Goal: Task Accomplishment & Management: Complete application form

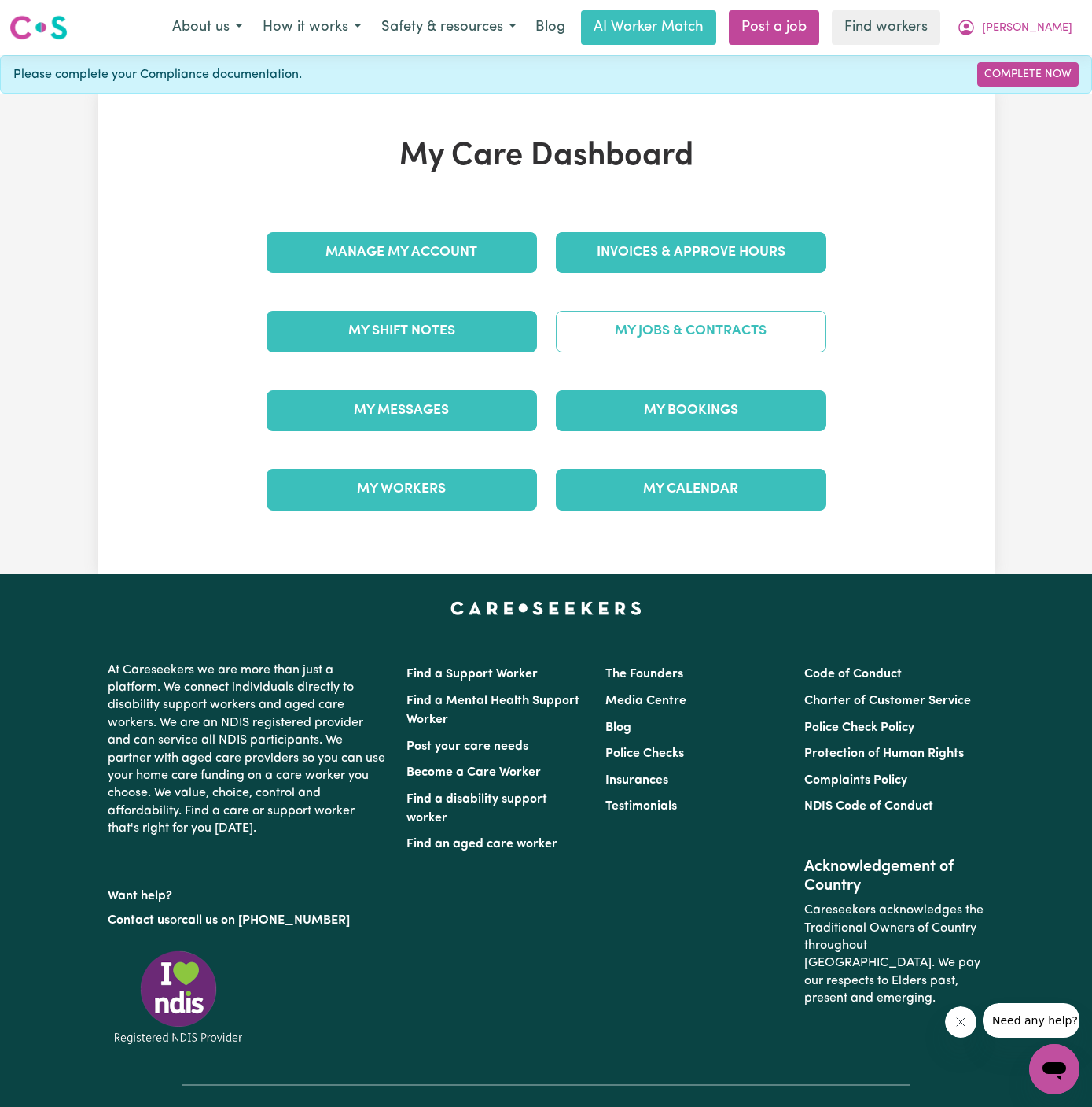
click at [689, 333] on link "My Jobs & Contracts" at bounding box center [691, 330] width 271 height 41
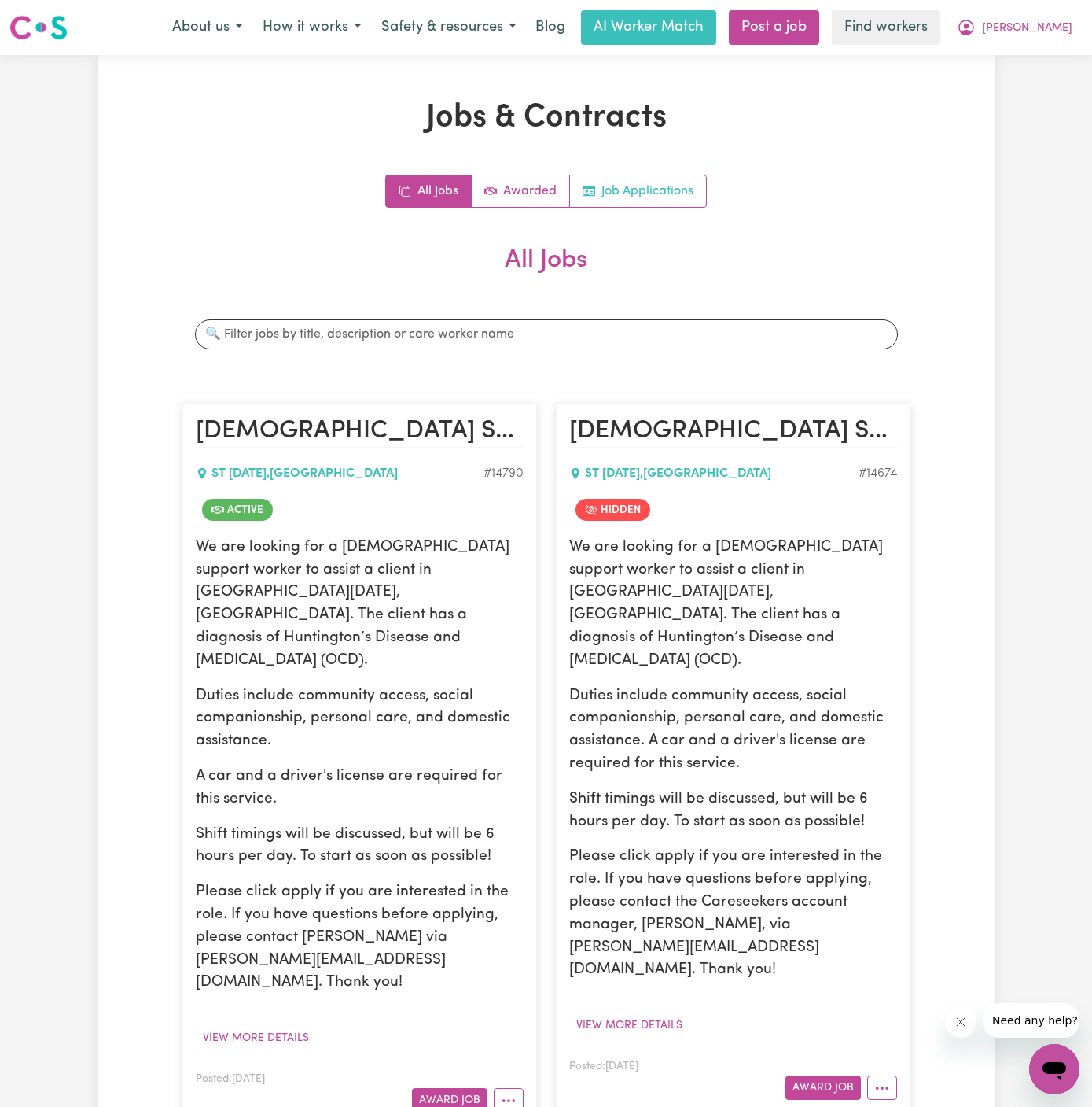
click at [685, 189] on link "Job Applications" at bounding box center [638, 192] width 136 height 32
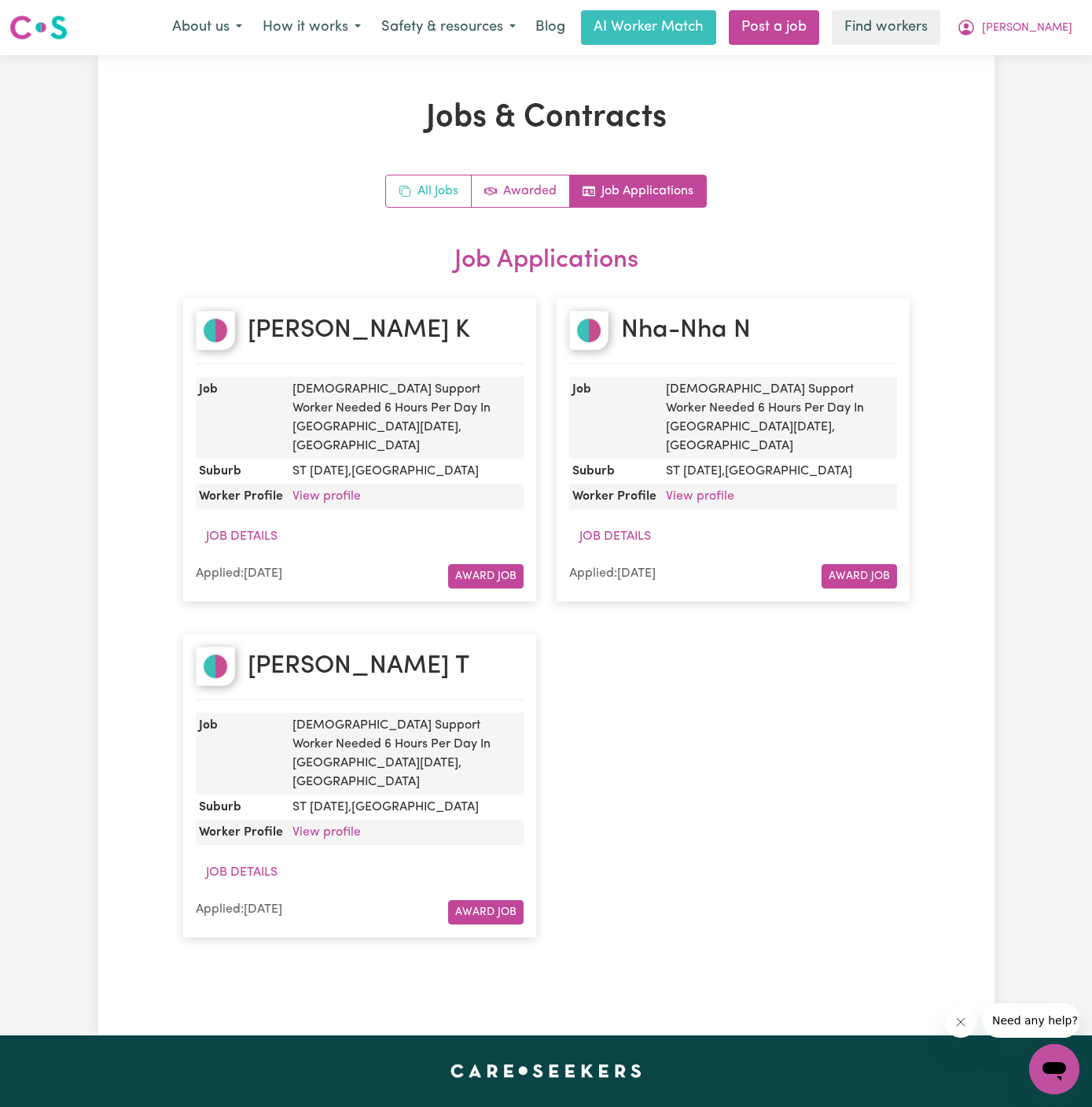
click at [428, 188] on link "All Jobs" at bounding box center [429, 192] width 86 height 32
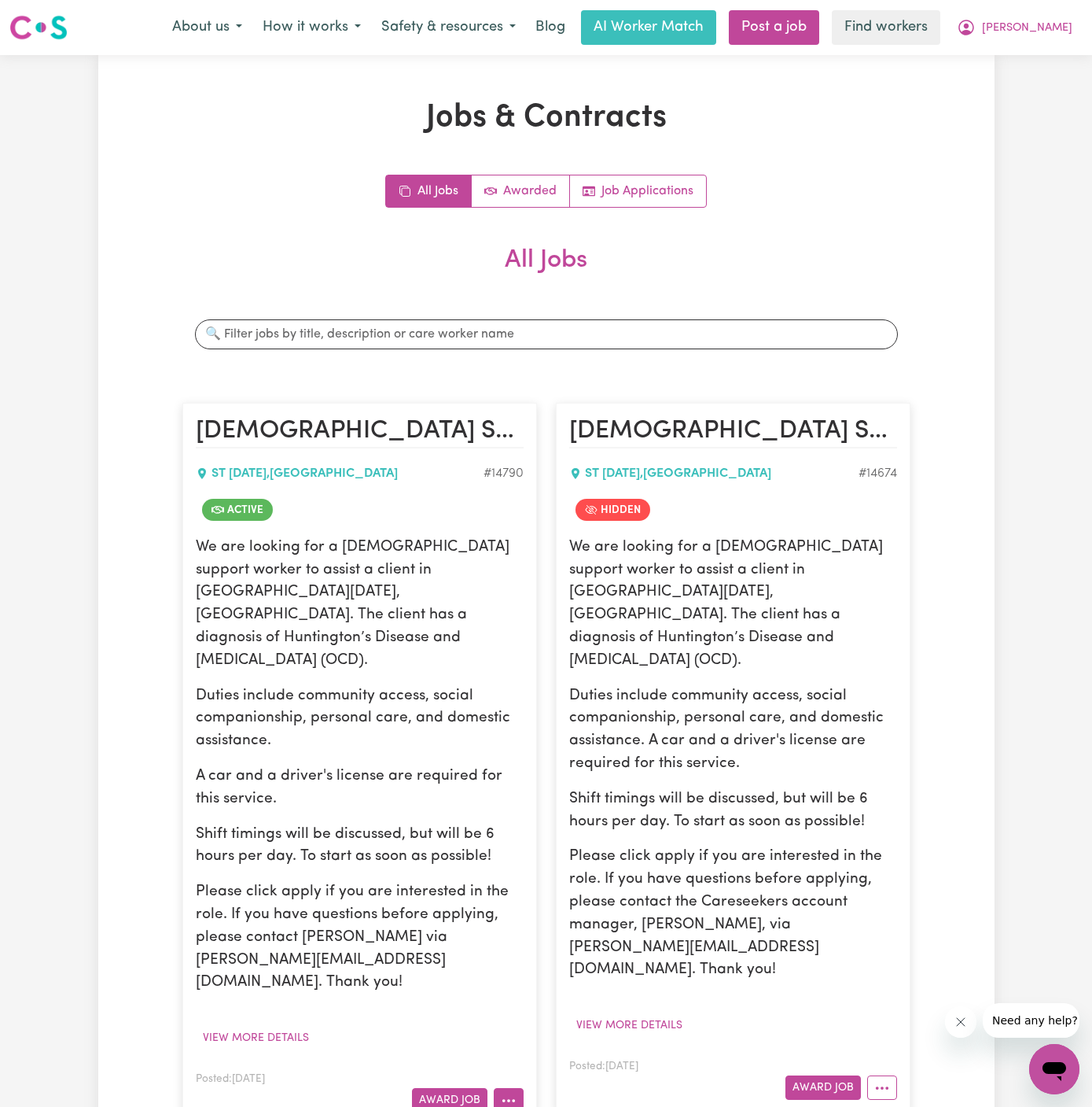
click at [512, 1088] on button "More options" at bounding box center [509, 1100] width 30 height 24
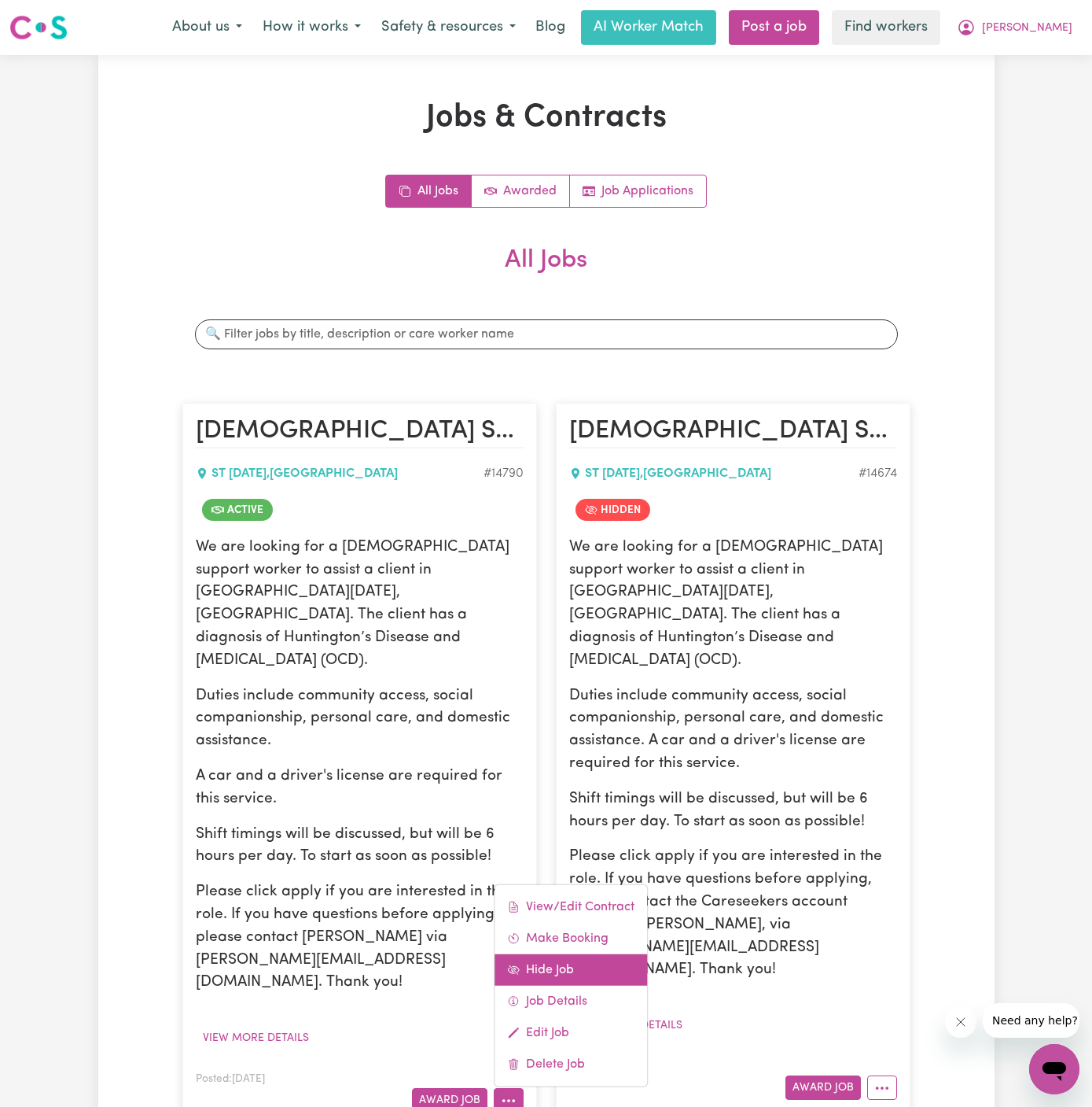
click at [562, 954] on link "Hide Job" at bounding box center [571, 970] width 153 height 32
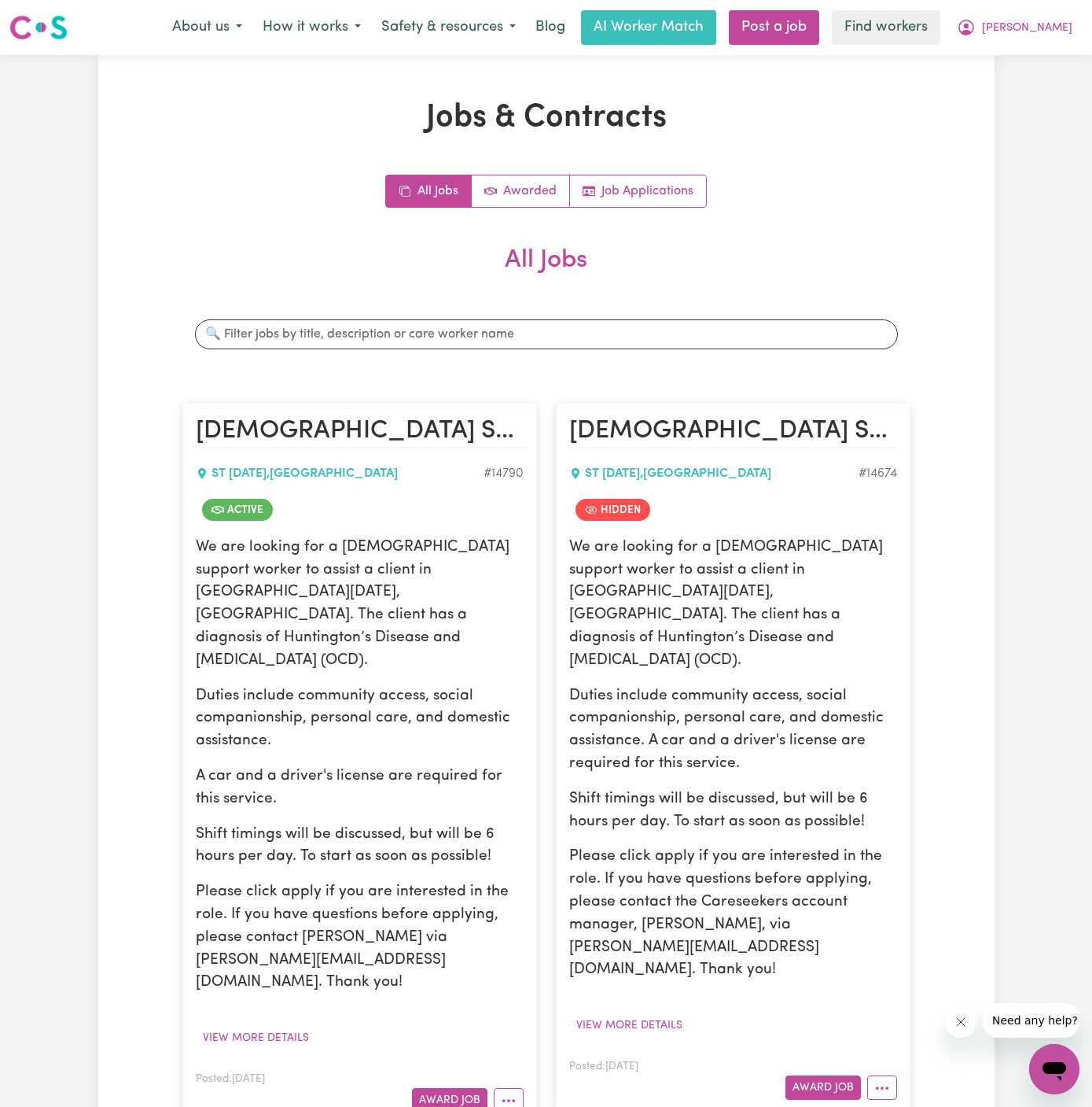
click at [257, 950] on div "We are looking for a [DEMOGRAPHIC_DATA] support worker to assist a client in [G…" at bounding box center [359, 793] width 328 height 514
click at [258, 1025] on button "View more details" at bounding box center [256, 1037] width 121 height 24
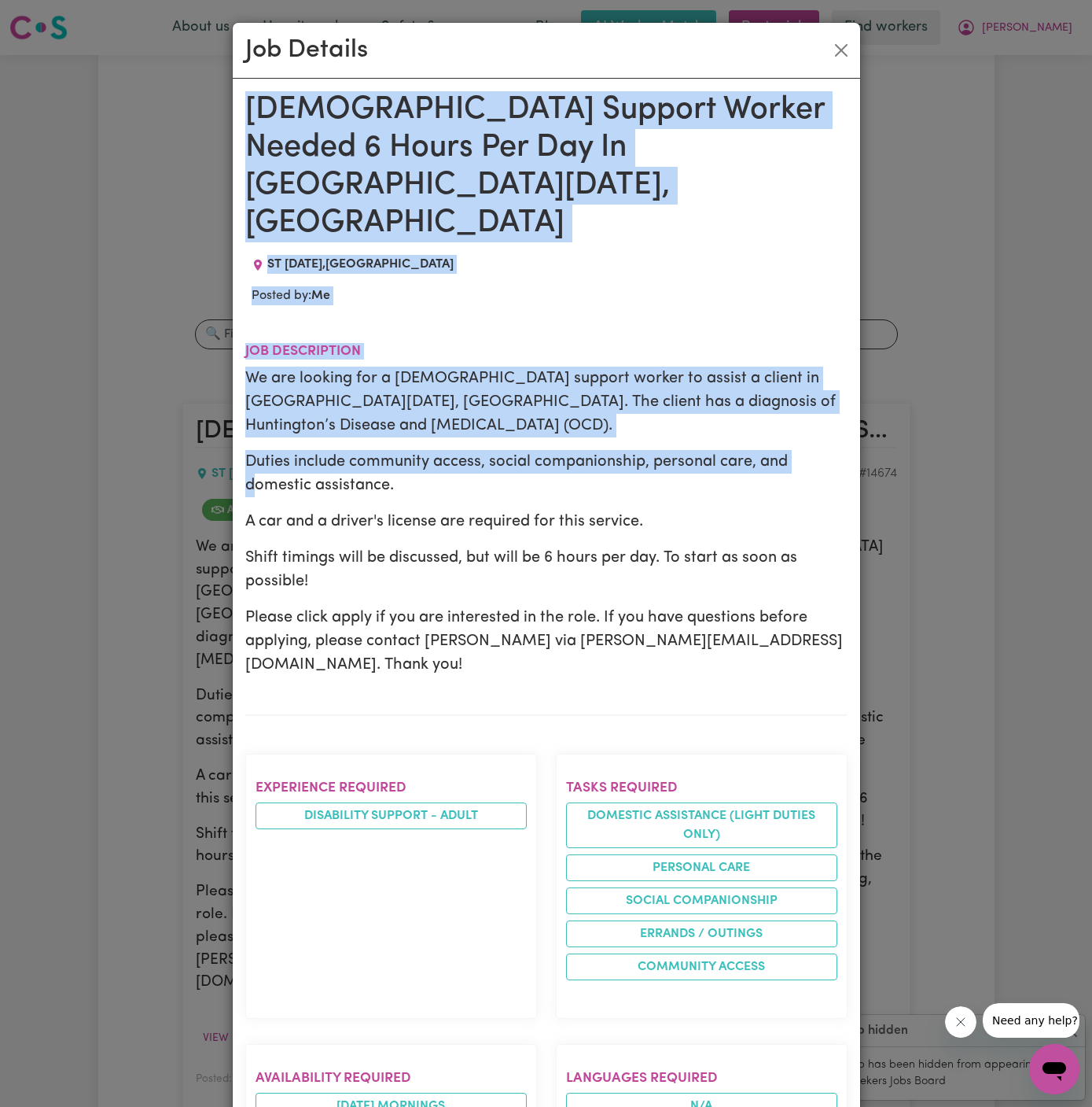
drag, startPoint x: 248, startPoint y: 99, endPoint x: 458, endPoint y: 1106, distance: 1028.7
click at [458, 1106] on div "[DEMOGRAPHIC_DATA] Support Worker Needed 6 Hours Per Day In [GEOGRAPHIC_DATA][D…" at bounding box center [547, 1013] width 603 height 1845
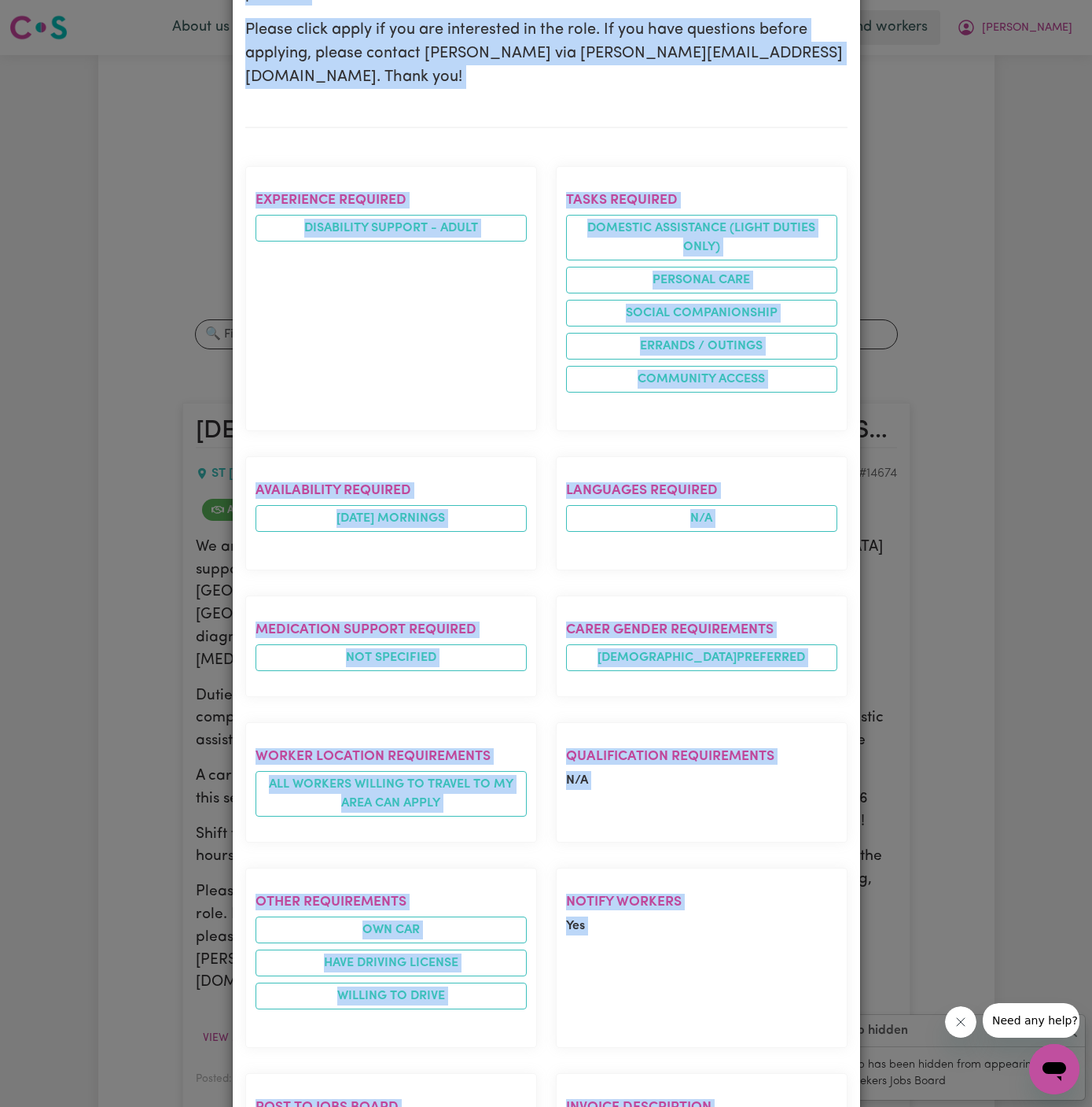
scroll to position [757, 0]
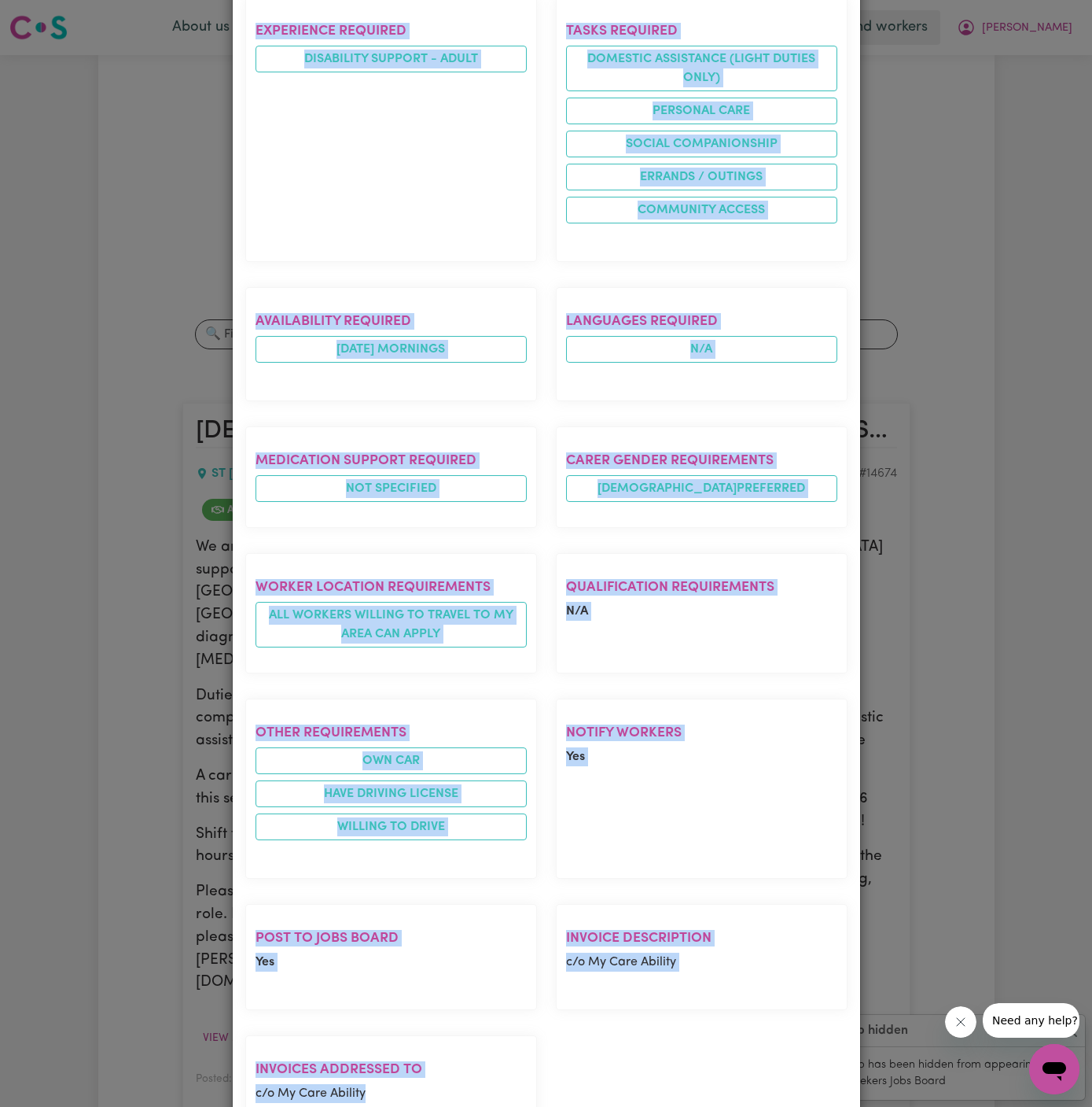
copy div "Loremi Dolorsi Ametco Adipis 1 Elits Doe Tem In Ut Labor, ETD MA ALIQU , Enimad…"
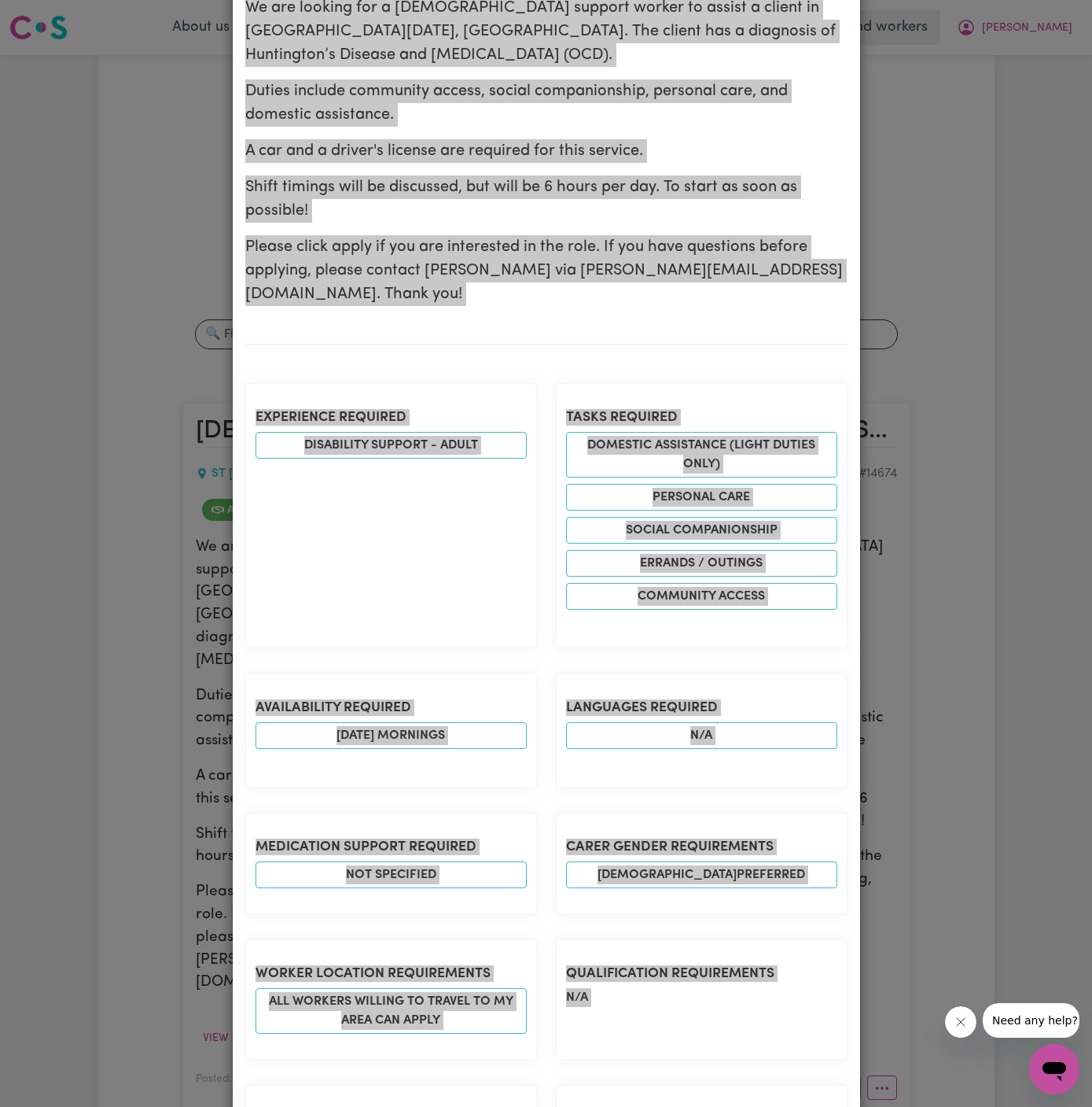
scroll to position [0, 0]
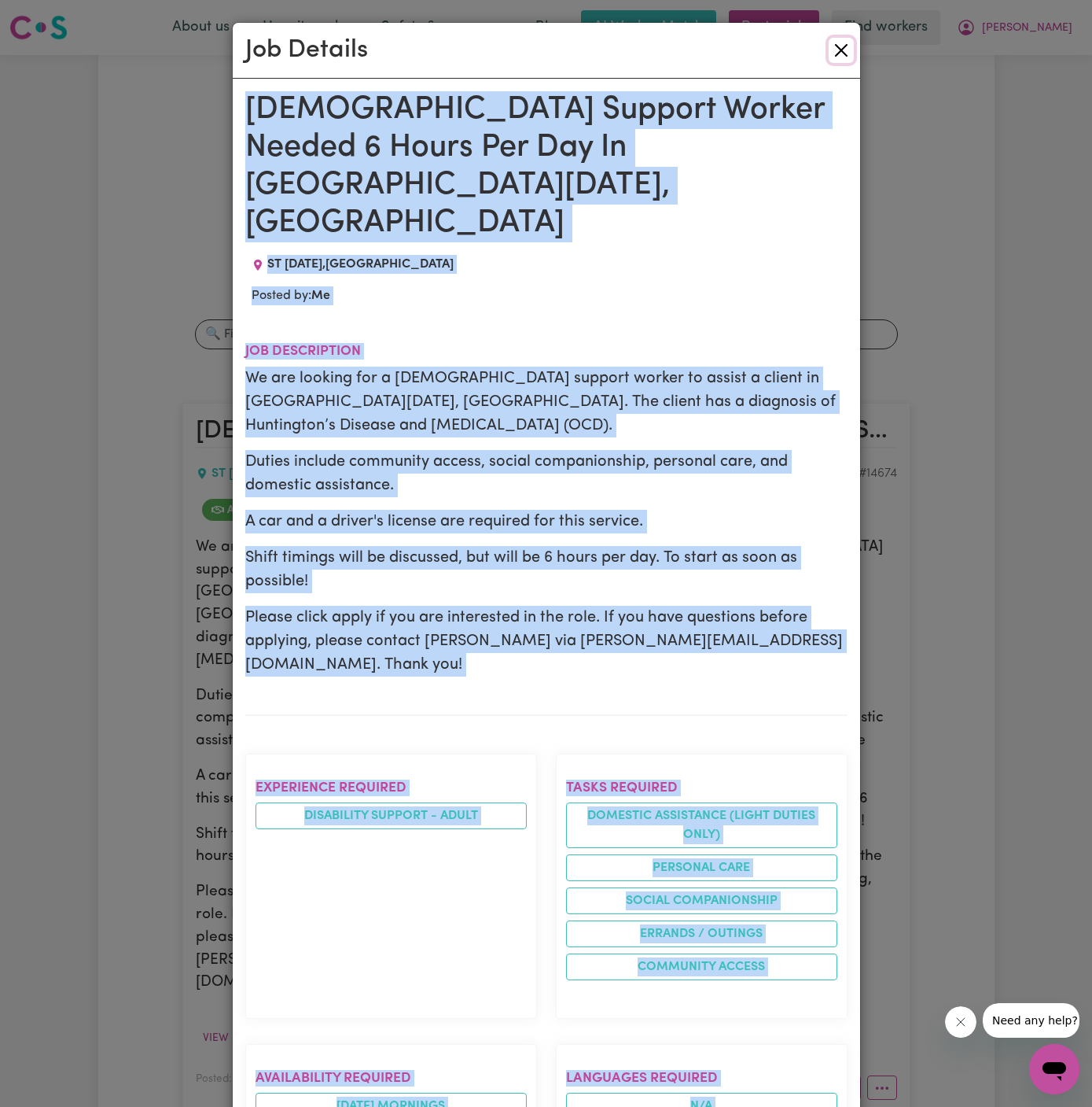
click at [842, 52] on button "Close" at bounding box center [840, 50] width 25 height 25
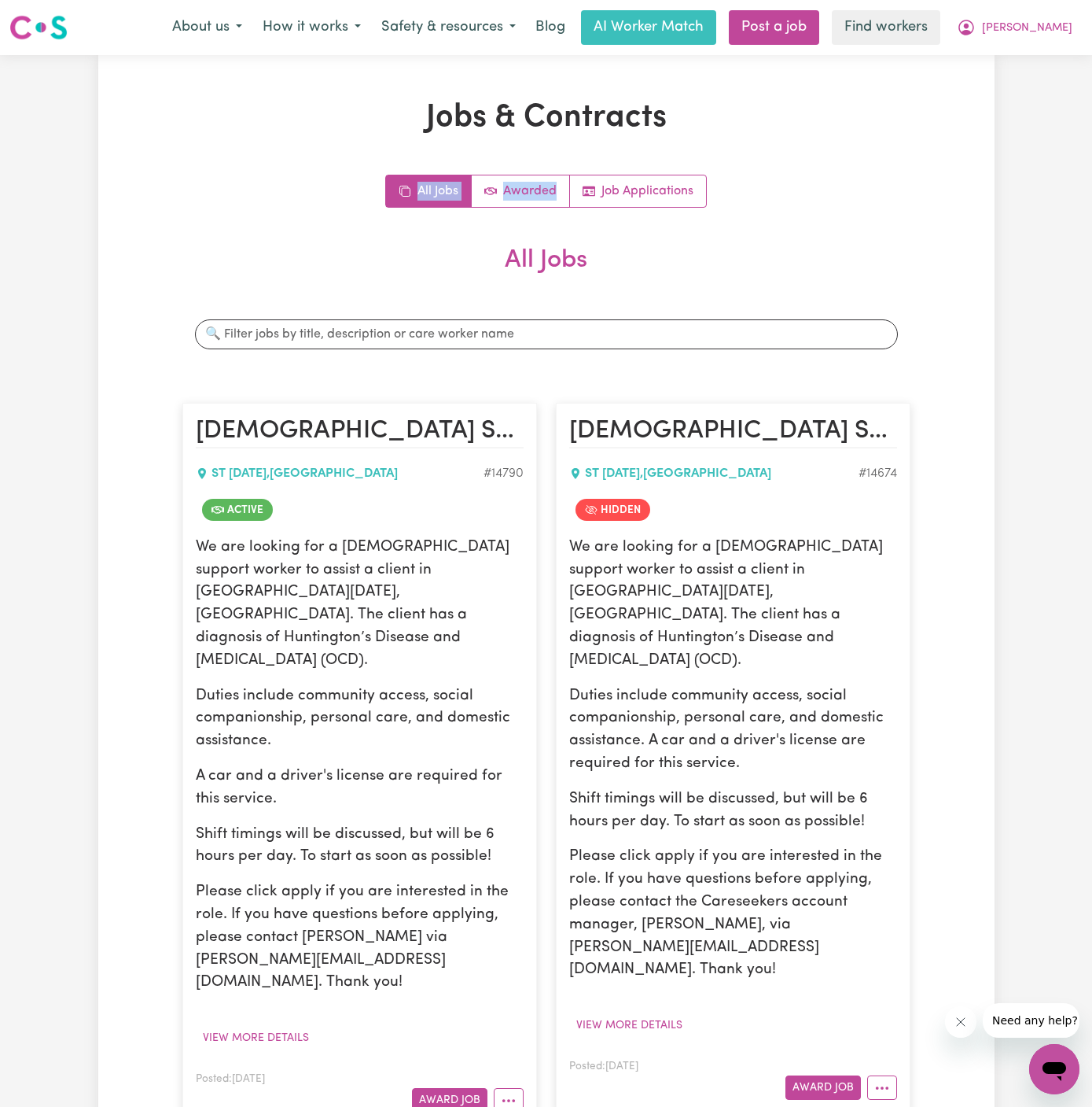
click at [940, 137] on div "Jobs & Contracts All Jobs Awarded Job Applications All Jobs Search jobs [DEMOGR…" at bounding box center [546, 1009] width 896 height 1822
click at [916, 103] on div "Jobs & Contracts All Jobs Awarded Job Applications All Jobs Search jobs [DEMOGR…" at bounding box center [546, 1009] width 748 height 1822
click at [818, 24] on link "Post a job" at bounding box center [774, 27] width 91 height 35
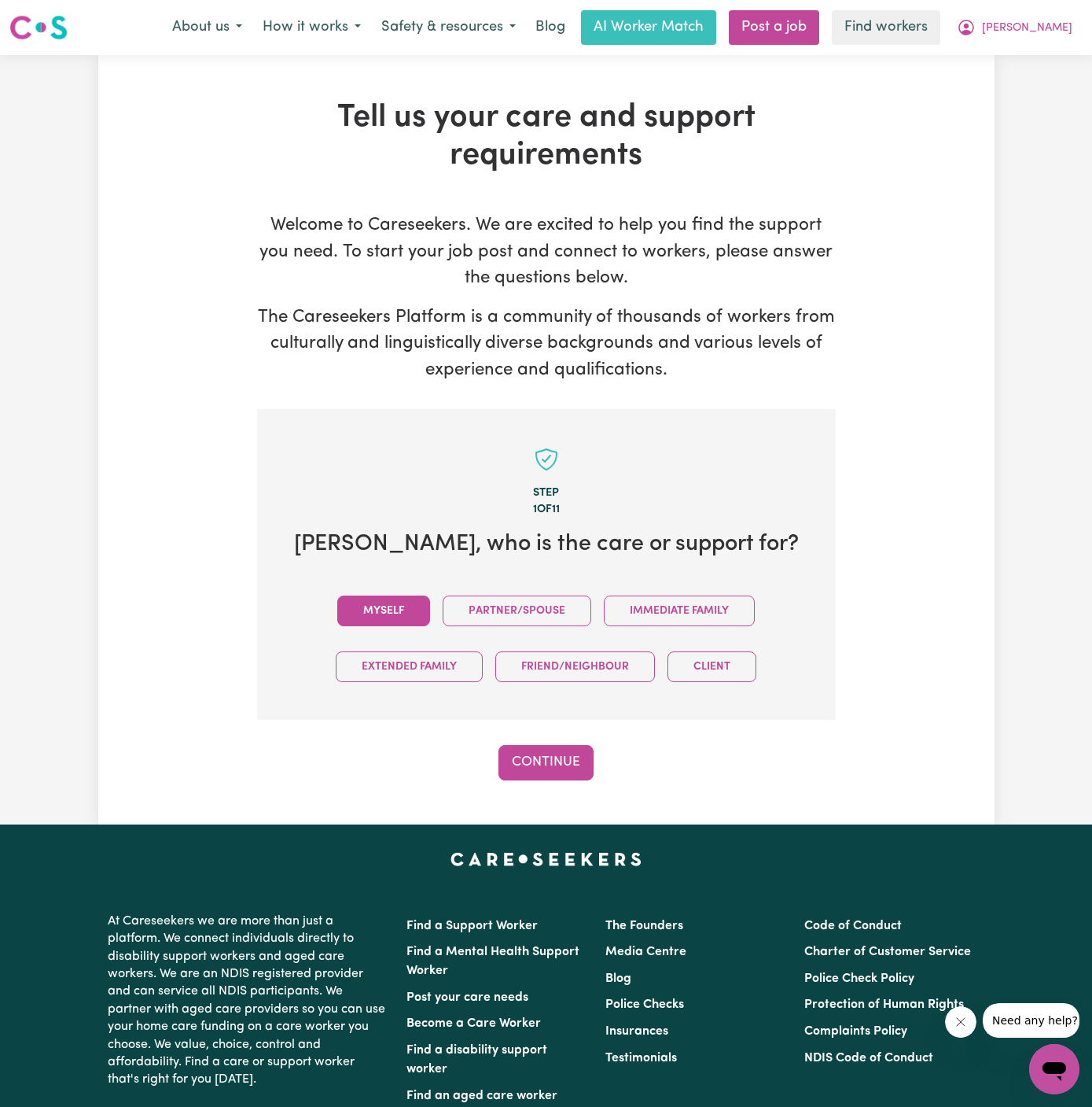
click at [398, 614] on button "Myself" at bounding box center [383, 610] width 93 height 31
click at [570, 772] on button "Continue" at bounding box center [546, 762] width 95 height 35
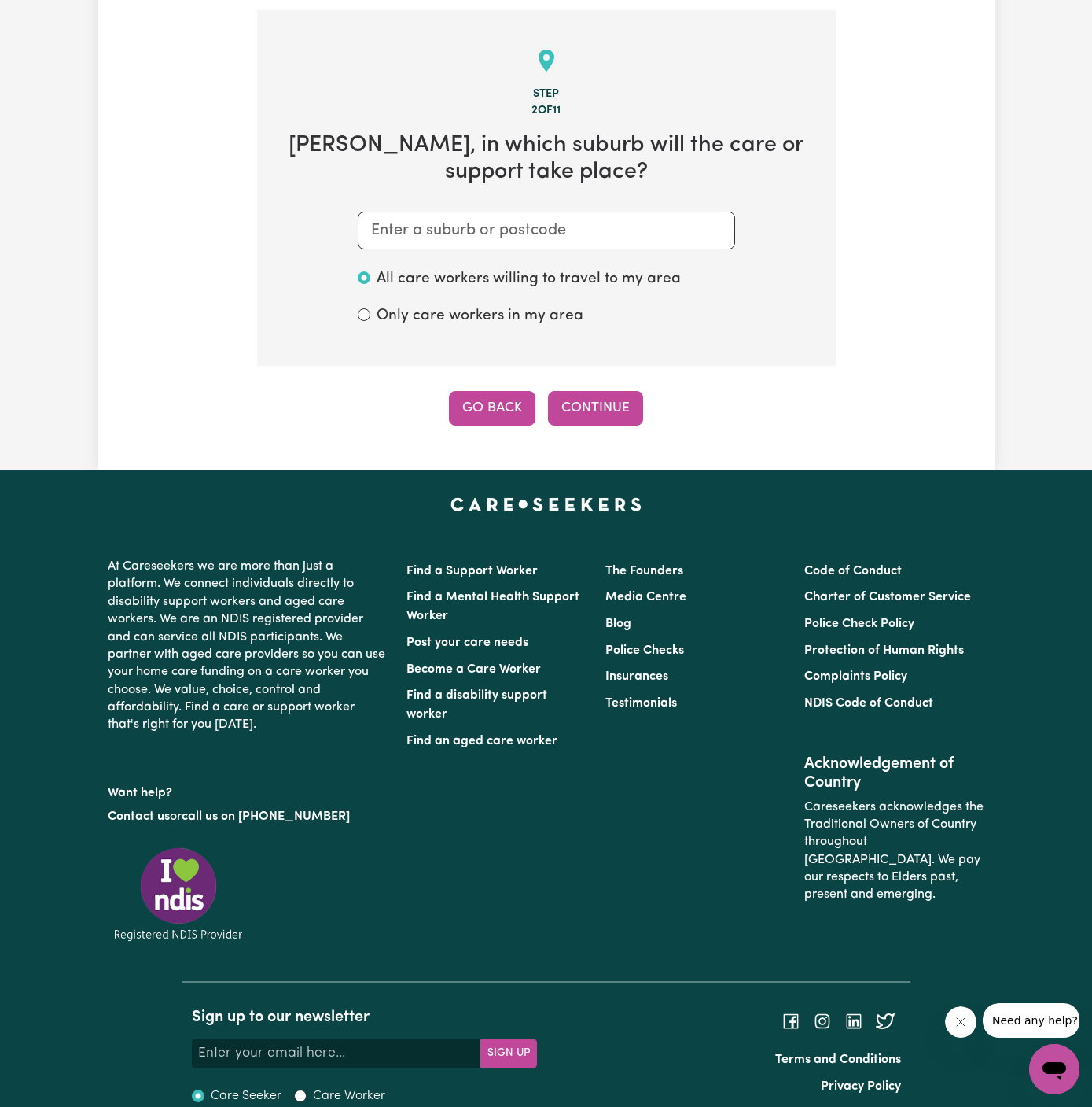
scroll to position [408, 0]
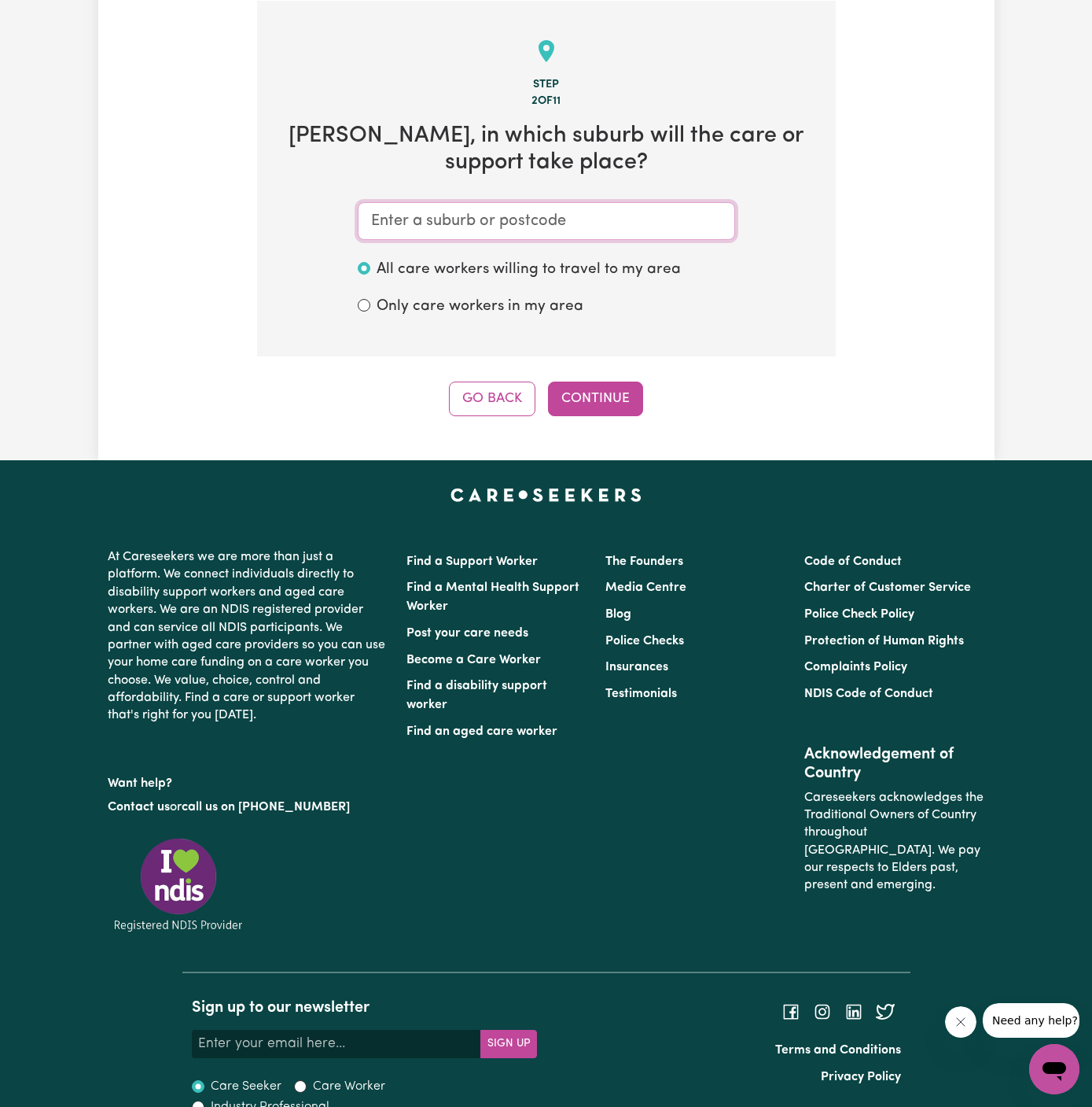
click at [684, 233] on input "text" at bounding box center [547, 222] width 377 height 38
paste input "ST [DATE]"
type input "ST [DATE]"
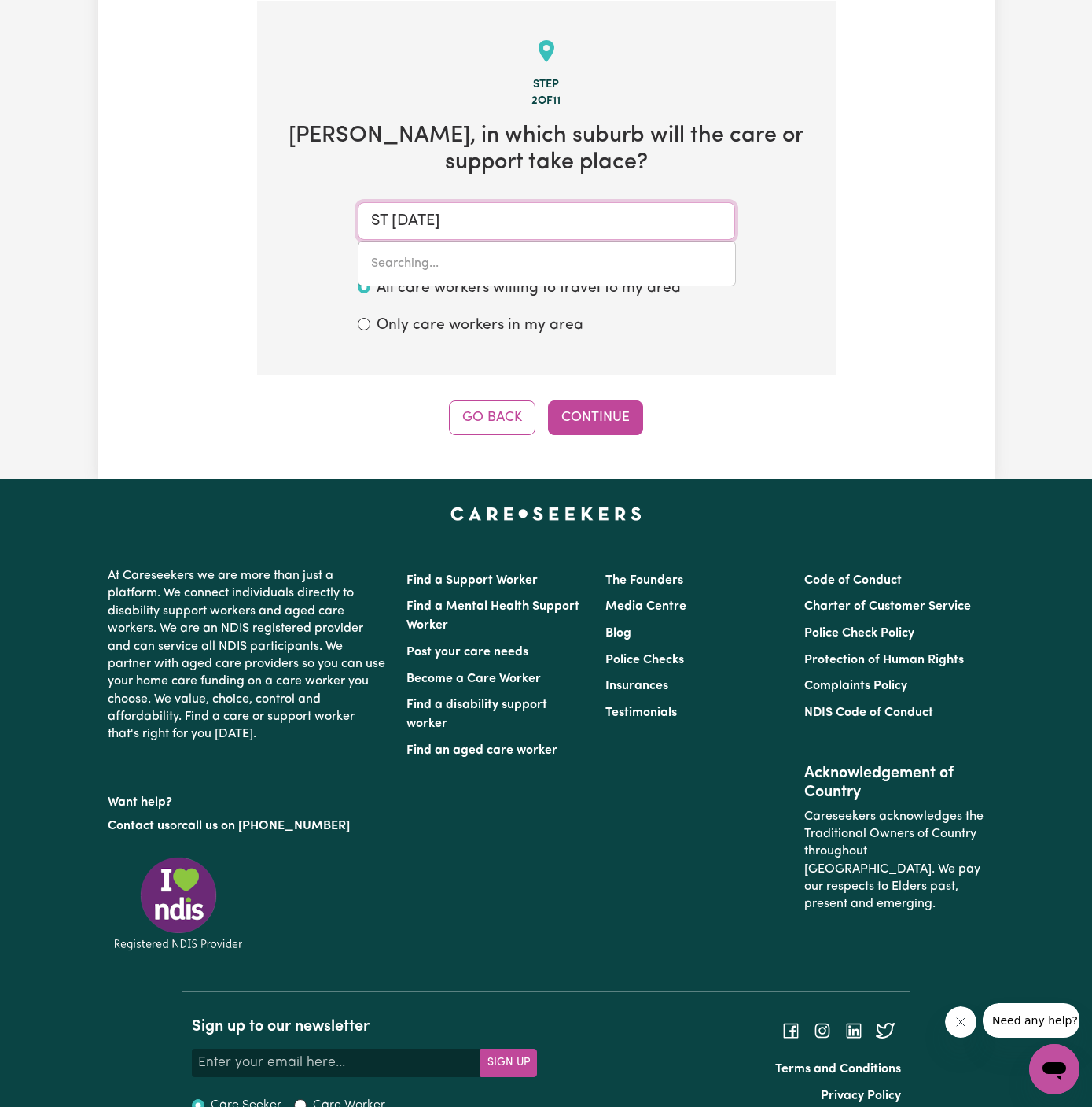
type input "[GEOGRAPHIC_DATA][DATE], [GEOGRAPHIC_DATA], 4067"
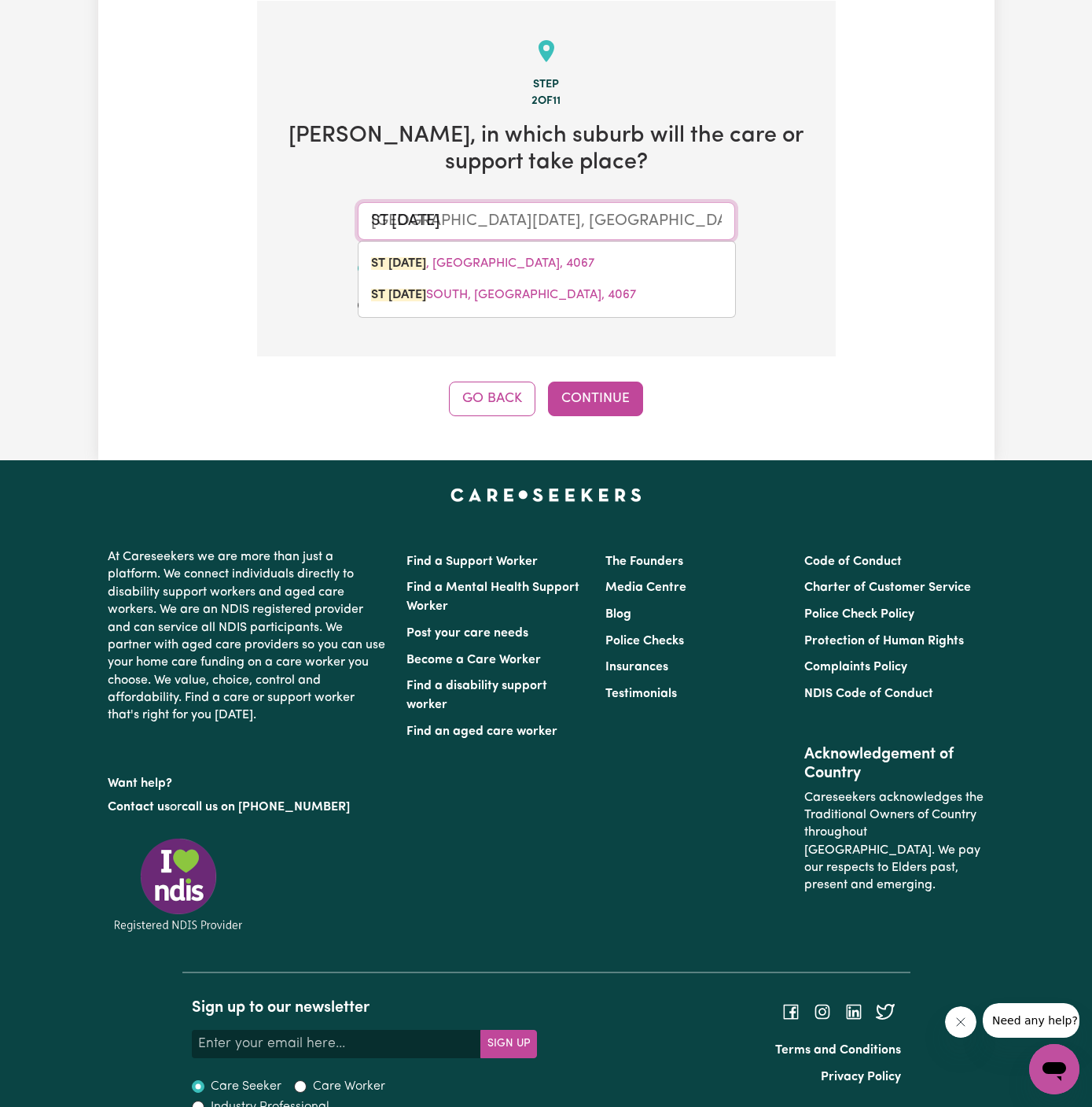
click at [553, 257] on link "[GEOGRAPHIC_DATA][DATE] , [GEOGRAPHIC_DATA], 4067" at bounding box center [546, 264] width 376 height 32
type input "[GEOGRAPHIC_DATA][DATE], [GEOGRAPHIC_DATA], 4067"
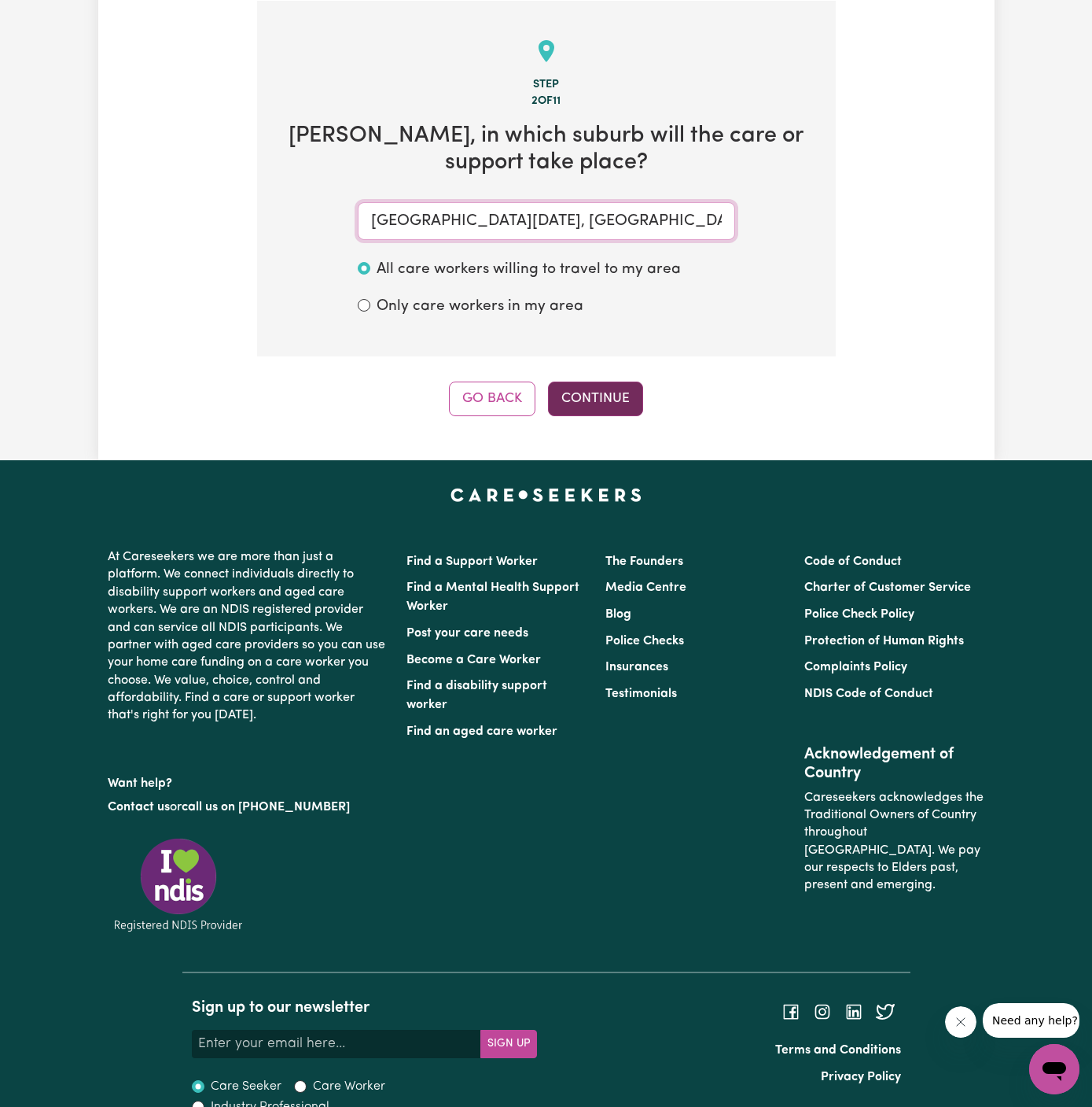
type input "[GEOGRAPHIC_DATA][DATE], [GEOGRAPHIC_DATA], 4067"
click at [602, 394] on button "Continue" at bounding box center [595, 398] width 95 height 35
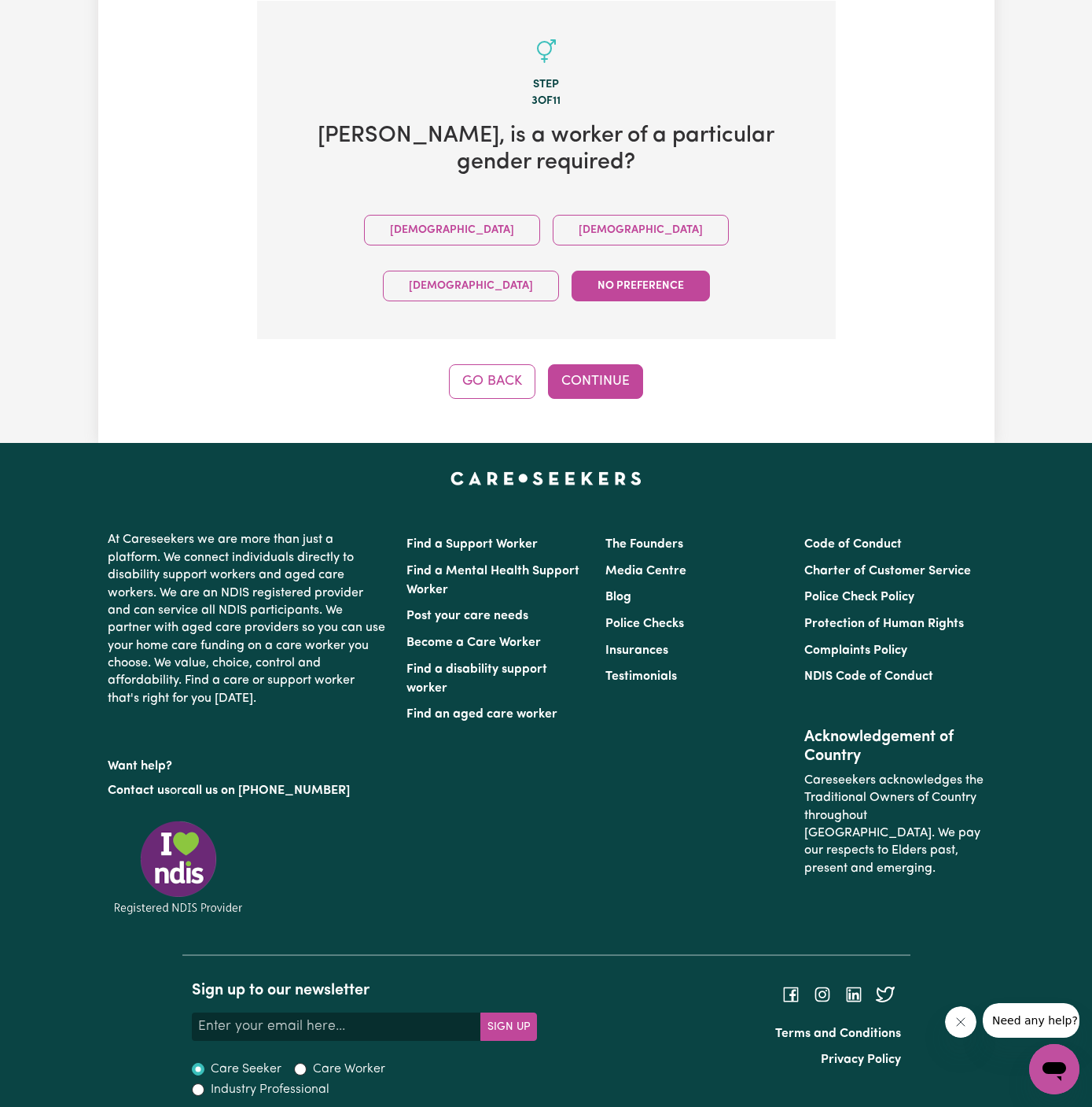
scroll to position [363, 0]
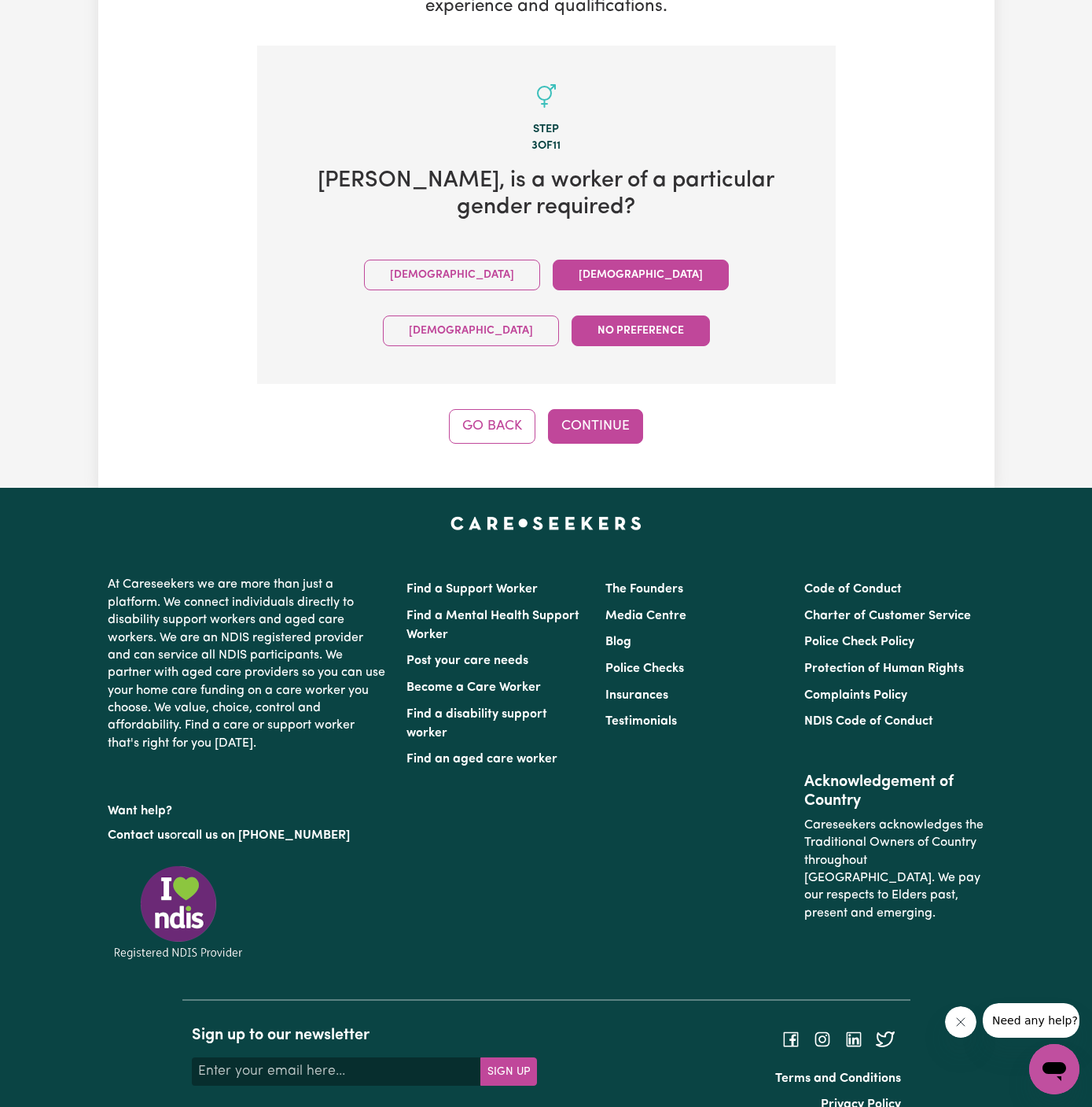
click at [553, 281] on button "[DEMOGRAPHIC_DATA]" at bounding box center [641, 275] width 177 height 31
click at [597, 409] on button "Continue" at bounding box center [595, 426] width 95 height 35
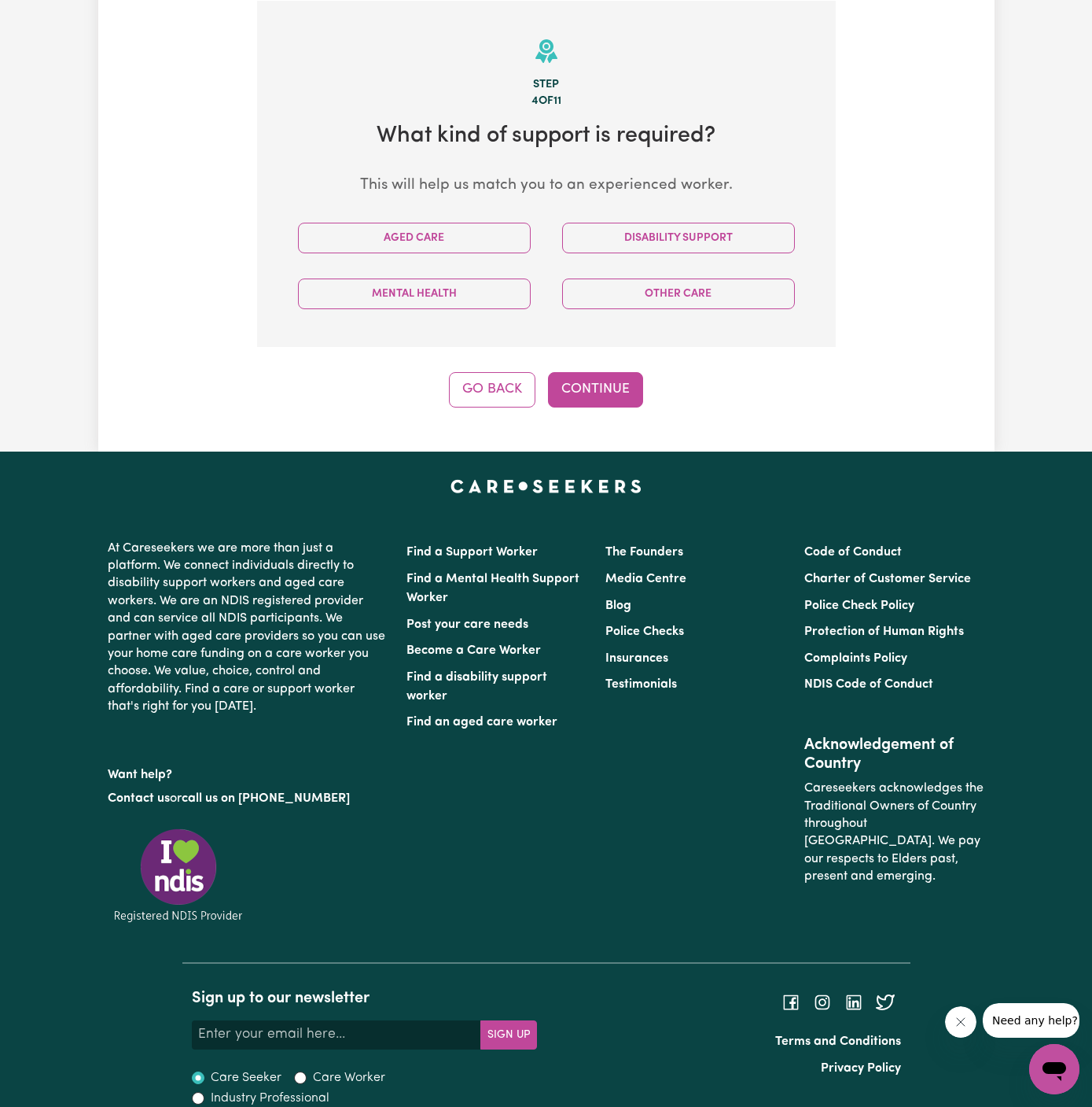
scroll to position [408, 0]
click at [699, 227] on button "Disability Support" at bounding box center [678, 238] width 233 height 31
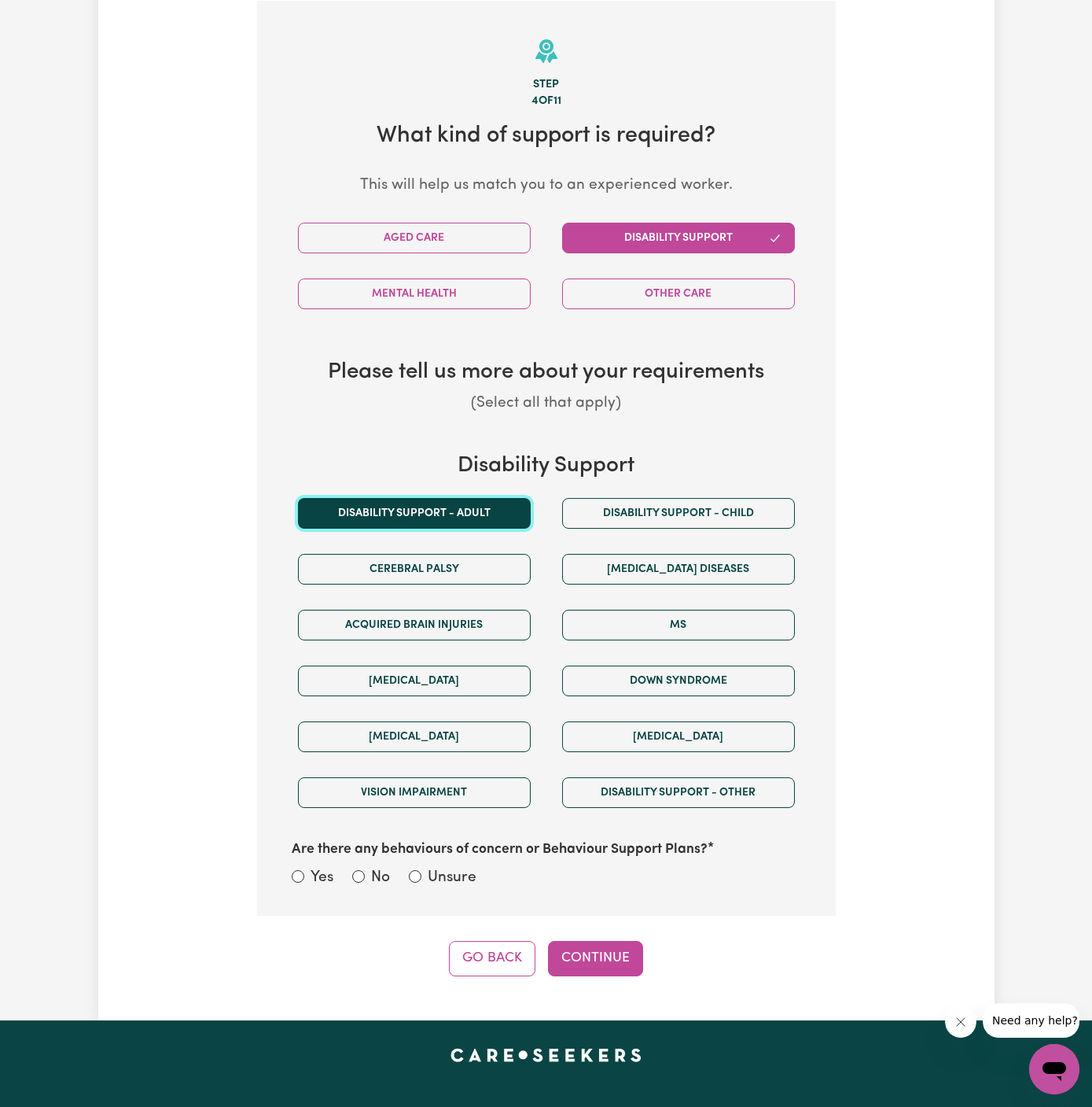
click at [444, 502] on button "Disability support - Adult" at bounding box center [414, 513] width 233 height 31
click at [468, 885] on div "Yes No Unsure" at bounding box center [546, 878] width 510 height 24
click at [461, 866] on label "Unsure" at bounding box center [452, 877] width 49 height 23
click at [421, 869] on input "Unsure" at bounding box center [415, 875] width 13 height 13
radio input "true"
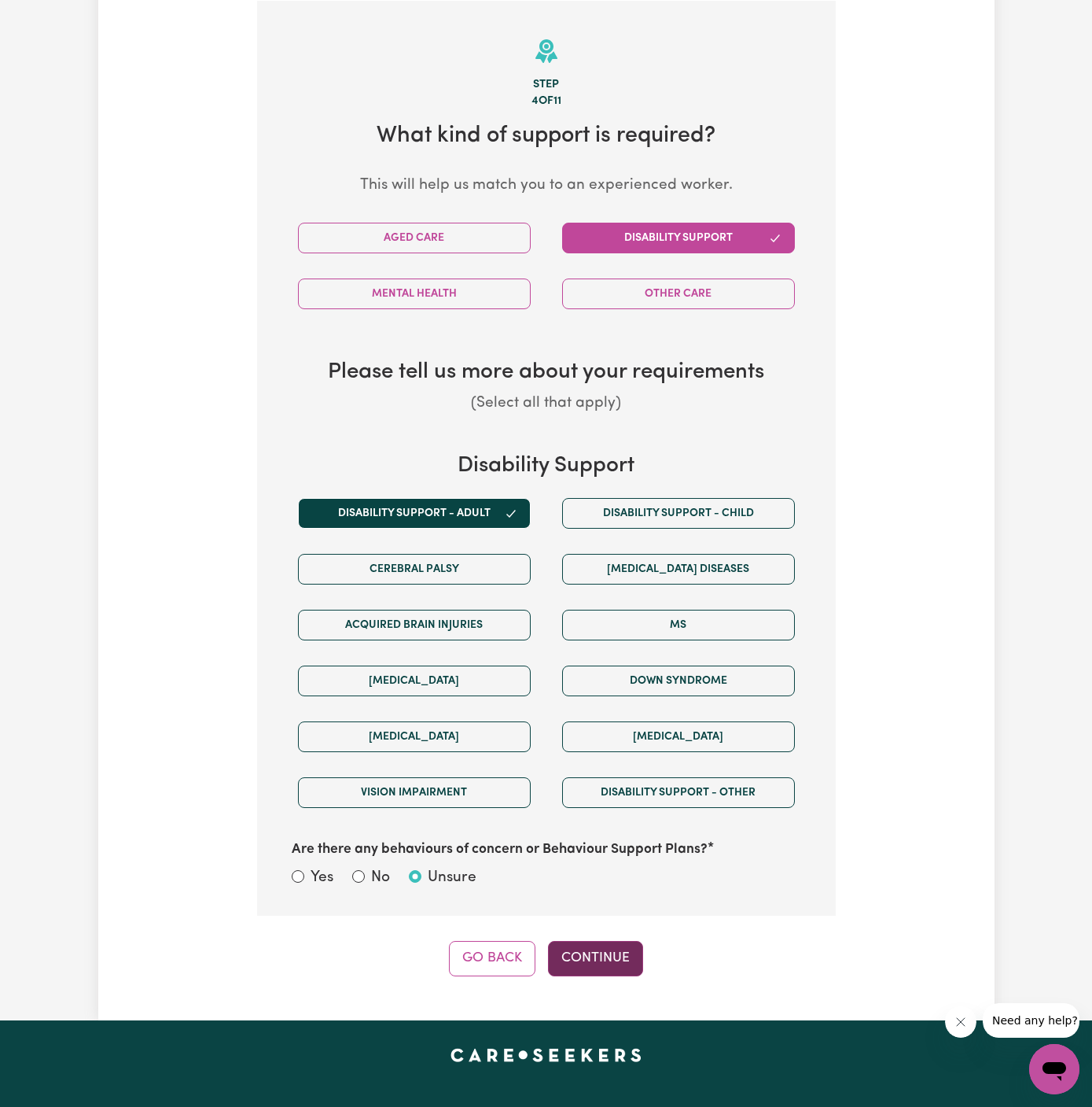
click at [592, 949] on button "Continue" at bounding box center [595, 957] width 95 height 35
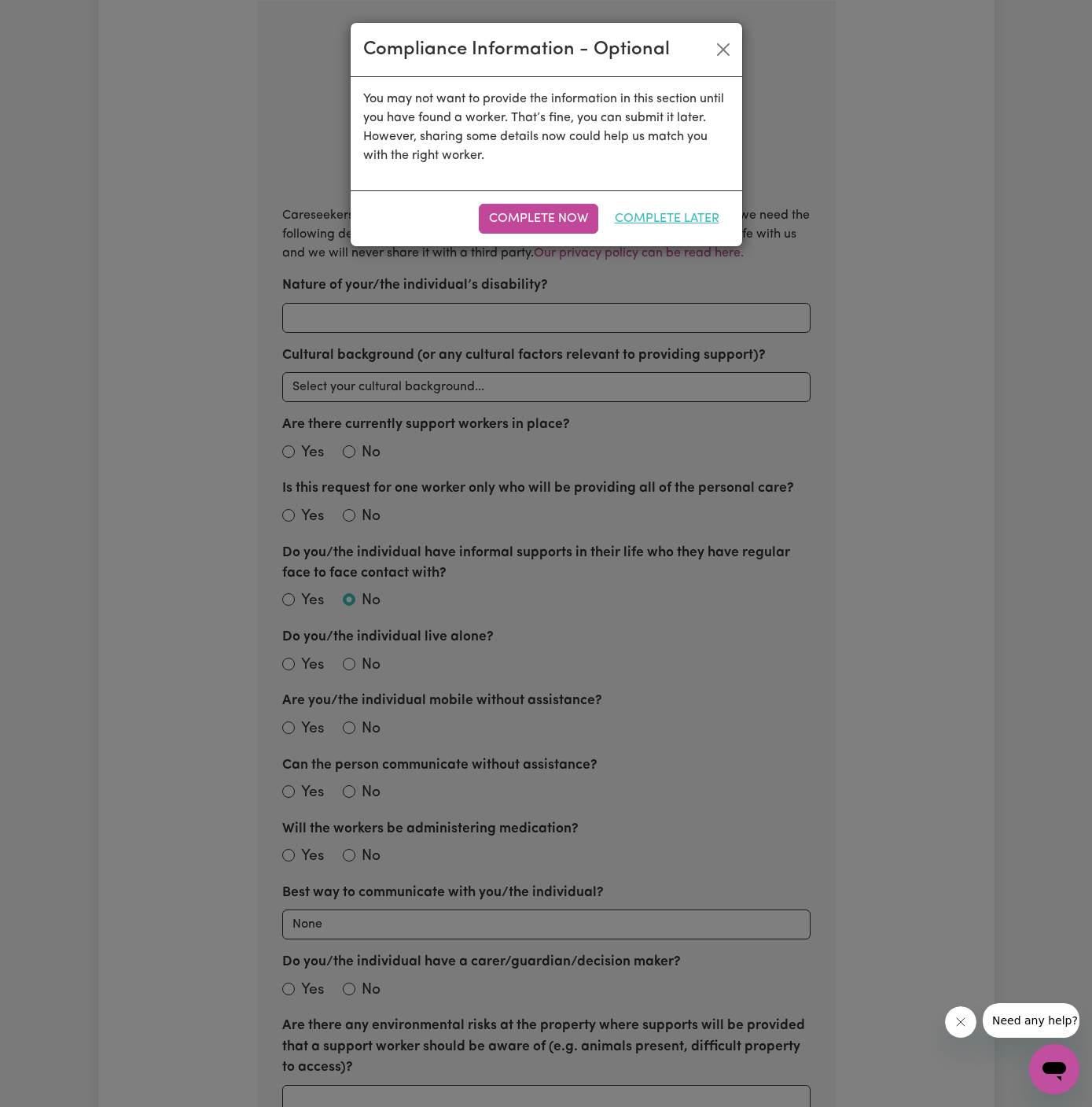
click at [703, 213] on button "Complete Later" at bounding box center [667, 219] width 125 height 30
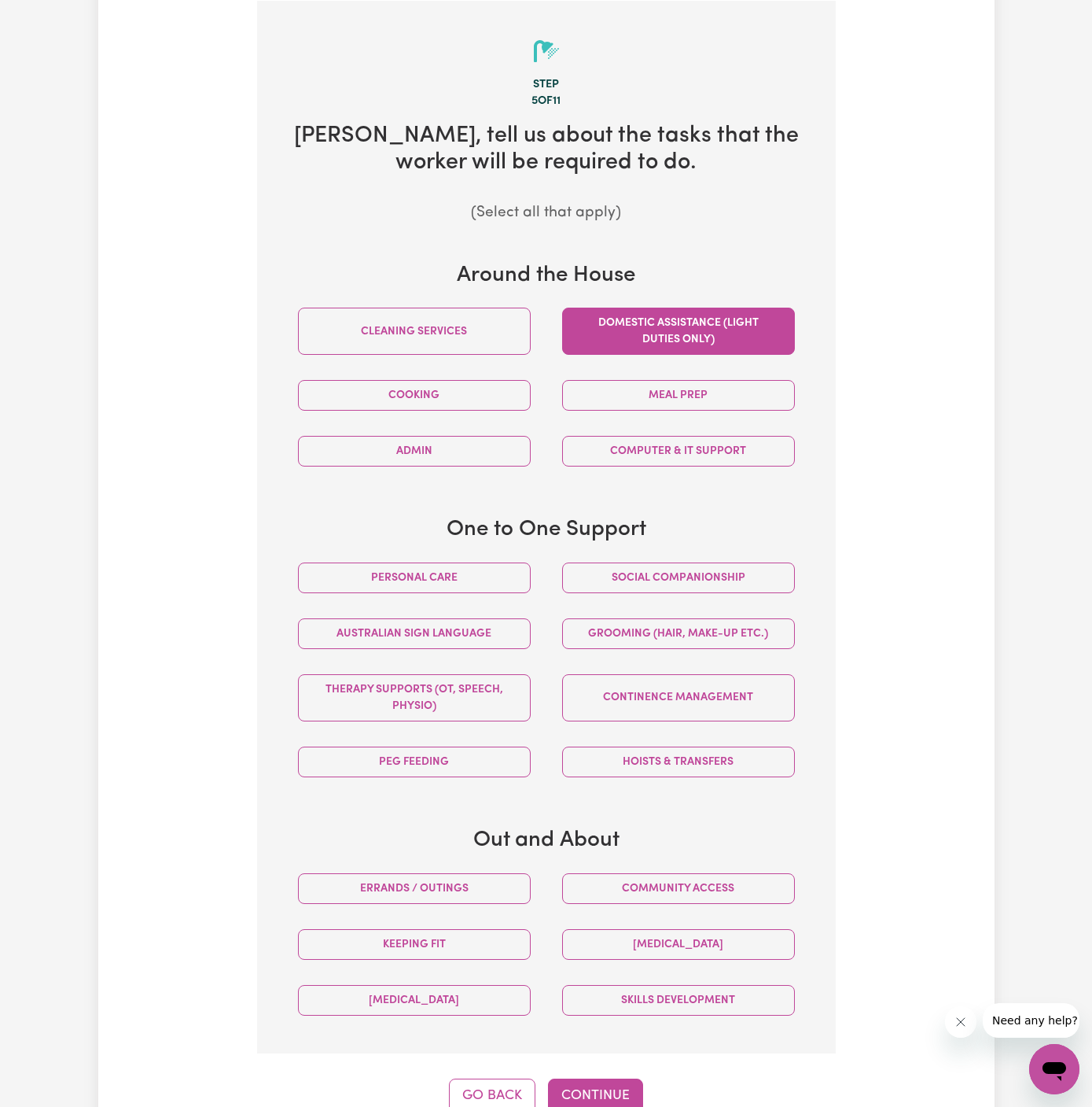
click at [646, 338] on button "Domestic assistance (light duties only)" at bounding box center [678, 330] width 233 height 47
click at [581, 578] on button "Social companionship" at bounding box center [678, 577] width 233 height 31
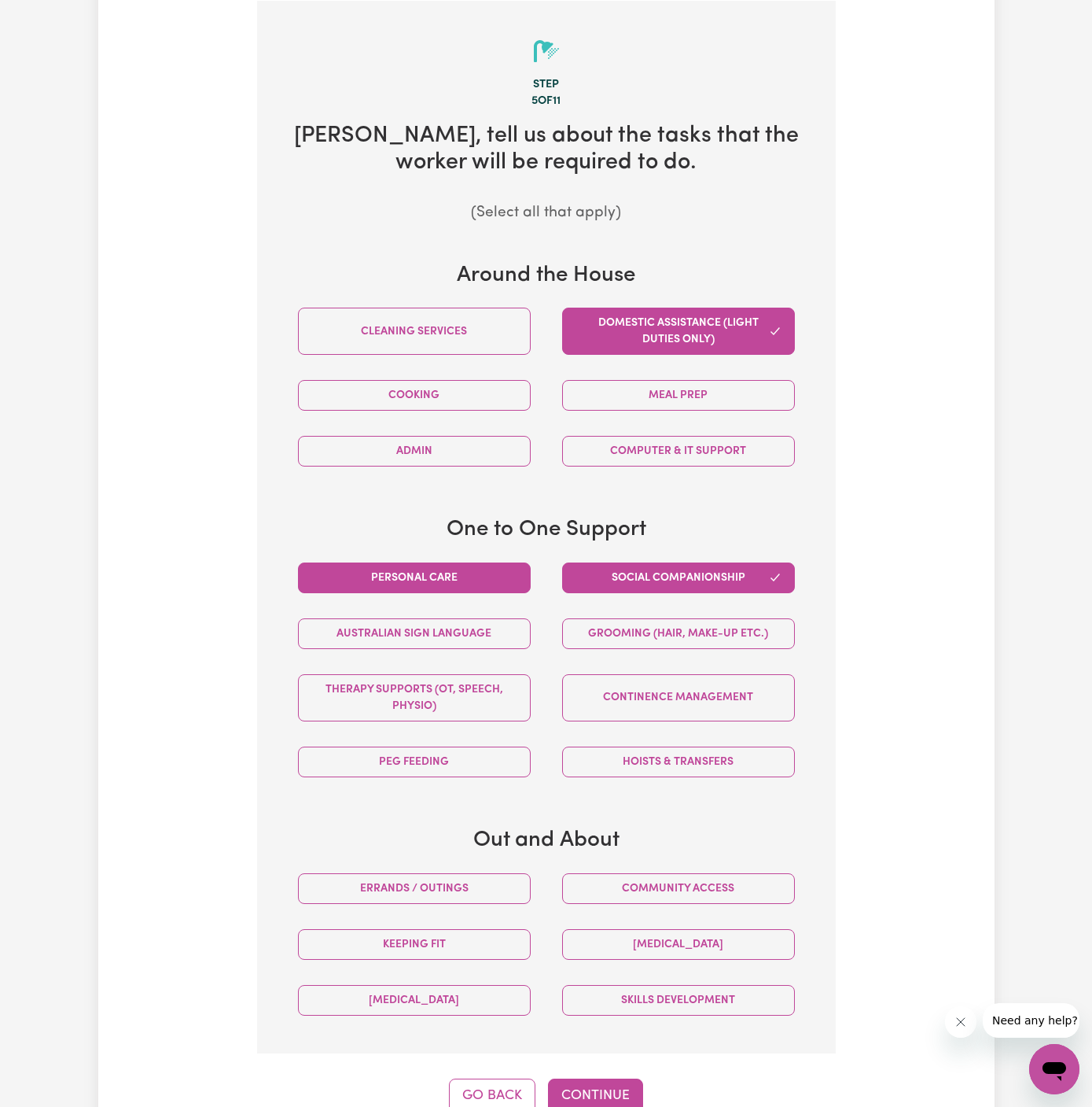
click at [480, 573] on button "Personal care" at bounding box center [414, 577] width 233 height 31
drag, startPoint x: 478, startPoint y: 873, endPoint x: 573, endPoint y: 877, distance: 95.1
click at [492, 873] on button "Errands / Outings" at bounding box center [414, 888] width 233 height 31
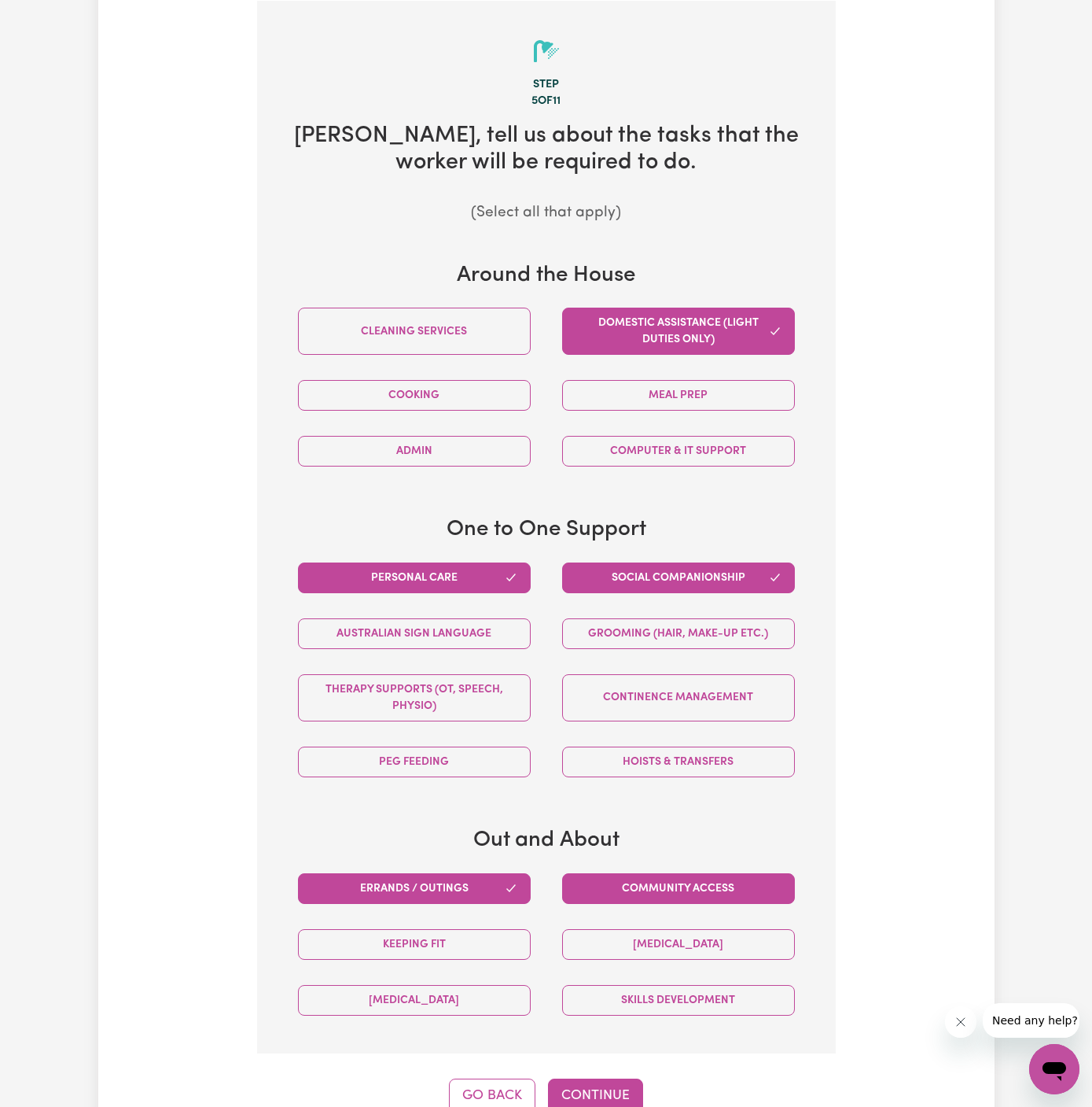
click at [573, 877] on button "Community access" at bounding box center [678, 888] width 233 height 31
click at [592, 1093] on button "Continue" at bounding box center [595, 1095] width 95 height 35
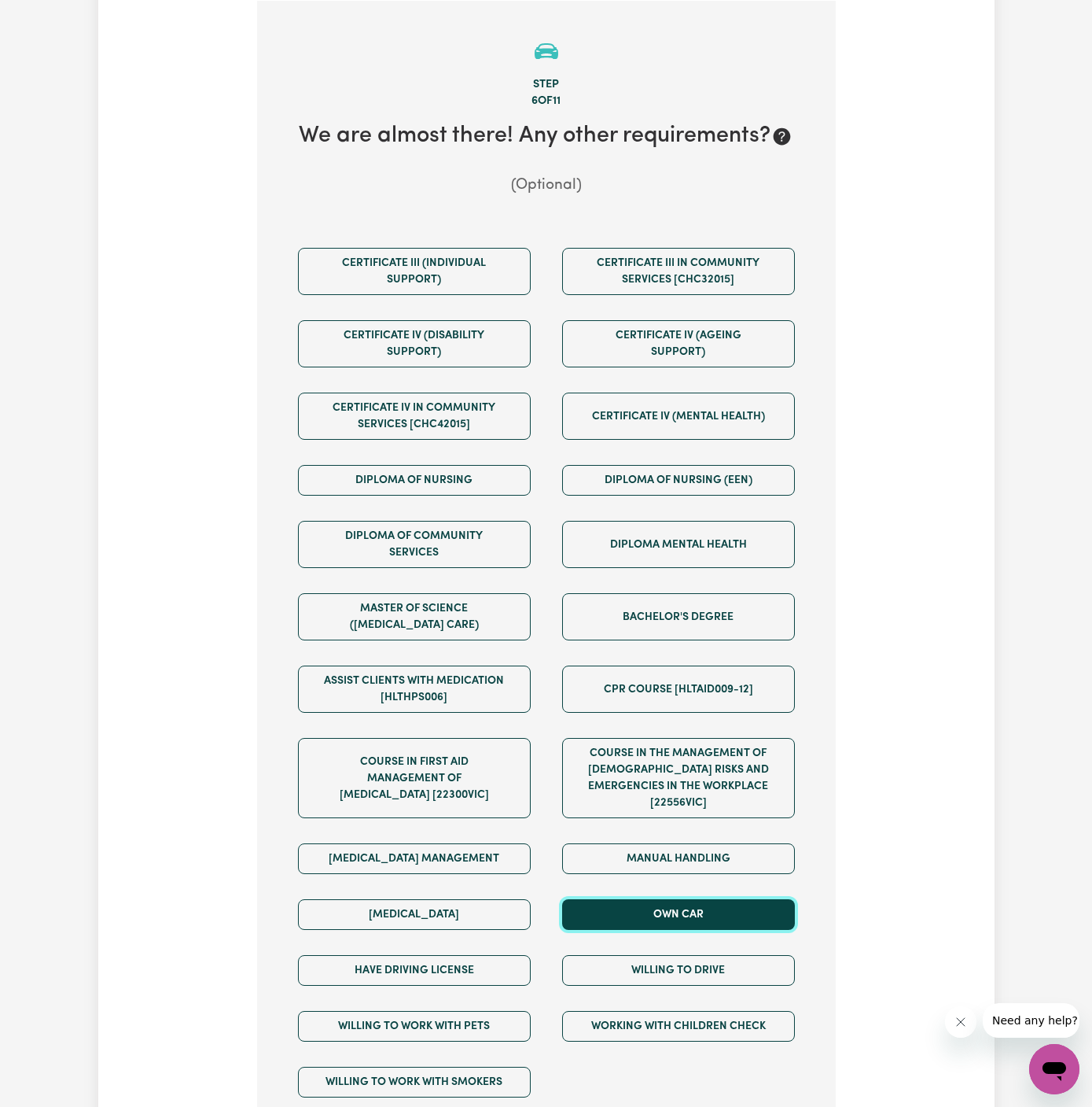
click at [688, 903] on button "Own Car" at bounding box center [678, 914] width 233 height 31
click at [690, 942] on div "Willing to drive" at bounding box center [679, 970] width 265 height 56
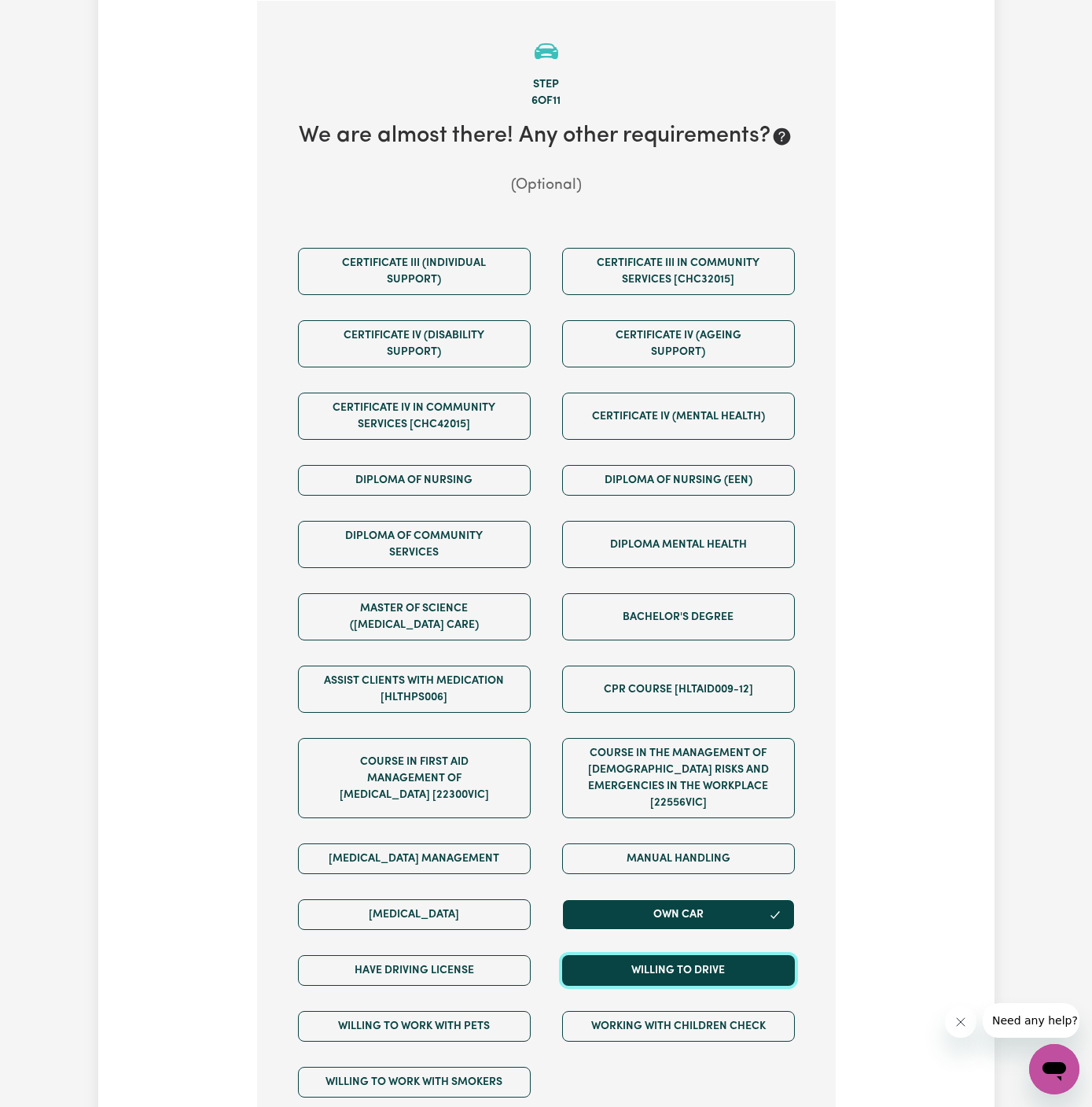
click at [679, 957] on button "Willing to drive" at bounding box center [678, 970] width 233 height 31
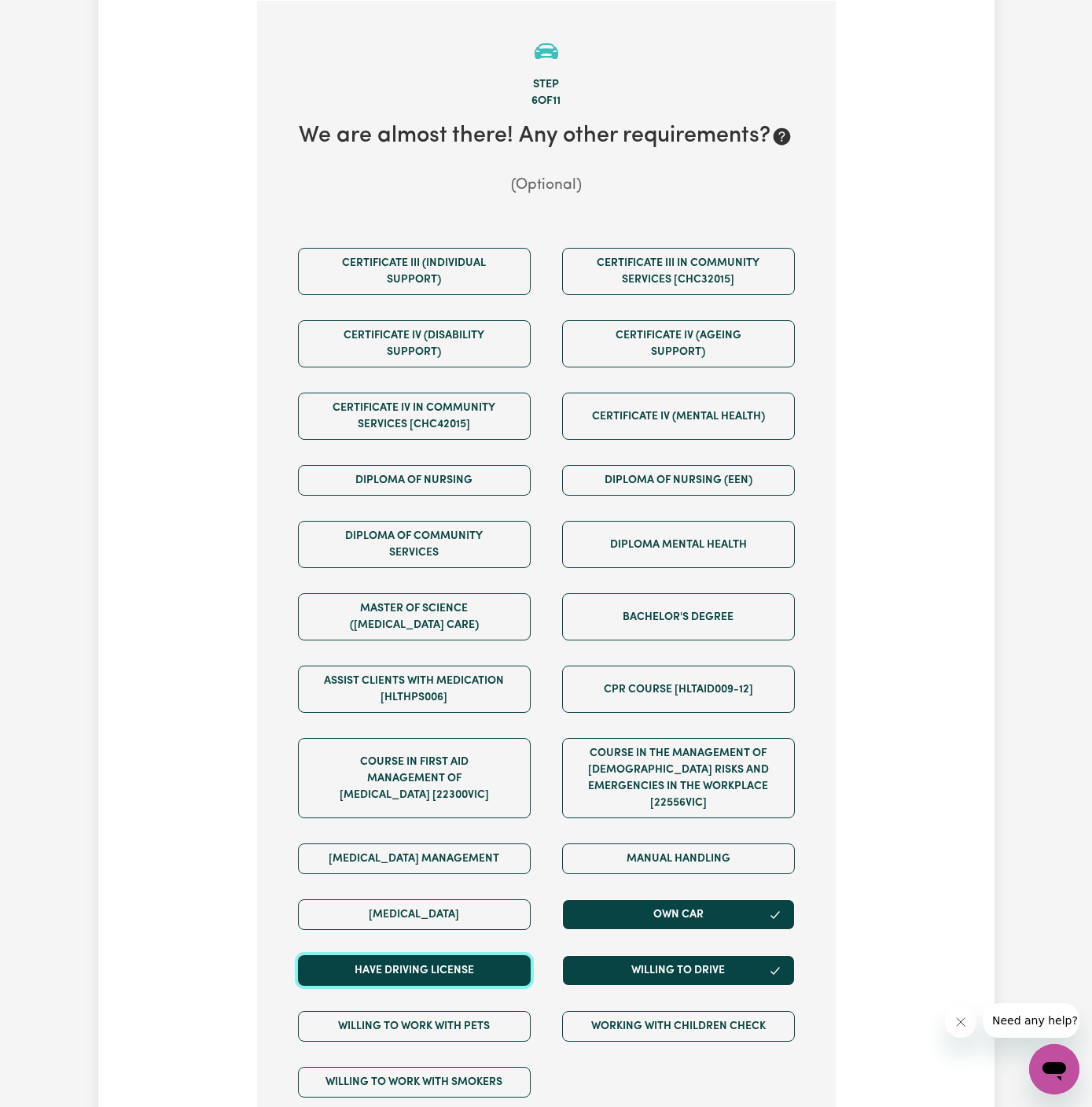
click at [485, 955] on button "Have driving license" at bounding box center [414, 970] width 233 height 31
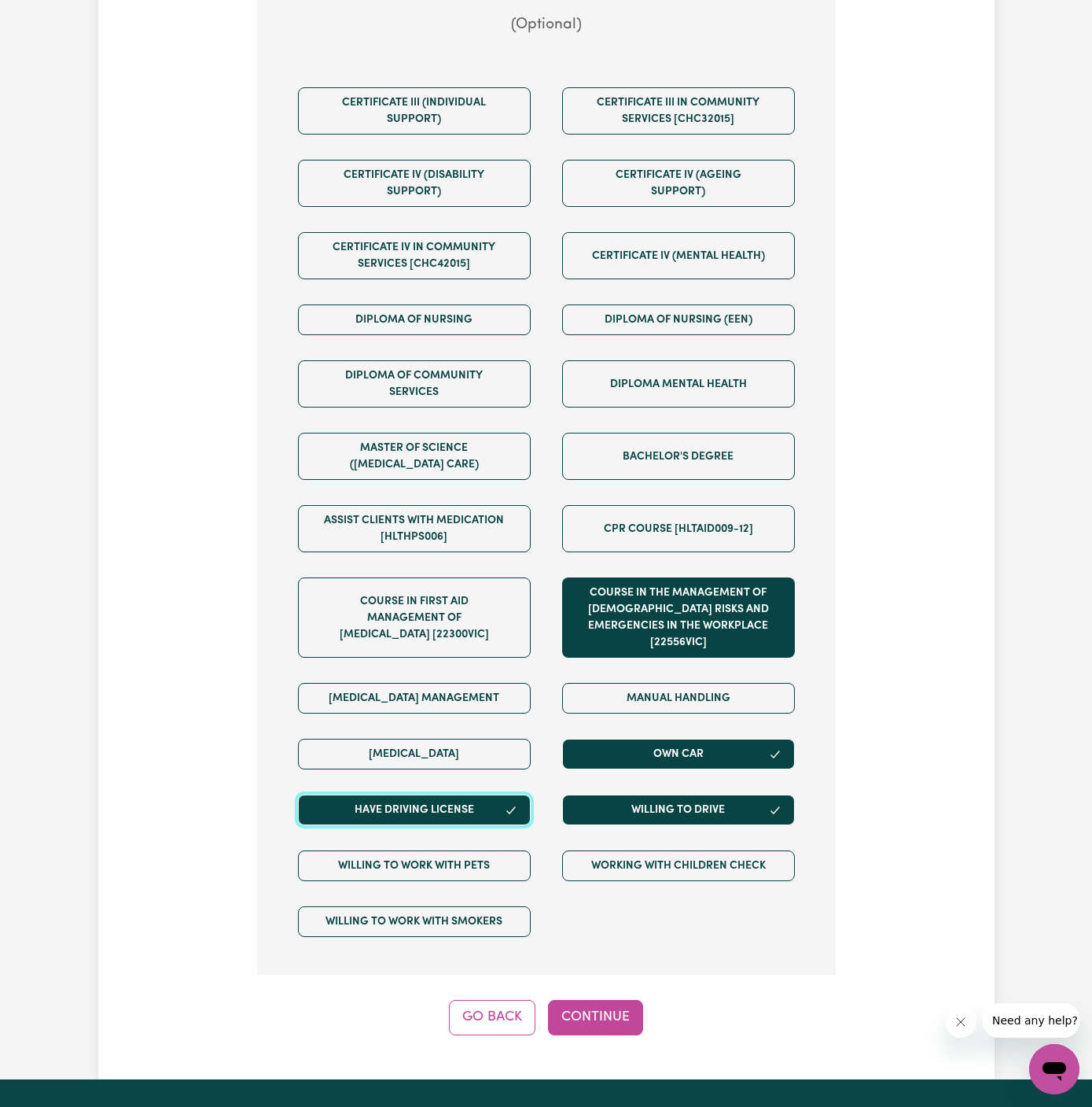
scroll to position [570, 0]
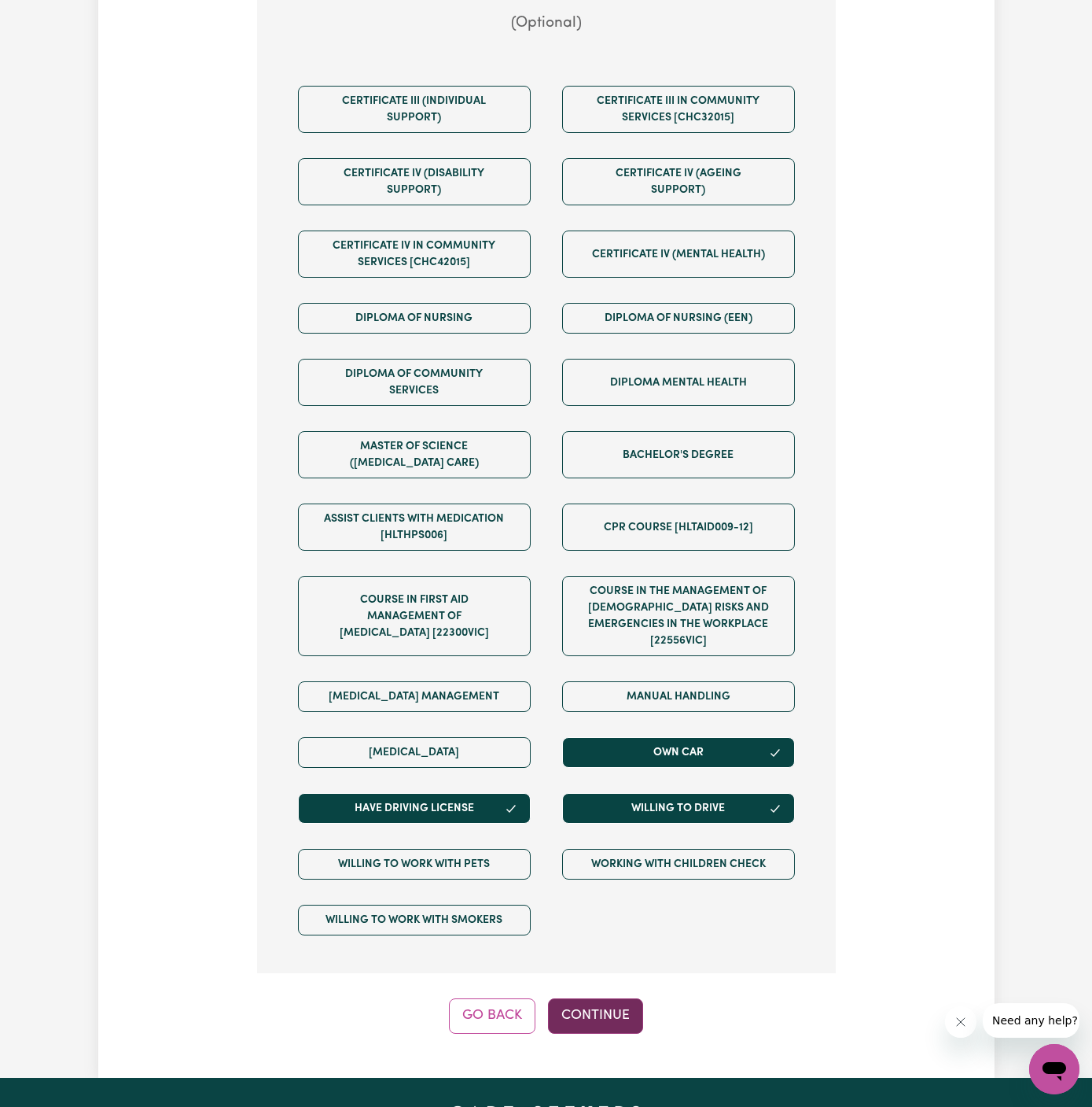
click at [618, 999] on button "Continue" at bounding box center [595, 1015] width 95 height 35
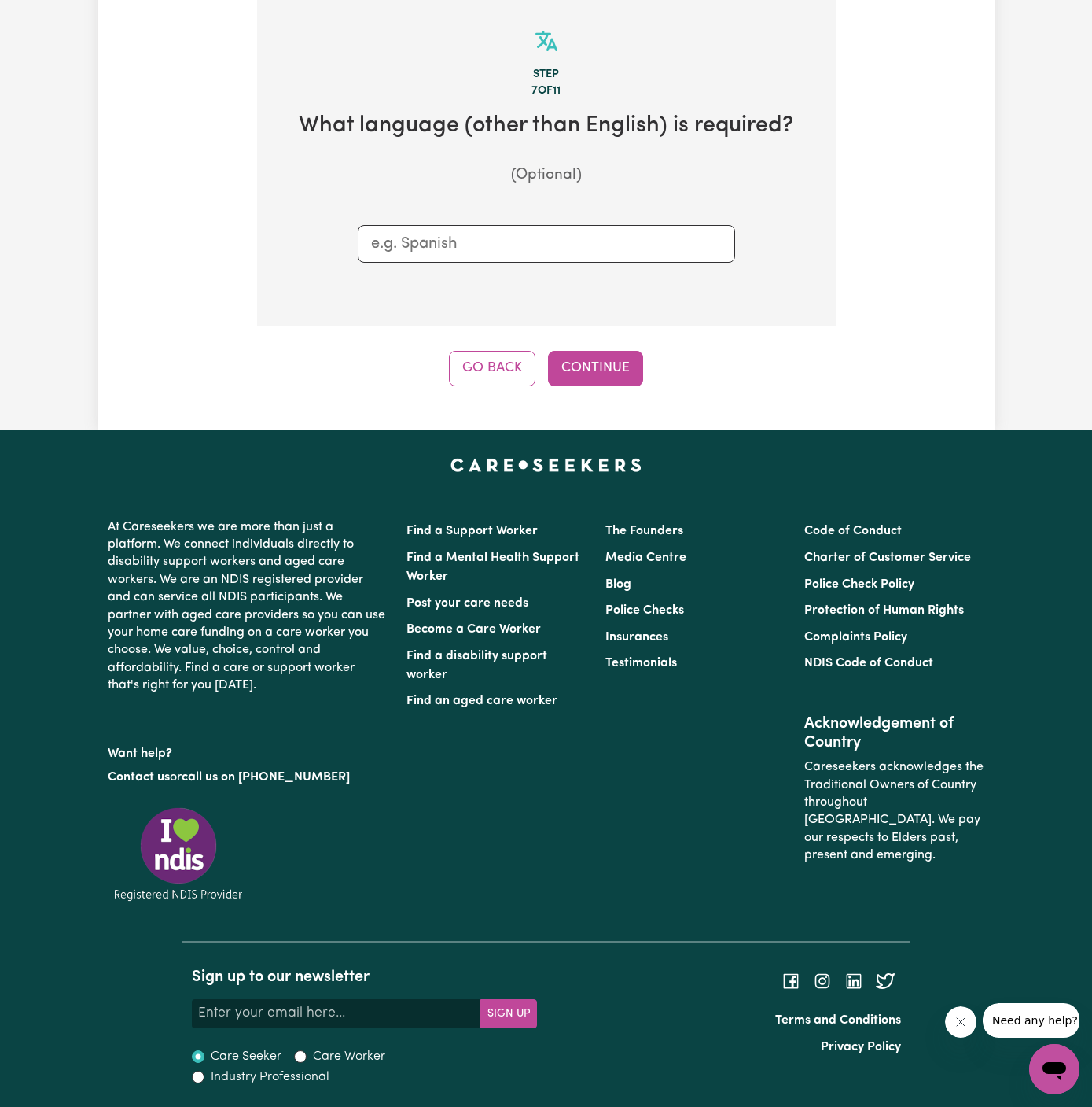
scroll to position [408, 0]
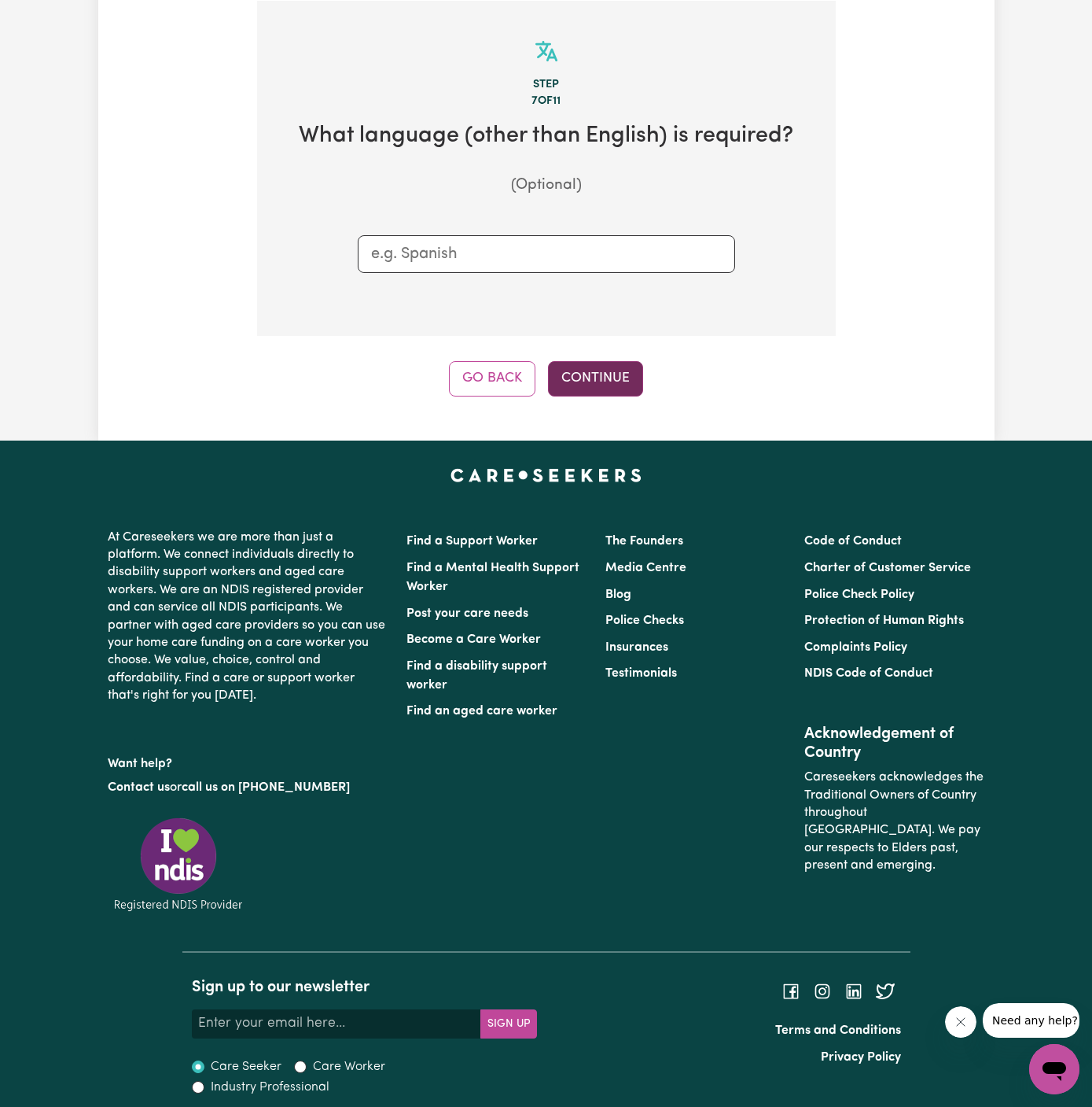
click at [611, 385] on button "Continue" at bounding box center [595, 378] width 95 height 35
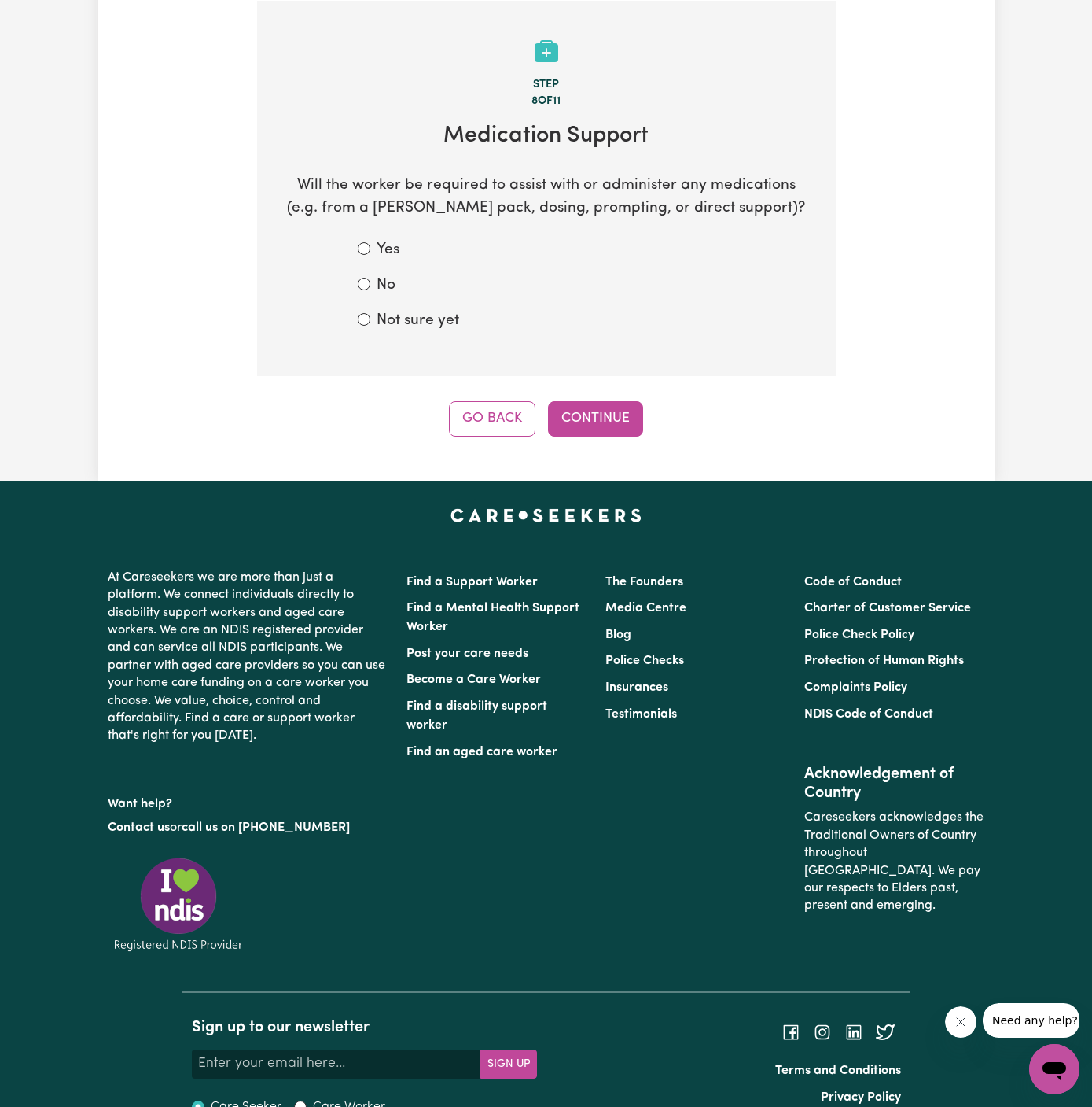
click at [431, 314] on label "Not sure yet" at bounding box center [417, 320] width 83 height 23
click at [370, 314] on input "Not sure yet" at bounding box center [364, 319] width 13 height 13
radio input "true"
click at [620, 448] on div "Tell us your care and support requirements Welcome to Careseekers. We are excit…" at bounding box center [546, 63] width 896 height 833
click at [620, 447] on div "Tell us your care and support requirements Welcome to Careseekers. We are excit…" at bounding box center [546, 63] width 896 height 833
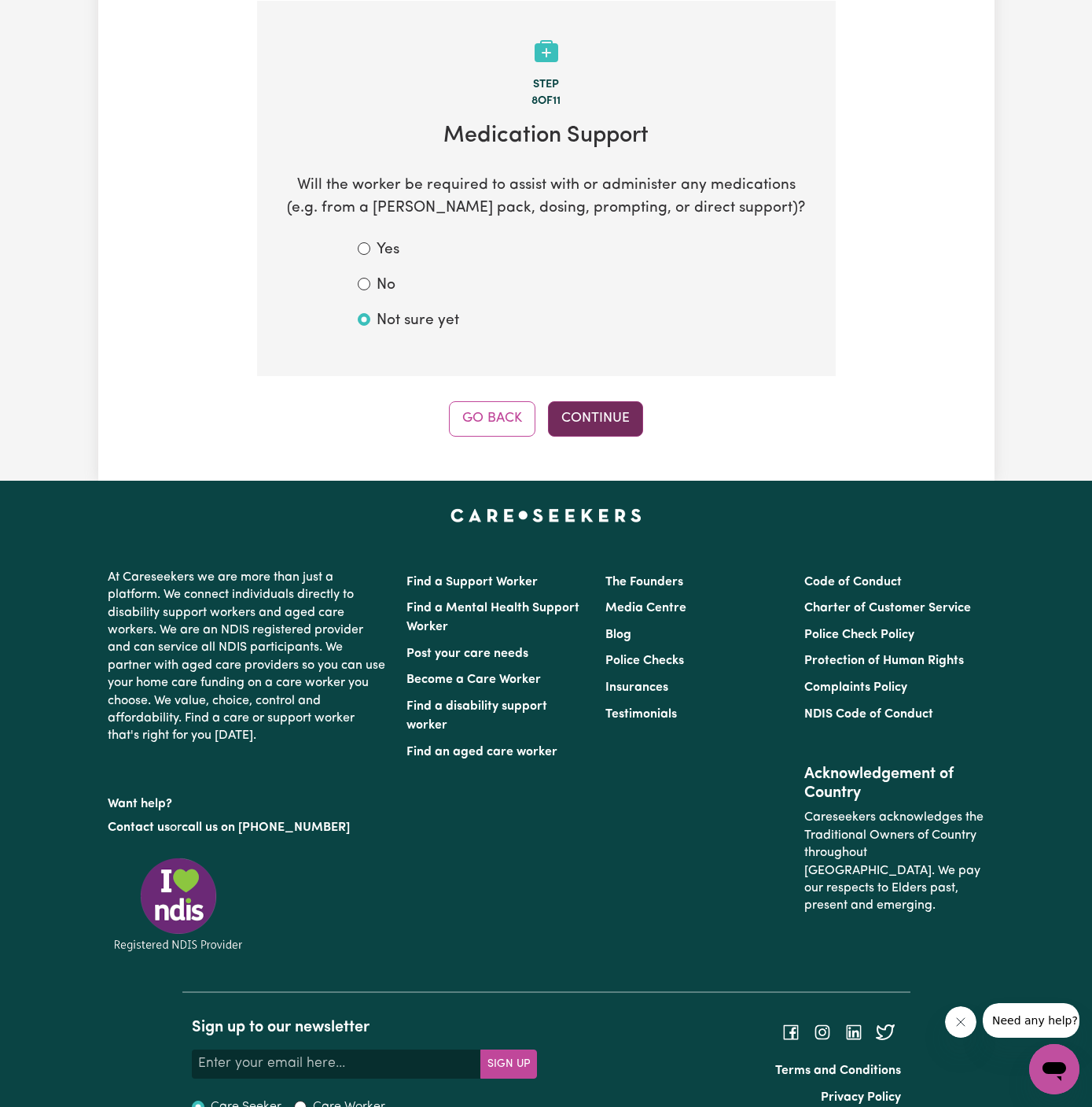
click at [620, 413] on button "Continue" at bounding box center [595, 418] width 95 height 35
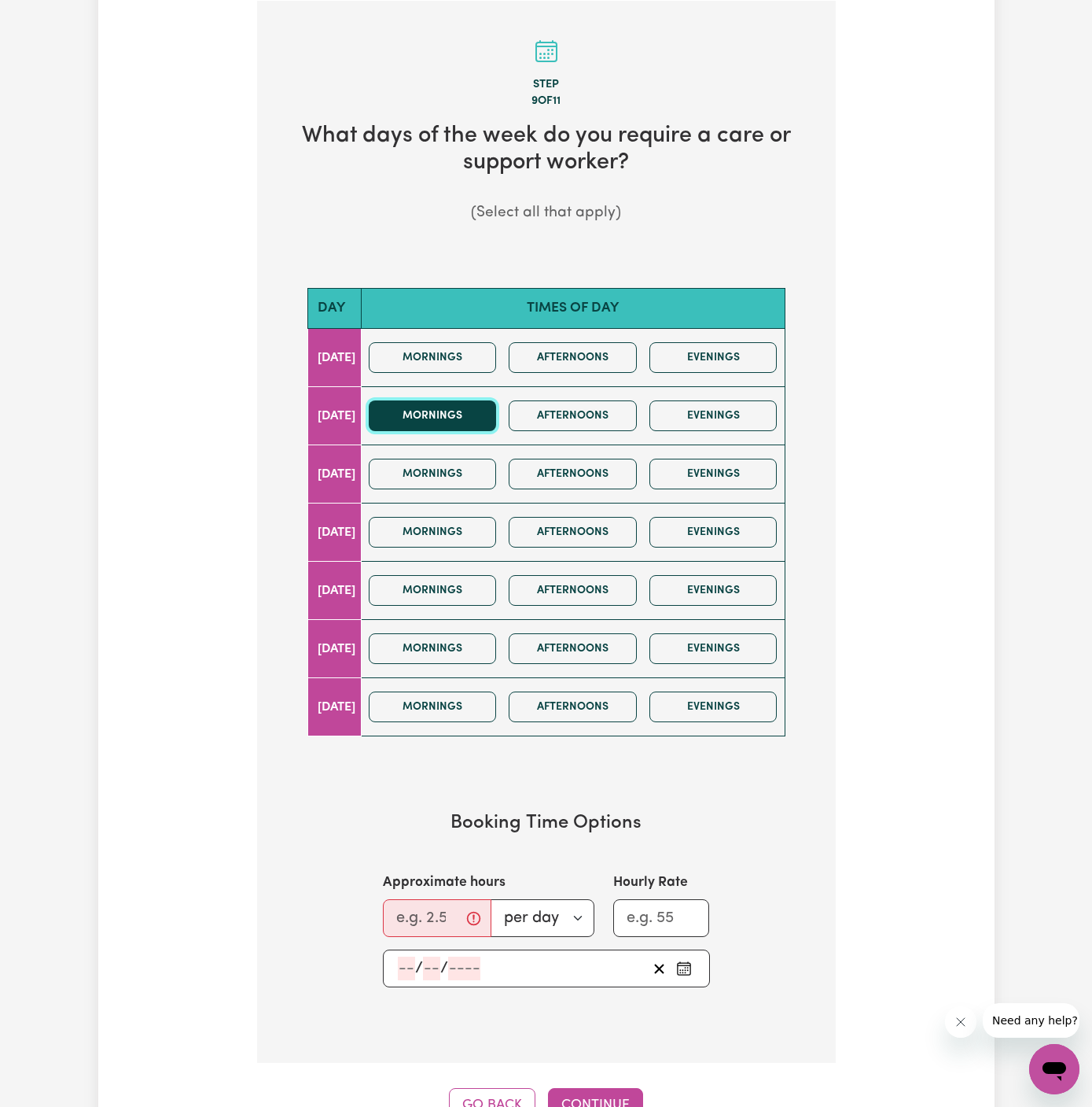
click at [448, 411] on button "Mornings" at bounding box center [433, 415] width 128 height 31
click at [618, 408] on button "Afternoons" at bounding box center [573, 415] width 128 height 31
click at [488, 521] on button "Mornings" at bounding box center [433, 532] width 128 height 31
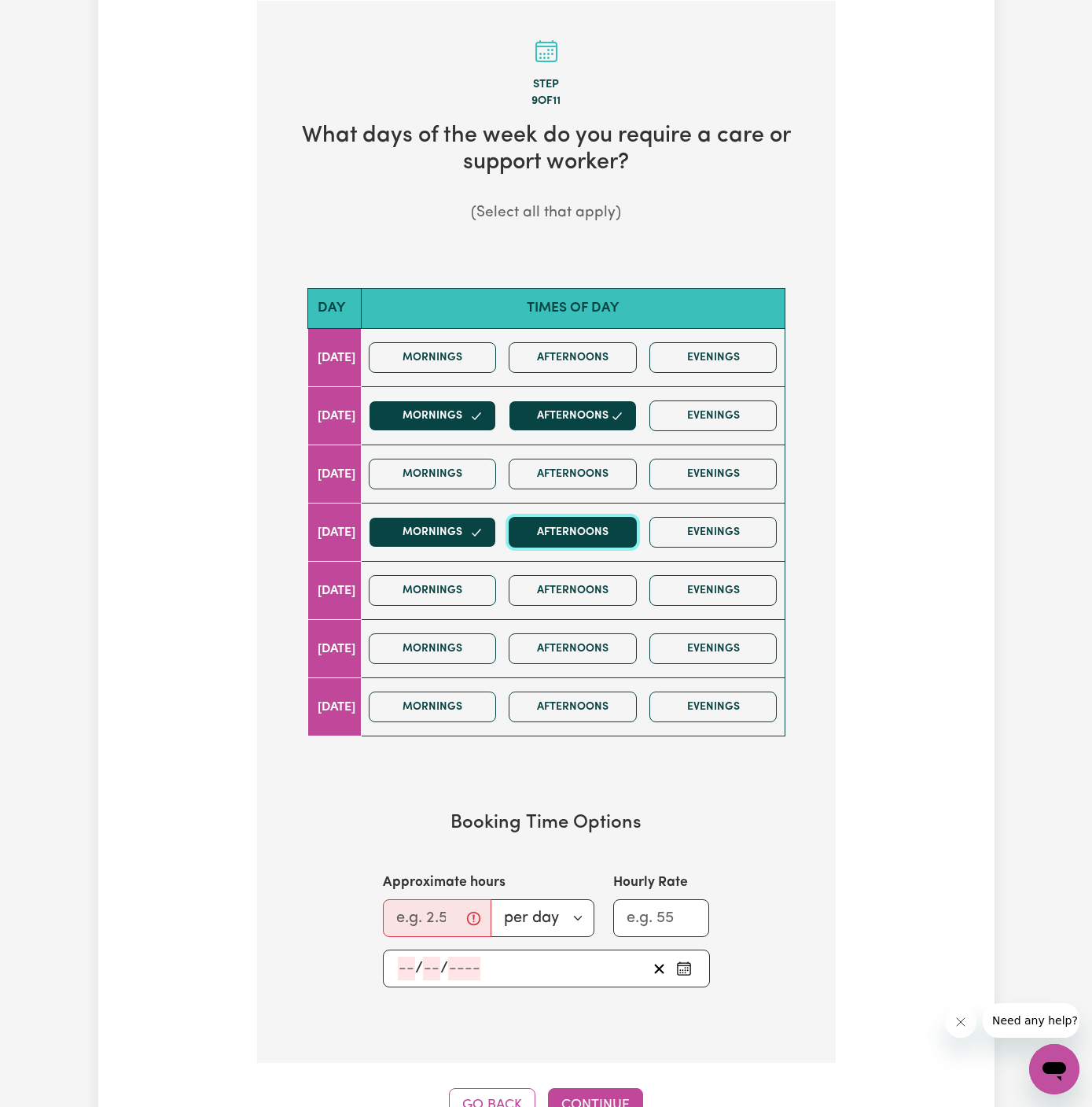
click at [564, 528] on button "Afternoons" at bounding box center [573, 532] width 128 height 31
click at [422, 909] on input "Approximate hours" at bounding box center [437, 918] width 109 height 38
type input "4"
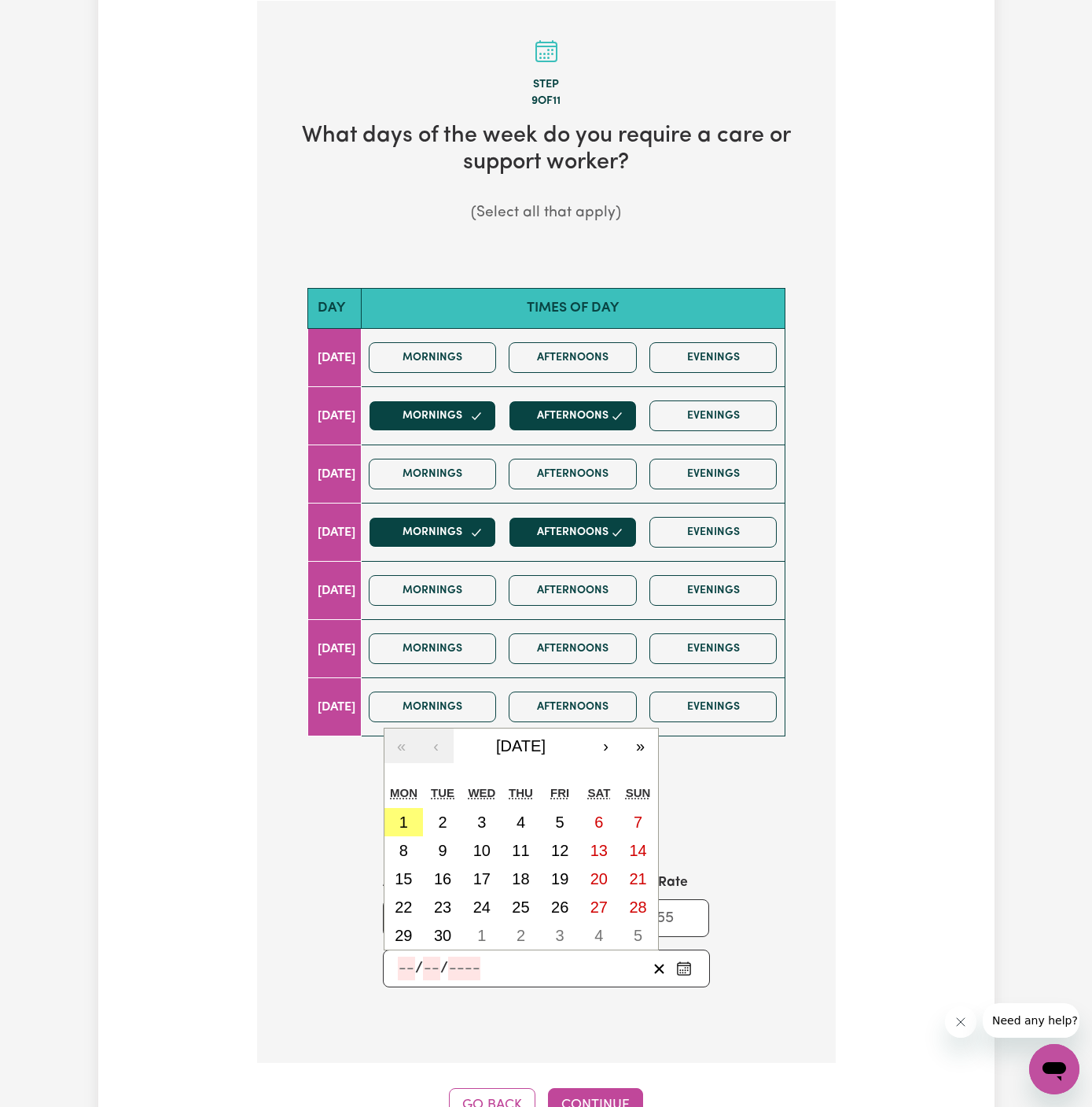
click at [402, 968] on input "number" at bounding box center [406, 968] width 17 height 24
click at [450, 819] on button "2" at bounding box center [442, 822] width 39 height 28
type input "[DATE]"
type input "2"
type input "9"
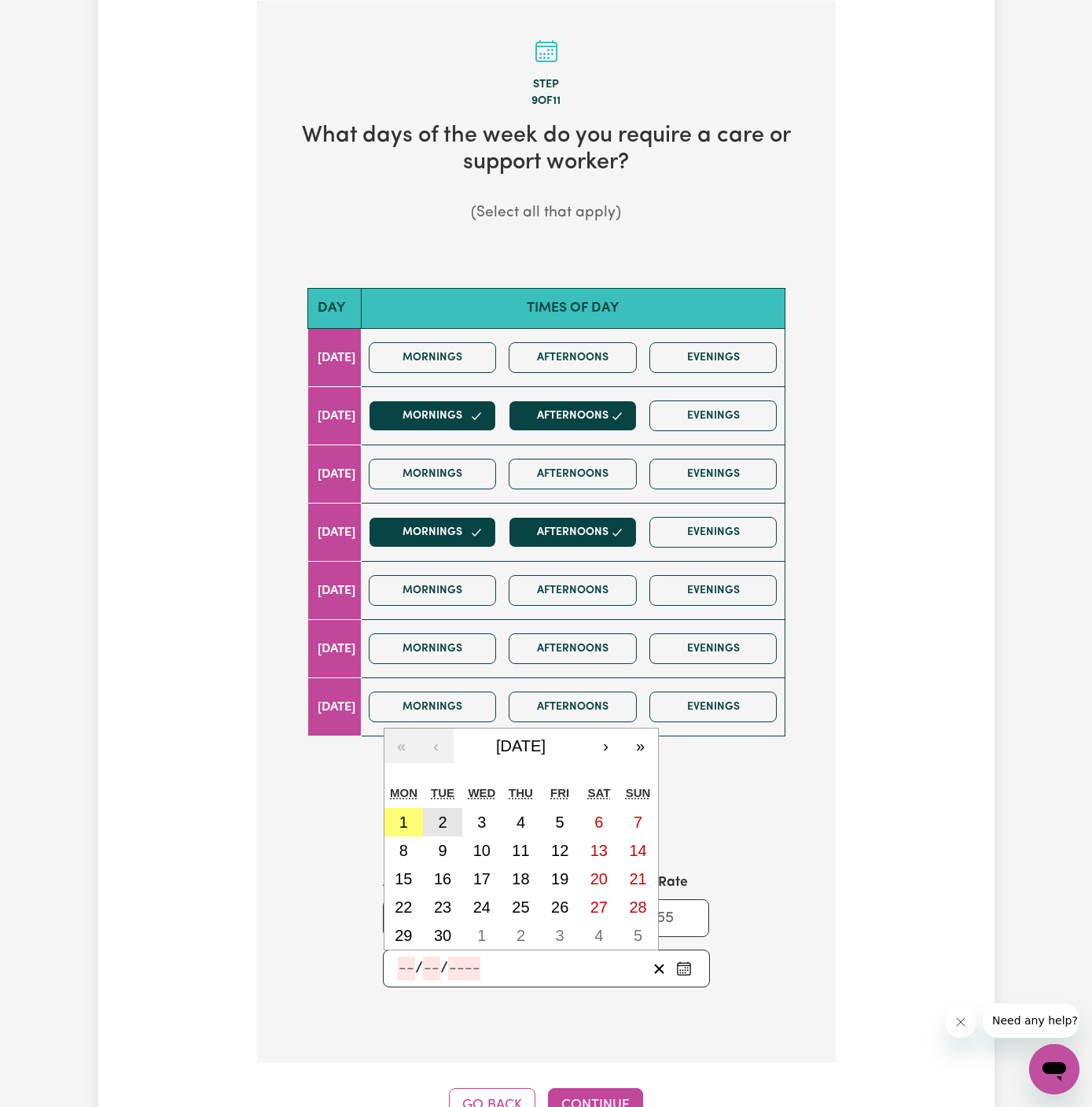
type input "2025"
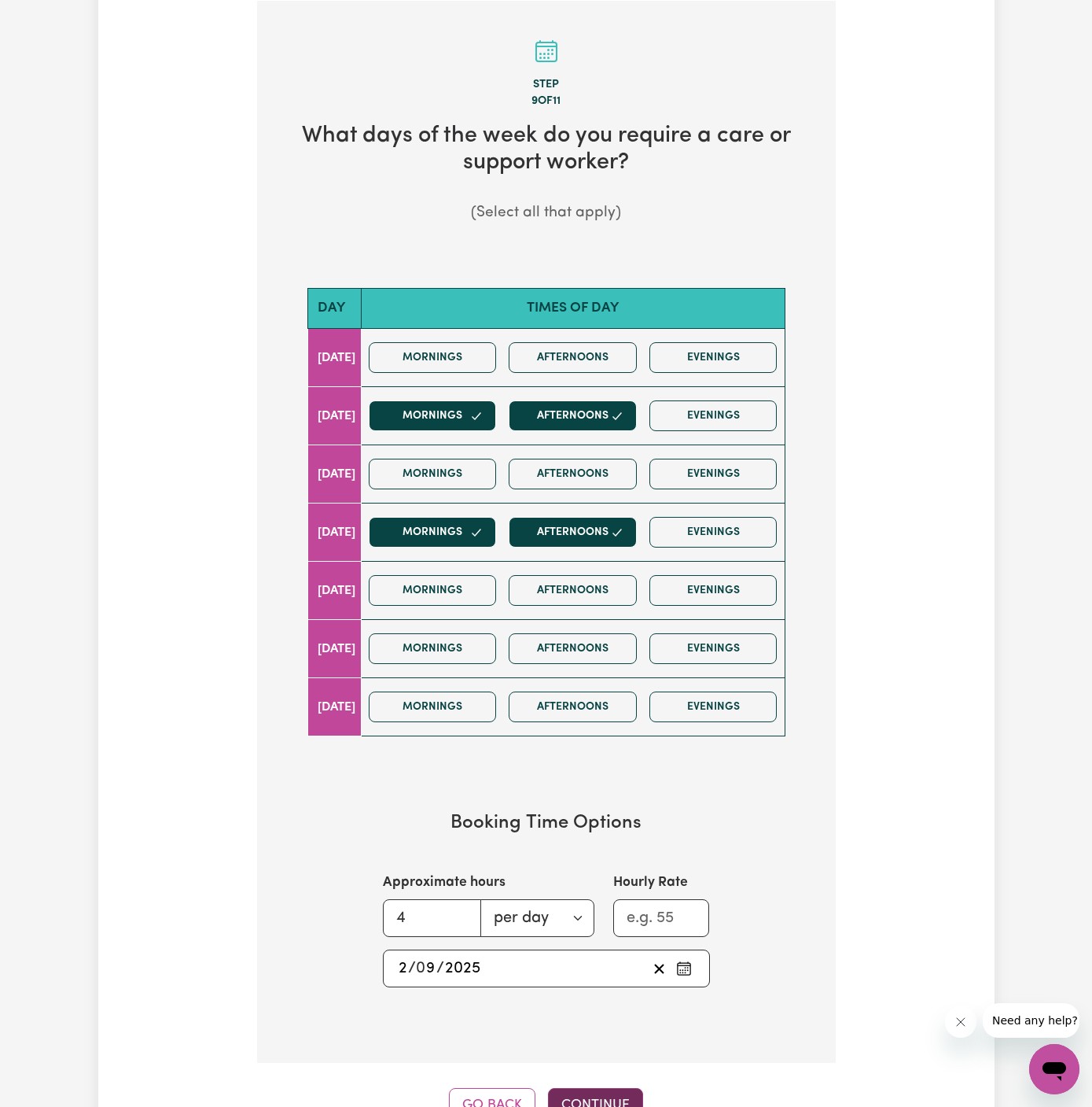
click at [599, 1092] on button "Continue" at bounding box center [595, 1105] width 95 height 35
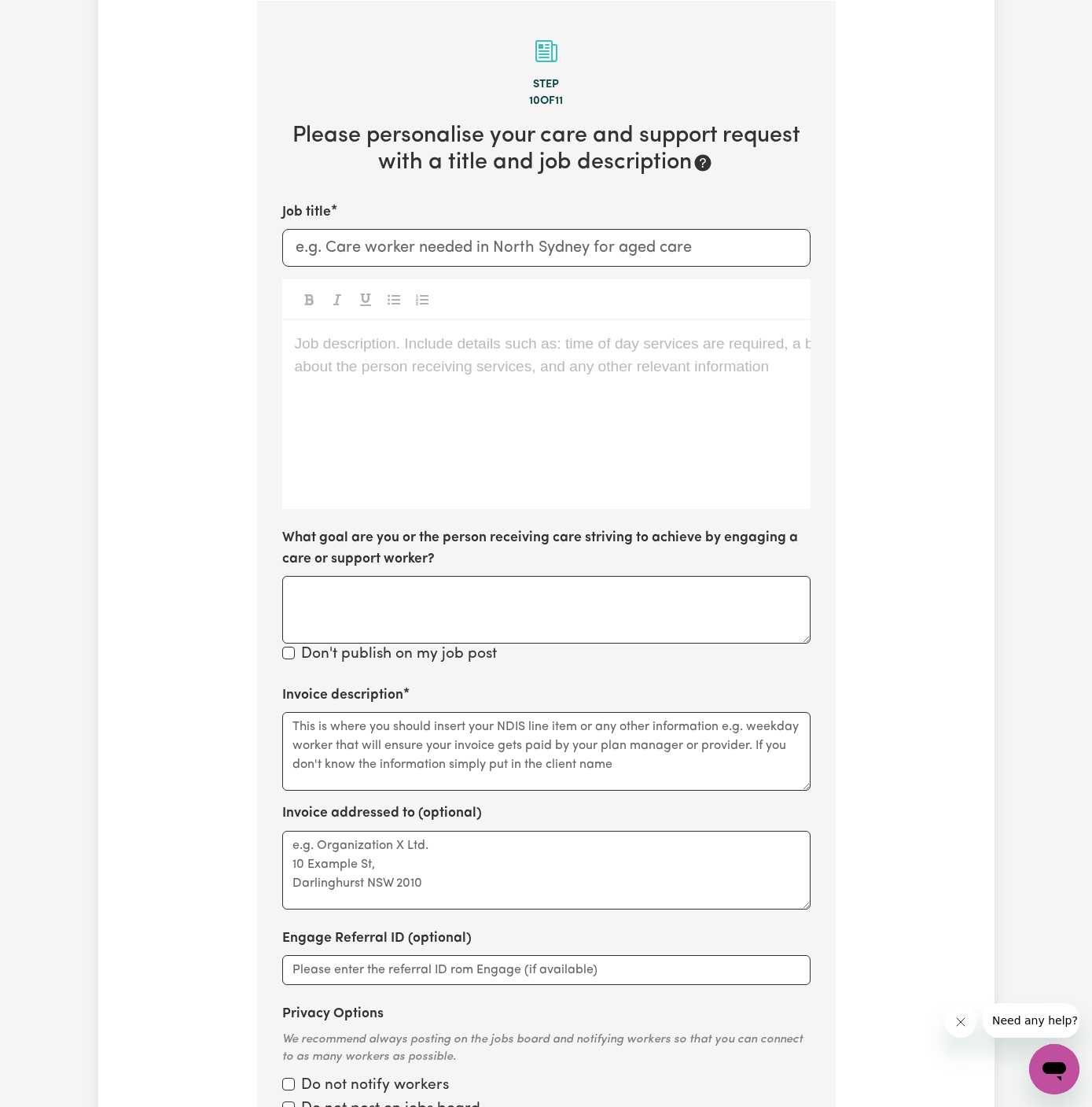
click at [385, 402] on div "Job description. Include details such as: time of day services are required, a …" at bounding box center [547, 414] width 529 height 189
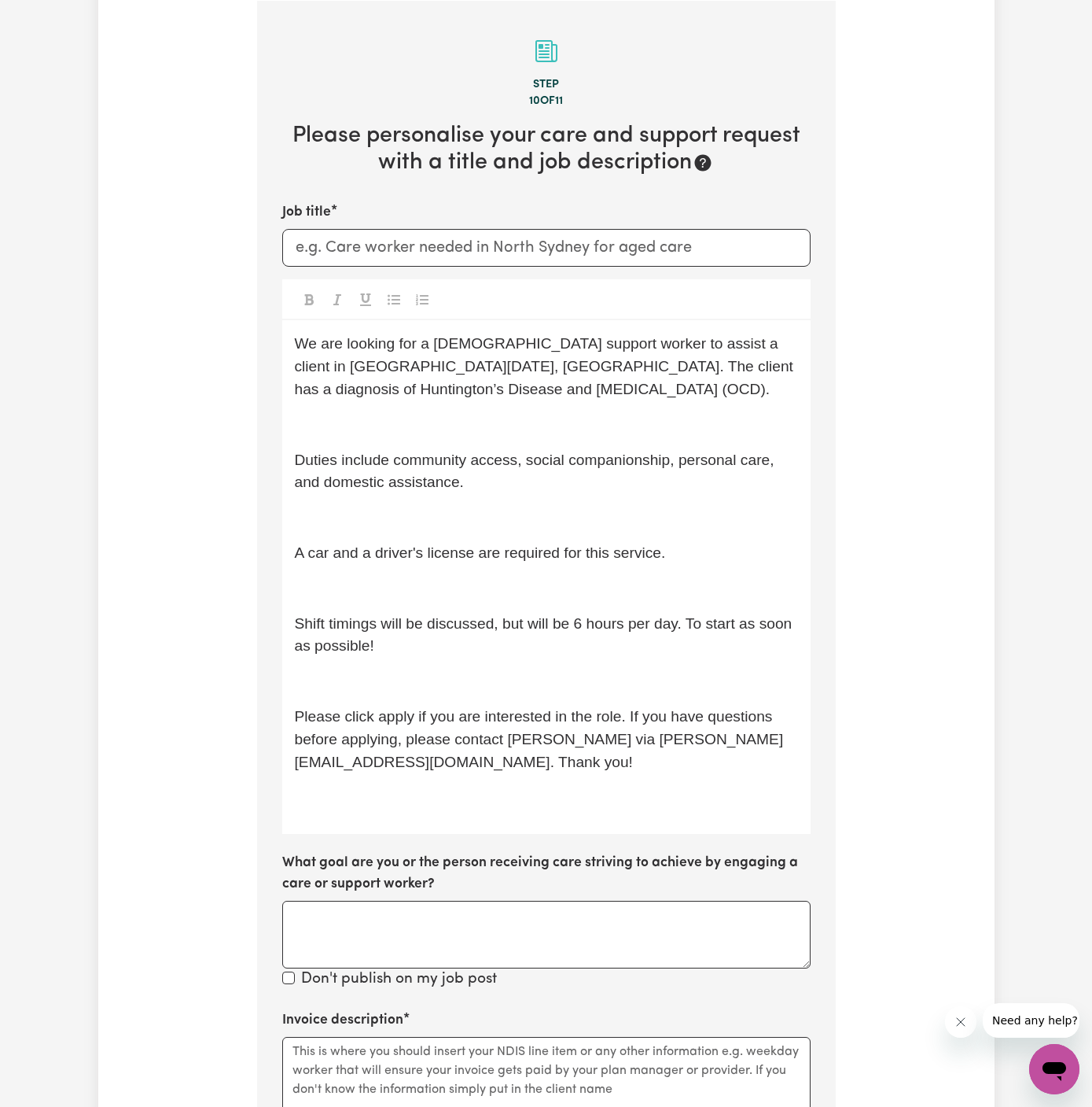
click at [398, 429] on p "﻿" at bounding box center [546, 424] width 503 height 23
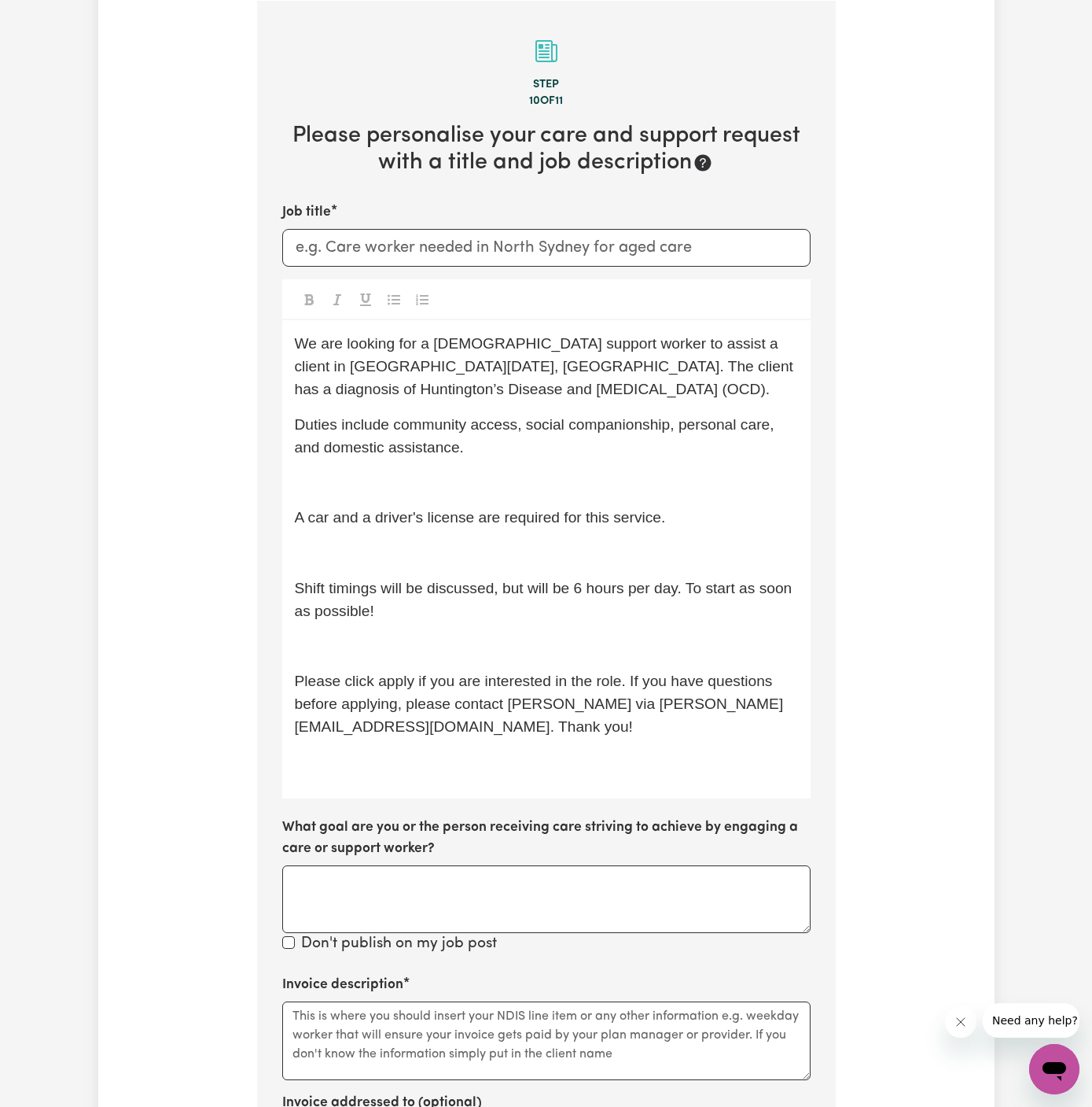
click at [398, 485] on p "﻿" at bounding box center [546, 482] width 503 height 23
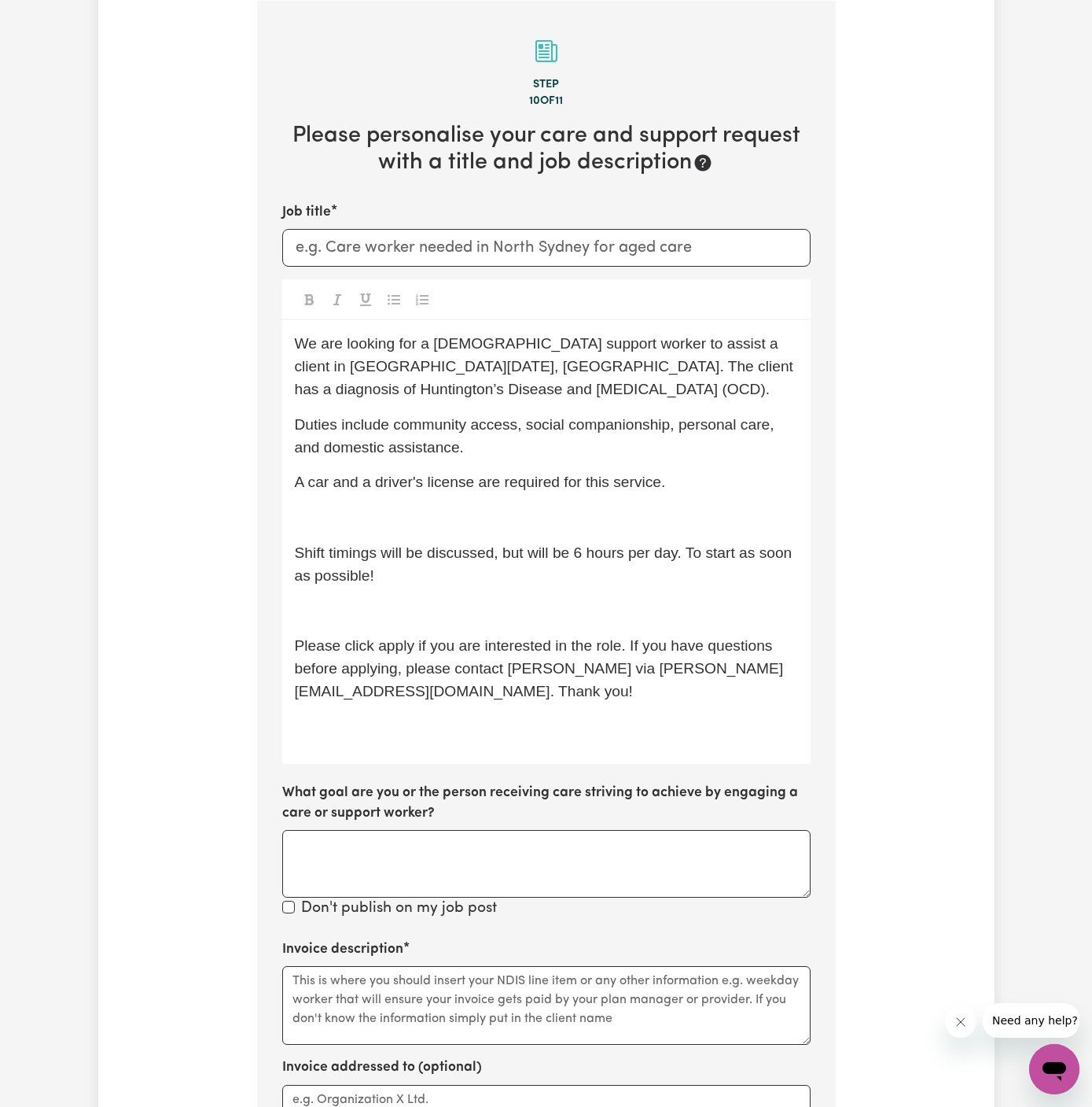
click at [398, 531] on div "We are looking for a [DEMOGRAPHIC_DATA] support worker to assist a client in [G…" at bounding box center [547, 542] width 529 height 443
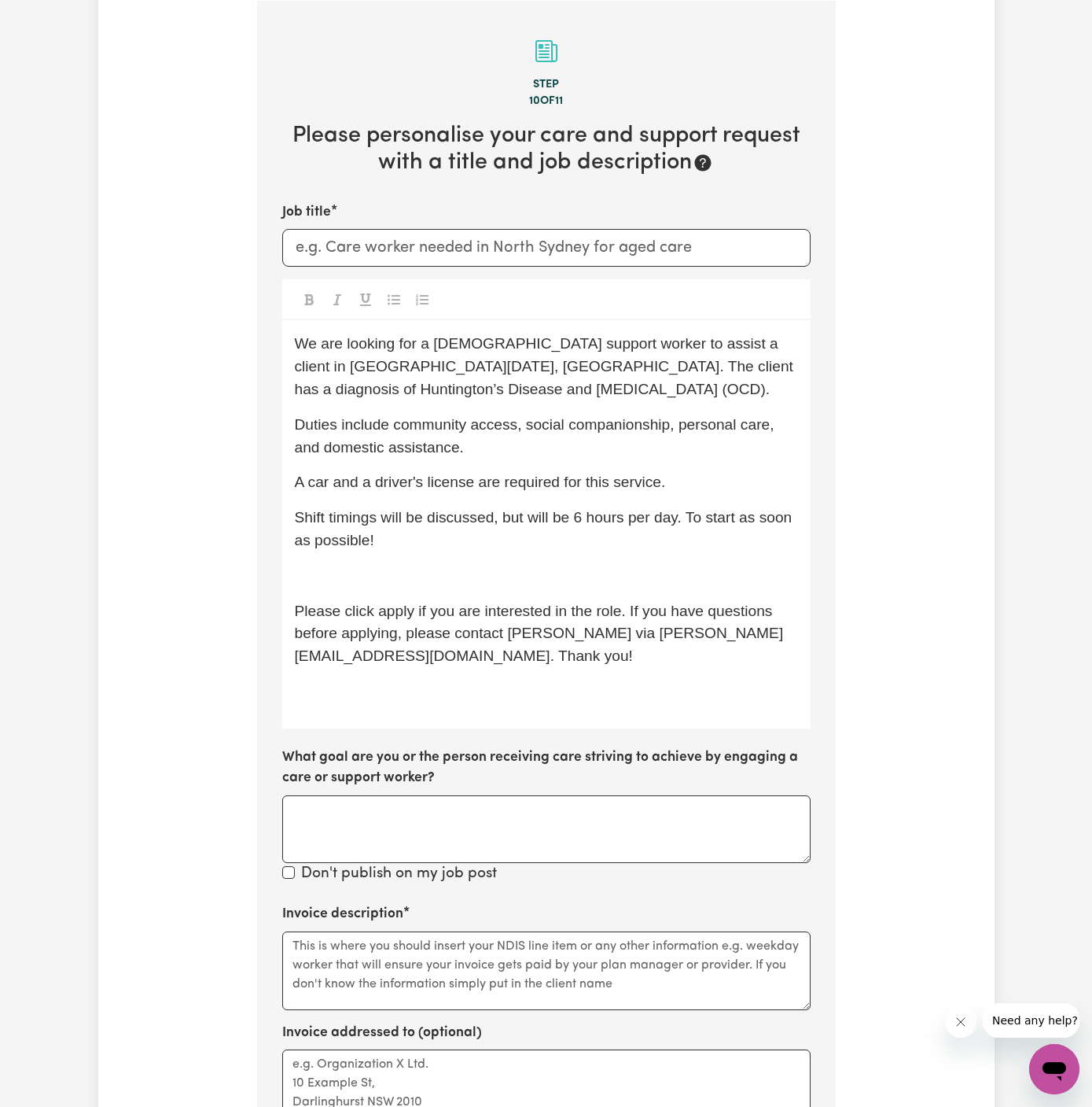
click at [398, 531] on p "Shift timings will be discussed, but will be 6 hours per day. To start as soon …" at bounding box center [546, 529] width 503 height 46
click at [399, 584] on p "﻿" at bounding box center [546, 576] width 503 height 23
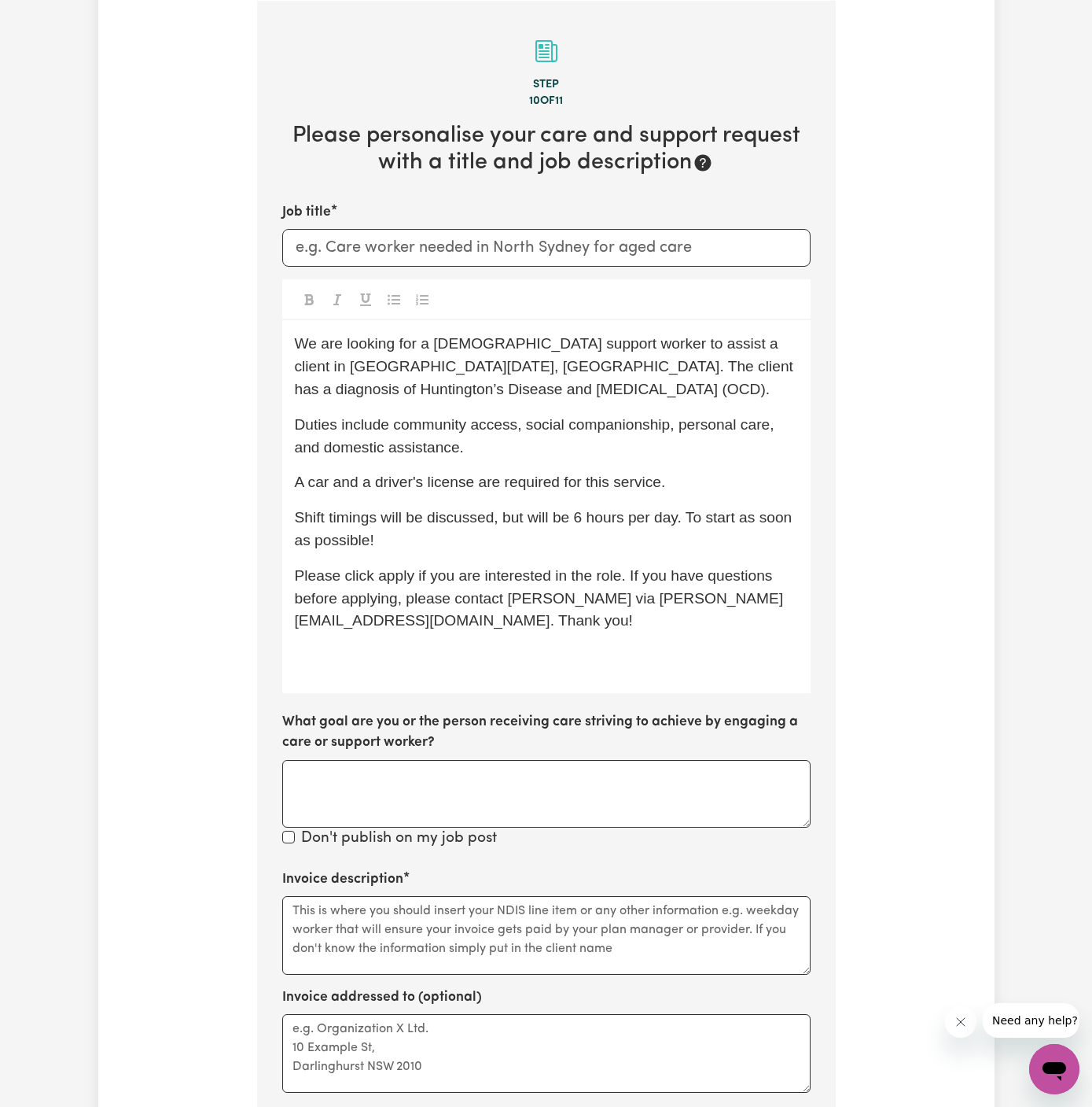
click at [417, 641] on div "We are looking for a [DEMOGRAPHIC_DATA] support worker to assist a client in [G…" at bounding box center [547, 506] width 529 height 372
drag, startPoint x: 431, startPoint y: 522, endPoint x: 745, endPoint y: 534, distance: 314.2
click at [745, 534] on p "Shift timings will be discussed, but will be 6 hours per day. To start as soon …" at bounding box center [546, 529] width 503 height 46
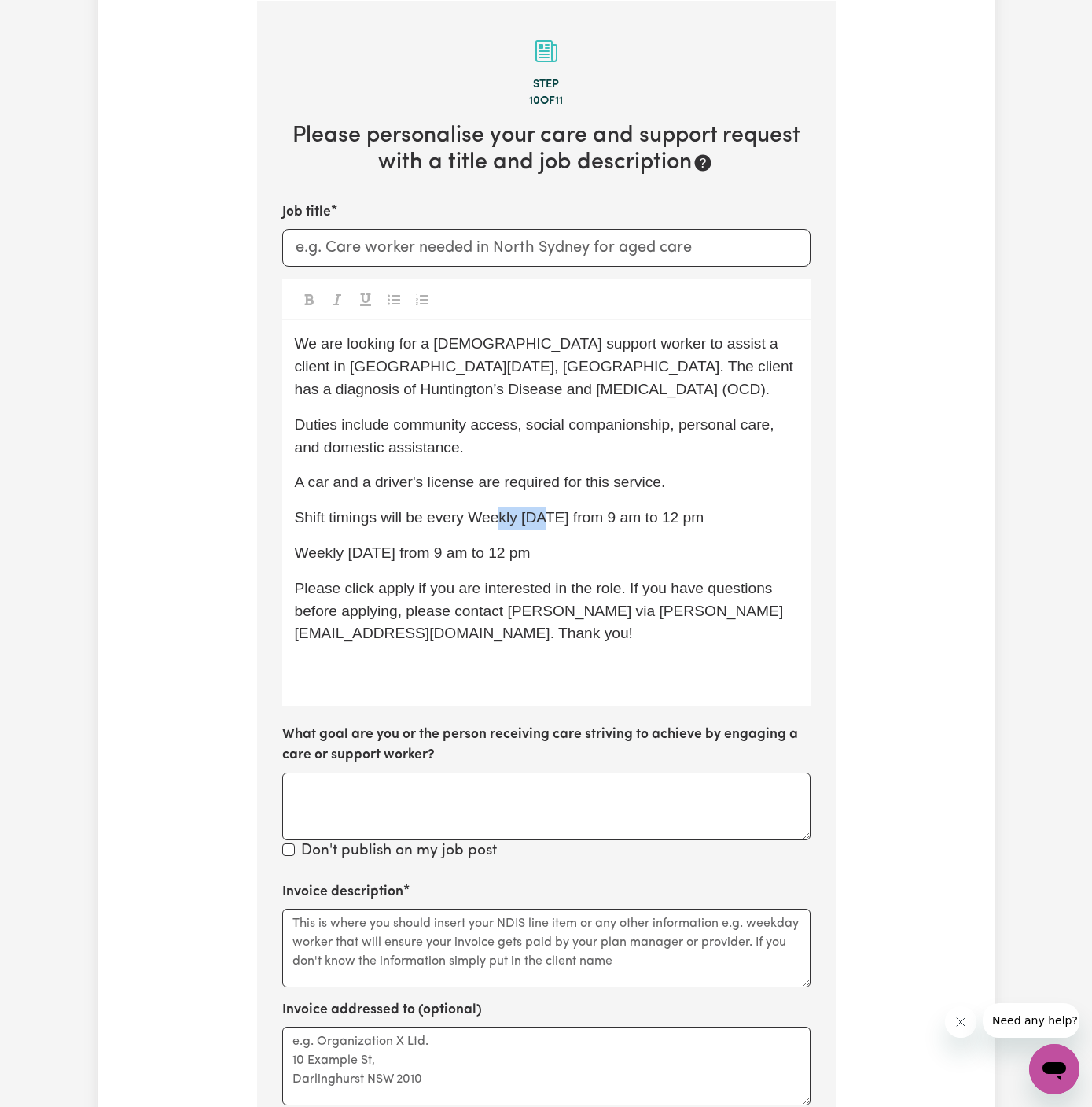
drag, startPoint x: 537, startPoint y: 521, endPoint x: 498, endPoint y: 521, distance: 39.0
click at [498, 521] on span "Shift timings will be every Weekly [DATE] from 9 am to 12 pm" at bounding box center [499, 517] width 410 height 17
drag, startPoint x: 358, startPoint y: 551, endPoint x: 255, endPoint y: 551, distance: 103.0
click at [255, 551] on div "Tell us your care and support requirements Welcome to Careseekers. We are excit…" at bounding box center [546, 552] width 598 height 1724
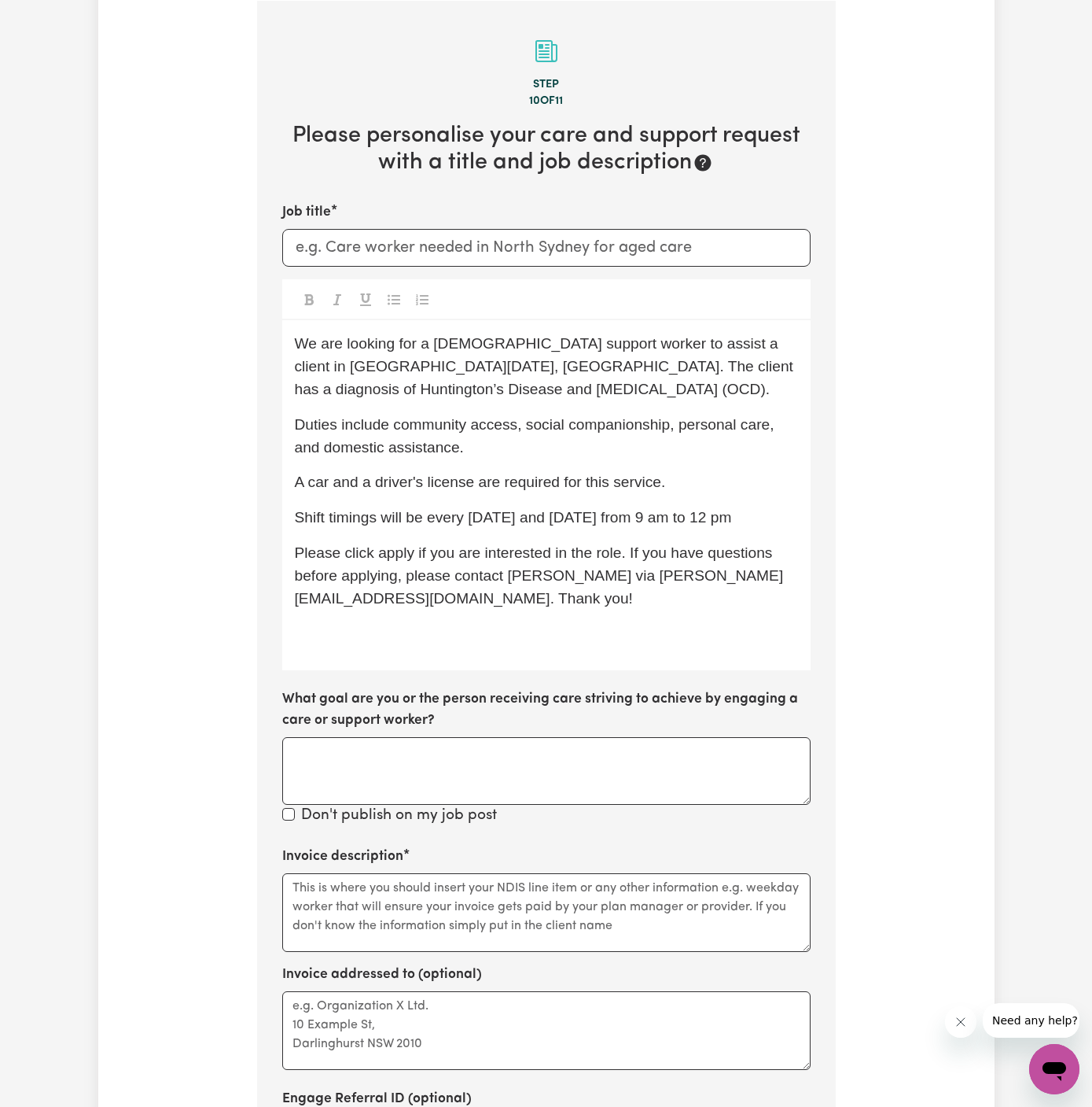
click at [742, 529] on div "We are looking for a [DEMOGRAPHIC_DATA] support worker to assist a client in [G…" at bounding box center [547, 495] width 529 height 350
click at [783, 513] on p "Shift timings will be every [DATE] and [DATE] from 9 am to 12 pm" at bounding box center [546, 517] width 503 height 23
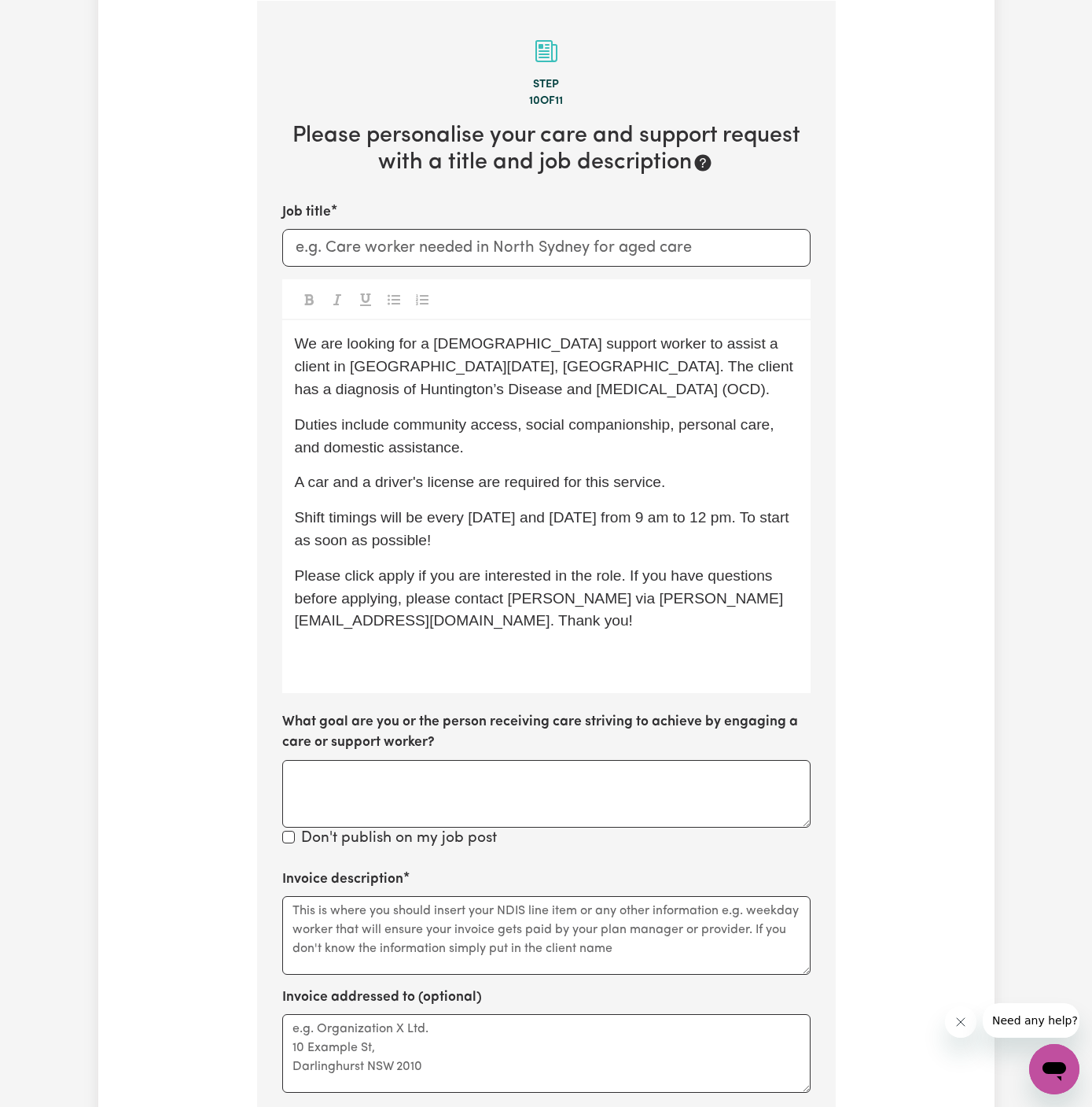
click at [629, 648] on p "﻿" at bounding box center [546, 656] width 503 height 23
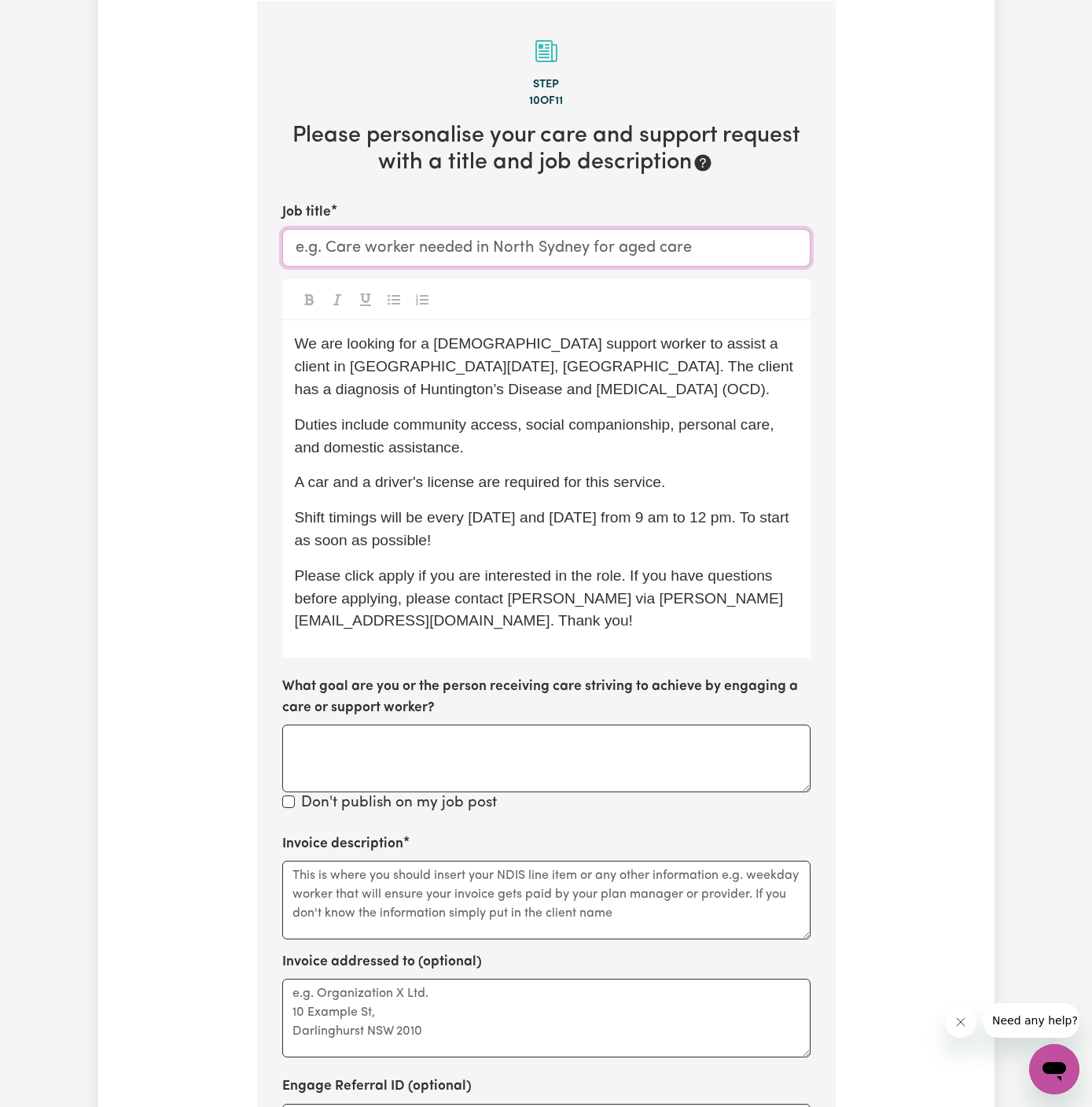
click at [453, 259] on input "Job title" at bounding box center [547, 248] width 529 height 38
paste input "[DEMOGRAPHIC_DATA] Support Worker Needed 6 Hours Per Day In [GEOGRAPHIC_DATA][D…"
type input "[DEMOGRAPHIC_DATA] Support Worker Needed 6 Hours Per Day In [GEOGRAPHIC_DATA][D…"
click at [492, 869] on textarea "Invoice description" at bounding box center [547, 899] width 529 height 79
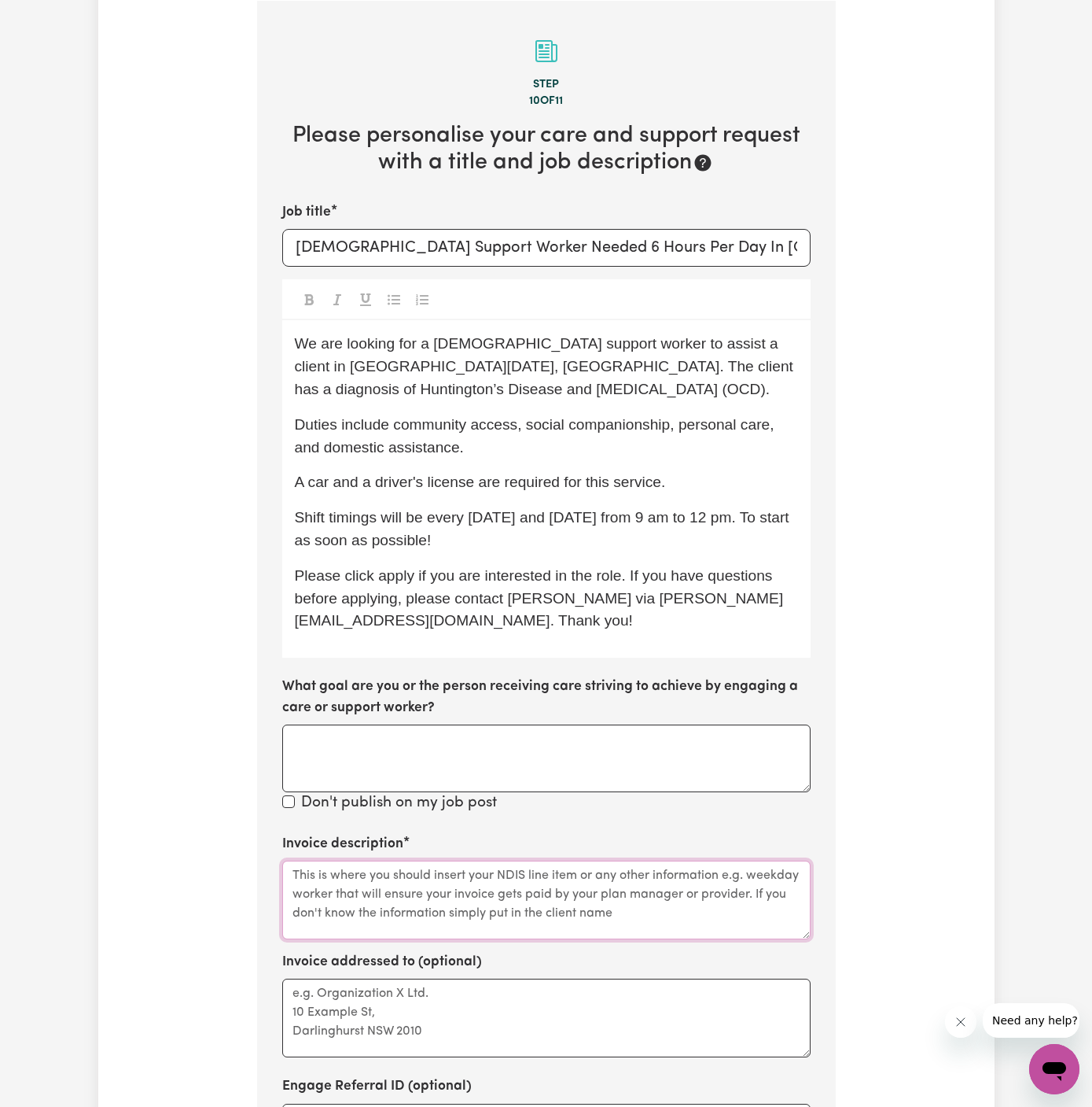
paste textarea "c/o My Care Ability"
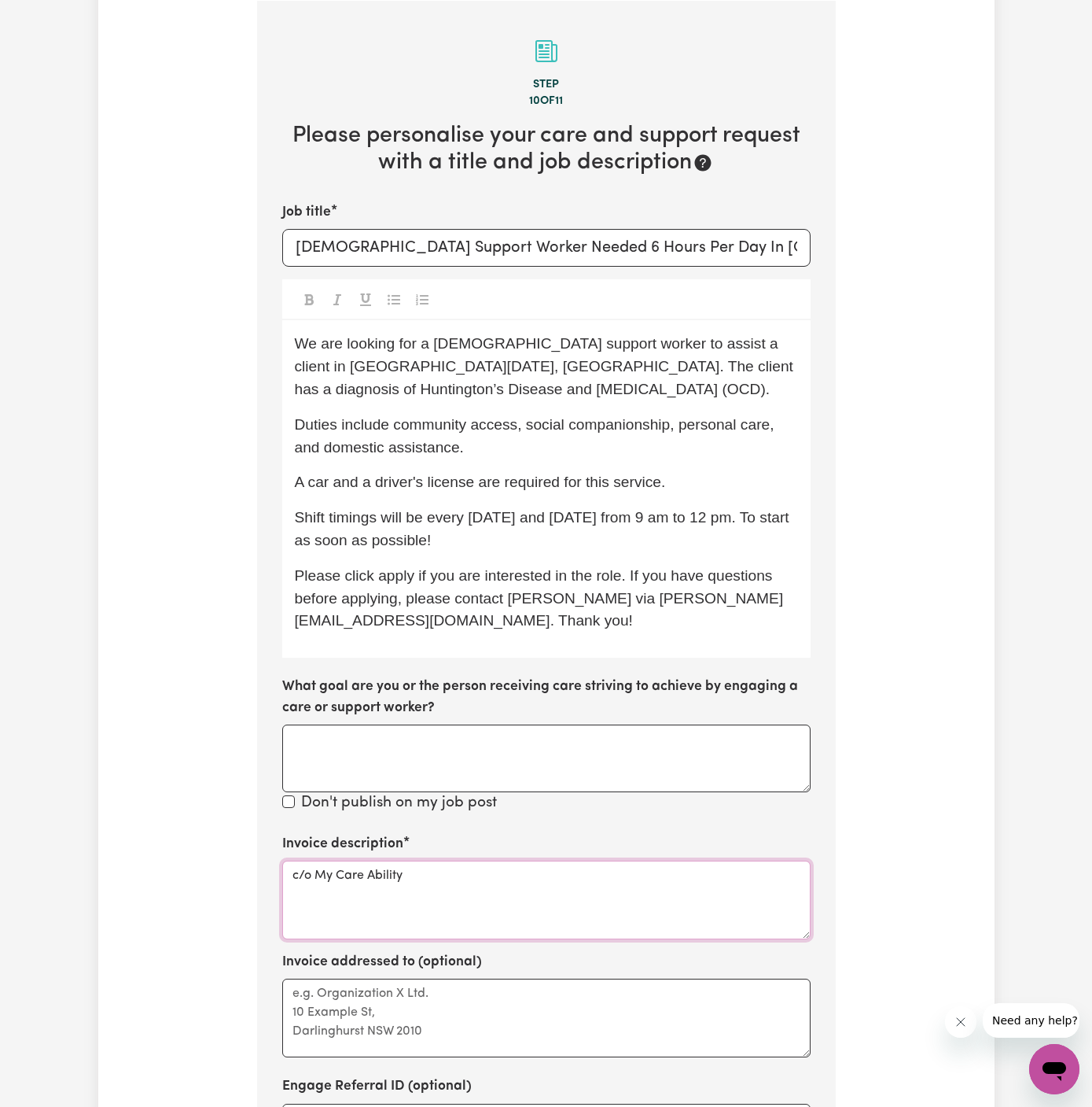
type textarea "c/o My Care Ability"
click at [476, 1000] on textarea "Invoice addressed to (optional)" at bounding box center [547, 1017] width 529 height 79
paste textarea "c/o My Care Ability"
type textarea "c/o My Care Ability"
drag, startPoint x: 642, startPoint y: 250, endPoint x: 560, endPoint y: 250, distance: 82.0
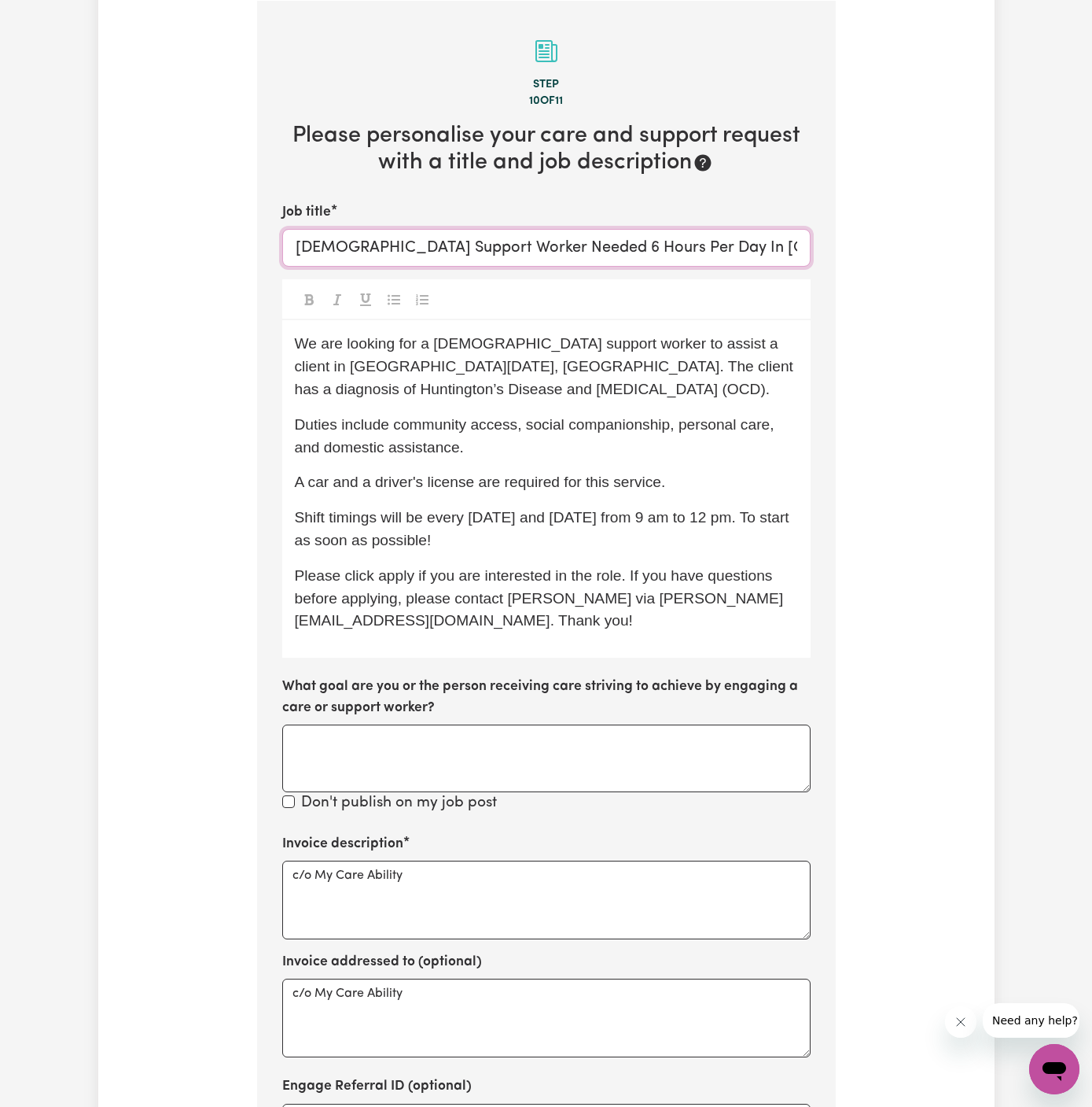
click at [560, 250] on input "[DEMOGRAPHIC_DATA] Support Worker Needed 6 Hours Per Day In [GEOGRAPHIC_DATA][D…" at bounding box center [547, 248] width 529 height 38
type input "[DEMOGRAPHIC_DATA] Support Worker Needed In [GEOGRAPHIC_DATA][DATE], [GEOGRAPHI…"
click at [577, 314] on div at bounding box center [547, 299] width 529 height 41
click at [342, 339] on span "We are looking for a [DEMOGRAPHIC_DATA] support worker to assist a client in [G…" at bounding box center [546, 366] width 503 height 62
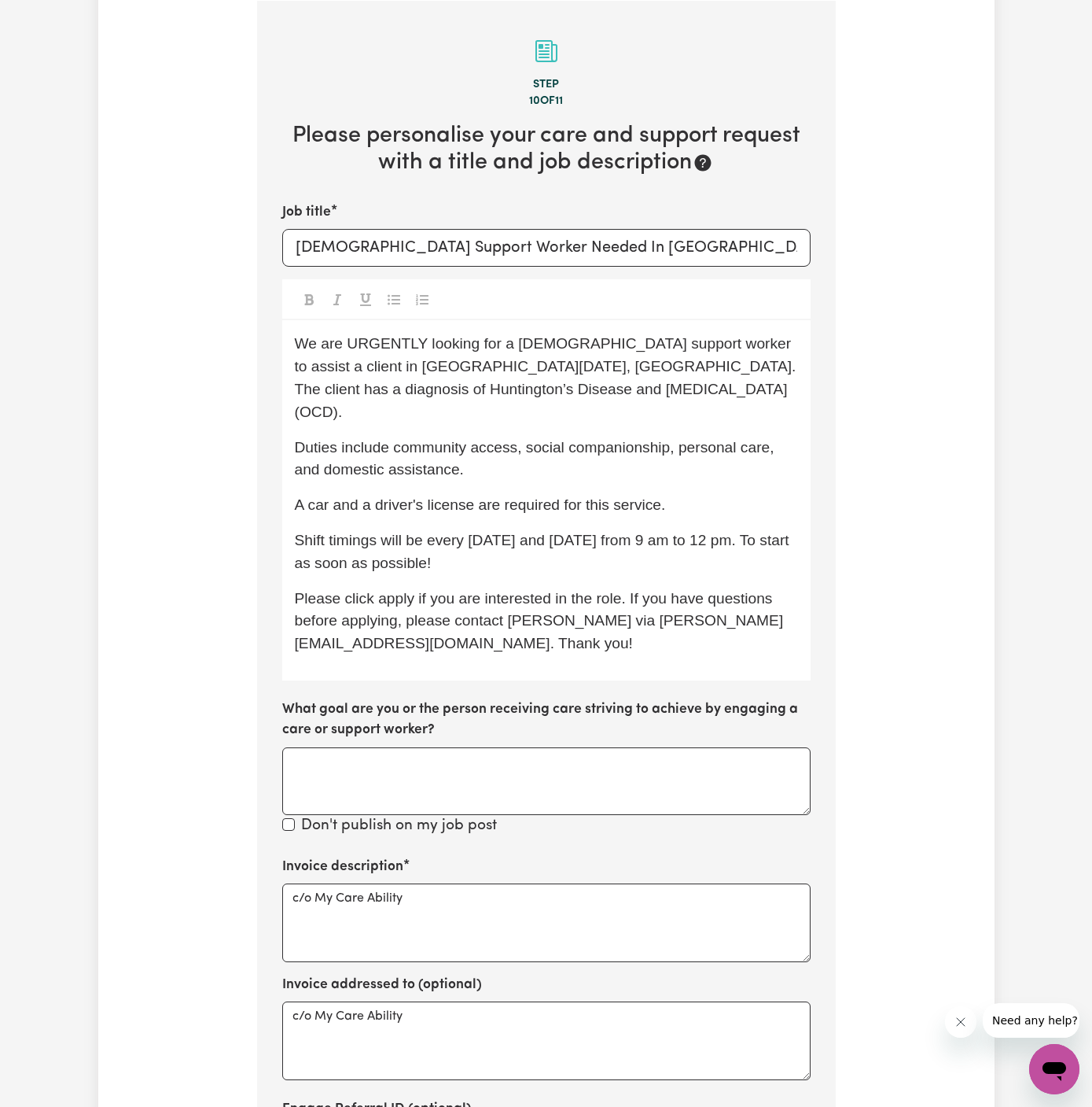
click at [406, 590] on span "Please click apply if you are interested in the role. If you have questions bef…" at bounding box center [539, 621] width 489 height 62
click at [506, 633] on div "We are URGENTLY looking for a [DEMOGRAPHIC_DATA] support worker to assist a cli…" at bounding box center [547, 500] width 529 height 360
click at [487, 644] on div "We are URGENTLY looking for a [DEMOGRAPHIC_DATA] support worker to assist a cli…" at bounding box center [547, 500] width 529 height 360
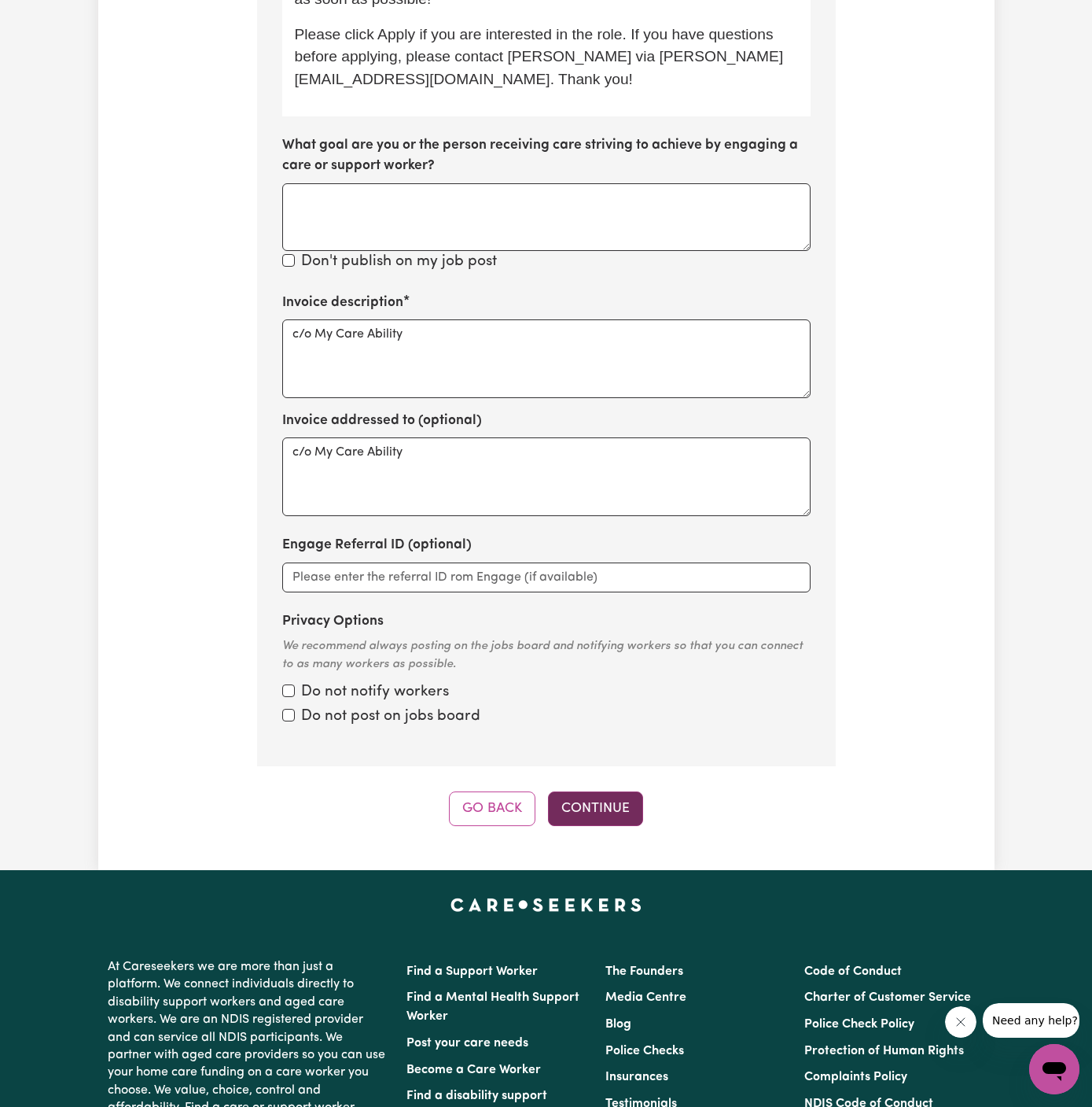
click at [598, 792] on button "Continue" at bounding box center [595, 809] width 95 height 35
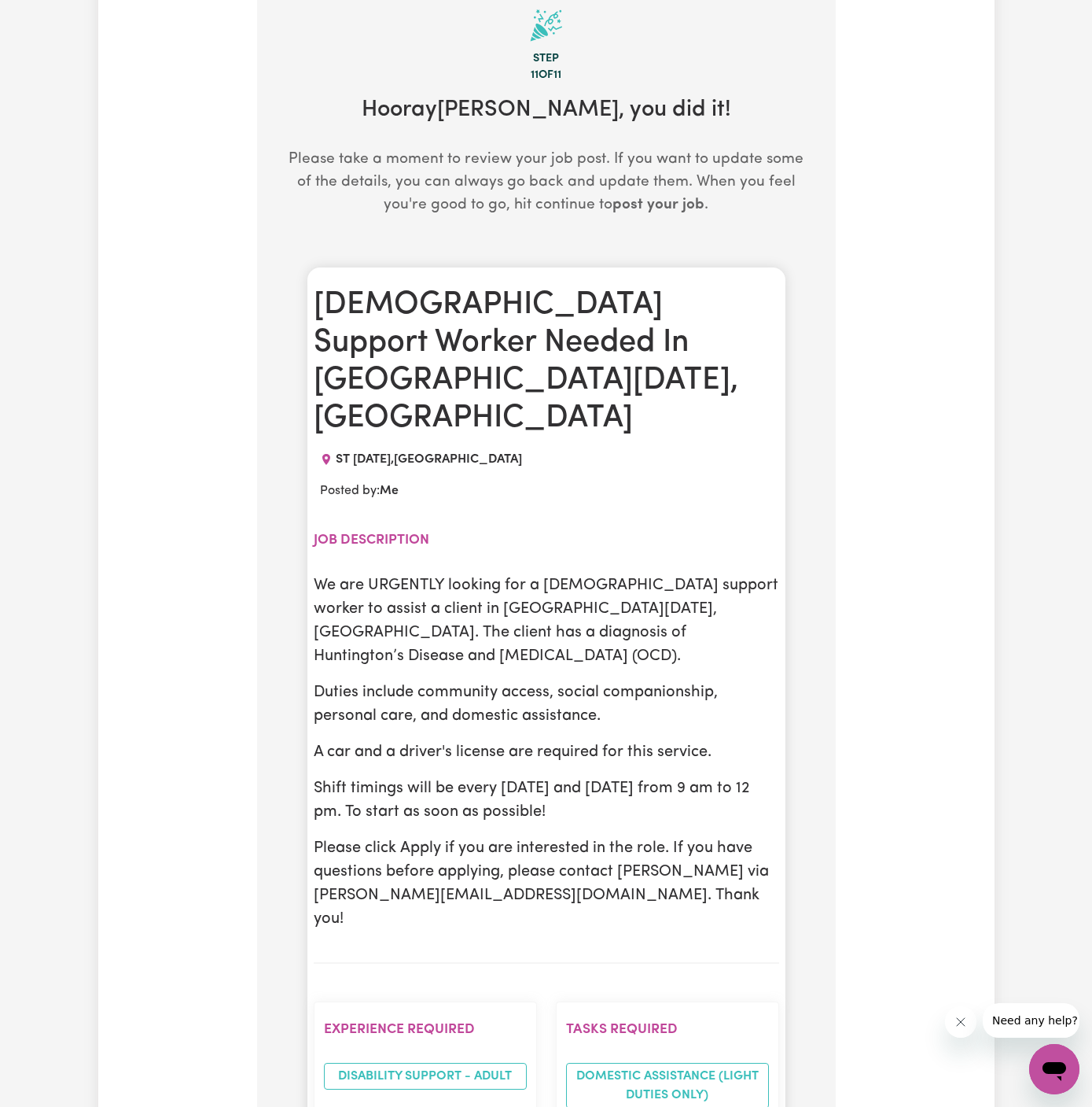
scroll to position [408, 0]
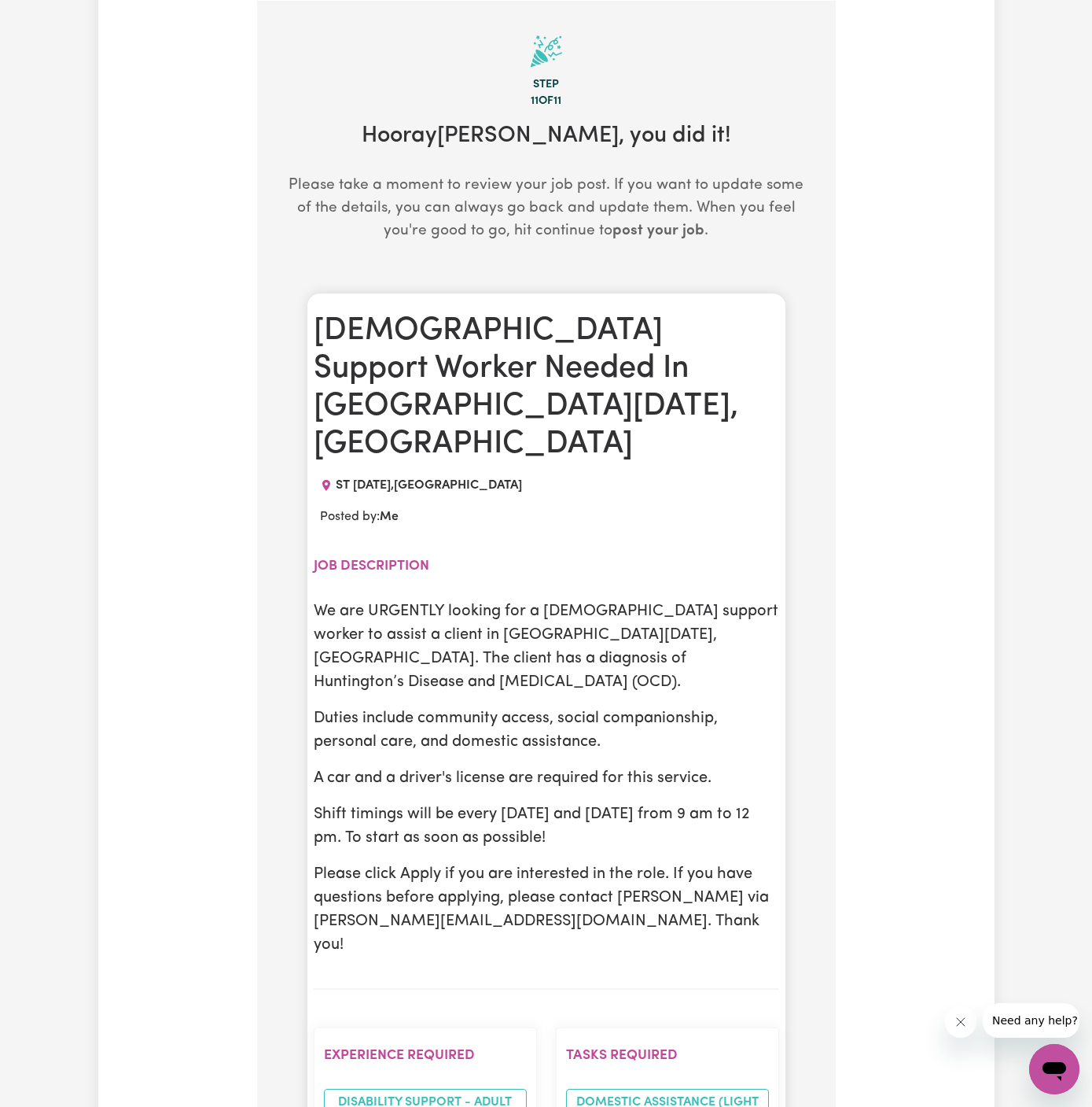
drag, startPoint x: 315, startPoint y: 533, endPoint x: 599, endPoint y: 768, distance: 368.6
click at [599, 768] on div "We are URGENTLY looking for a [DEMOGRAPHIC_DATA] support worker to assist a cli…" at bounding box center [546, 778] width 465 height 357
copy div "We are URGENTLY looking for a [DEMOGRAPHIC_DATA] support worker to assist a cli…"
click at [573, 803] on p "Shift timings will be every [DATE] and [DATE] from 9 am to 12 pm. To start as s…" at bounding box center [546, 826] width 465 height 47
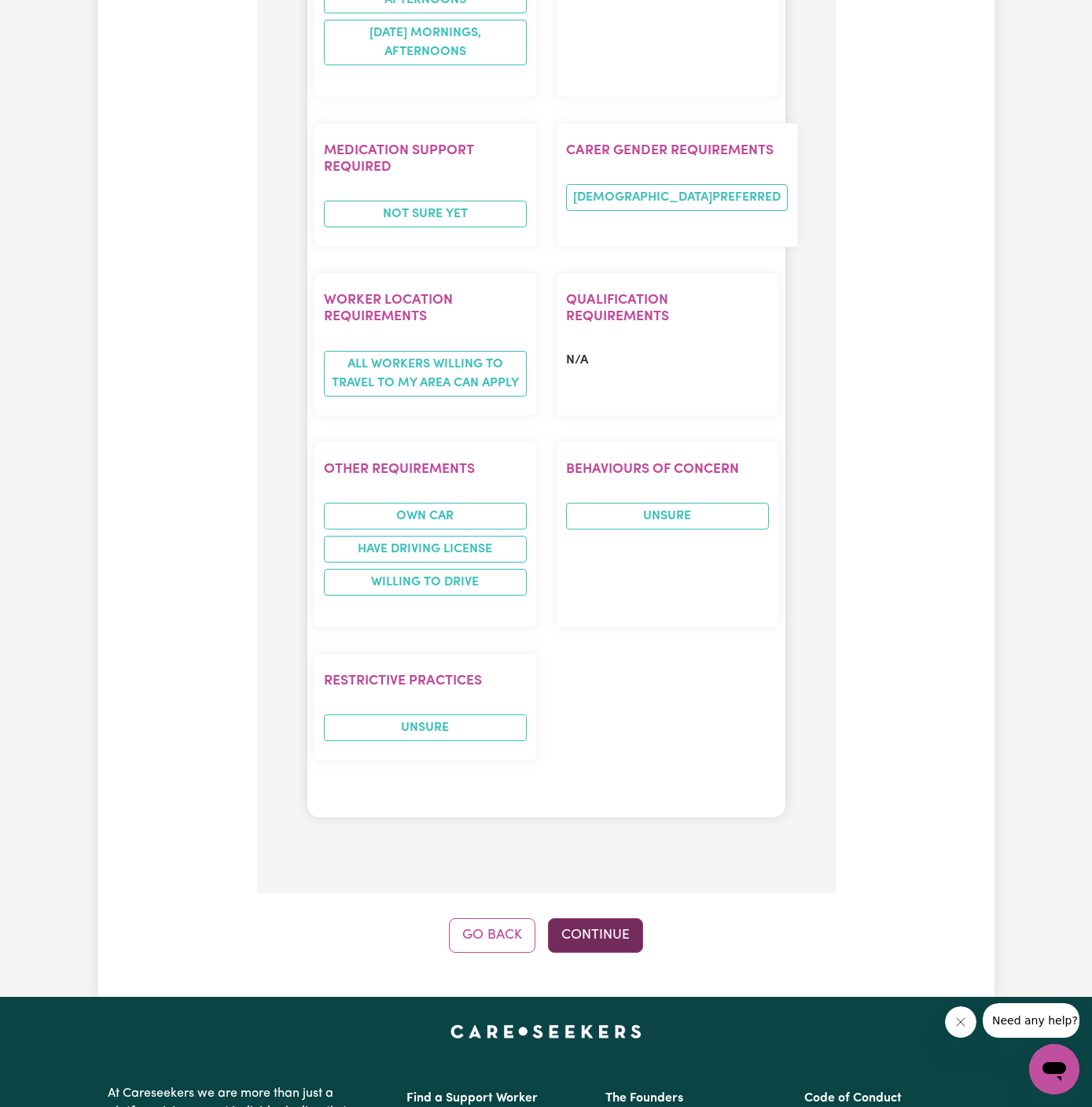
click at [615, 918] on button "Continue" at bounding box center [595, 935] width 95 height 35
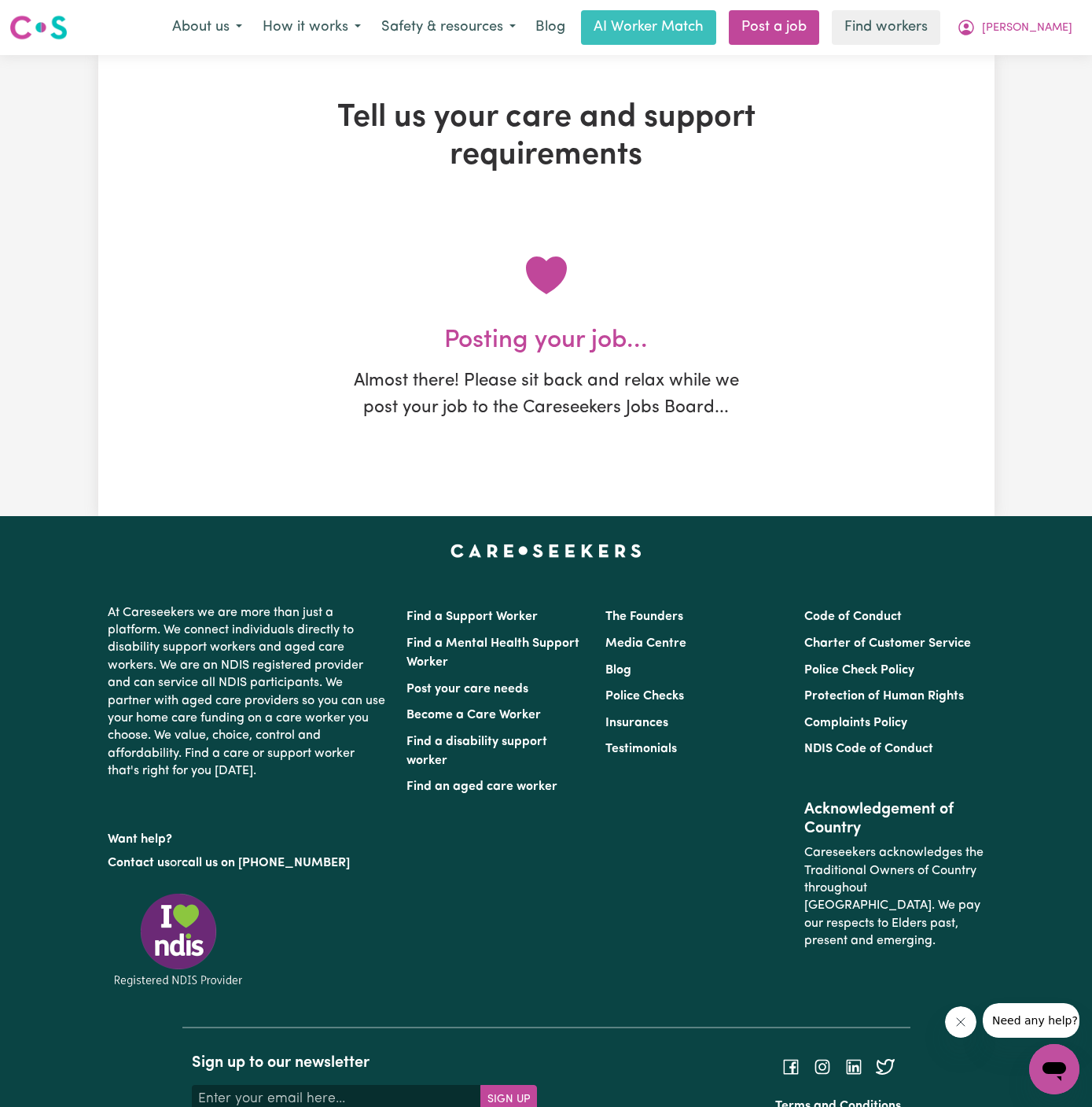
scroll to position [0, 0]
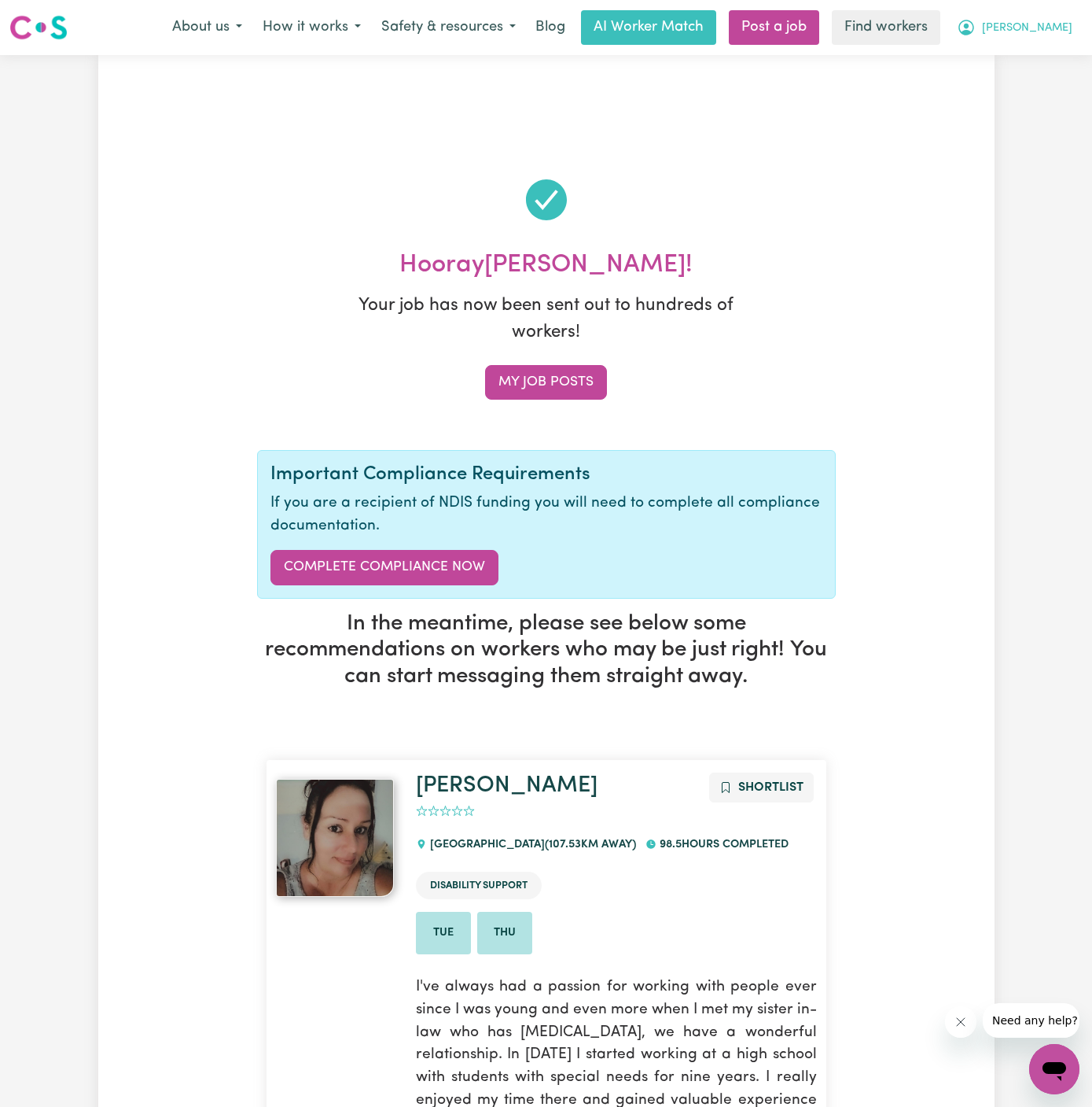
click at [1063, 21] on span "[PERSON_NAME]" at bounding box center [1027, 28] width 91 height 17
click at [1052, 50] on link "My Dashboard" at bounding box center [1020, 61] width 124 height 30
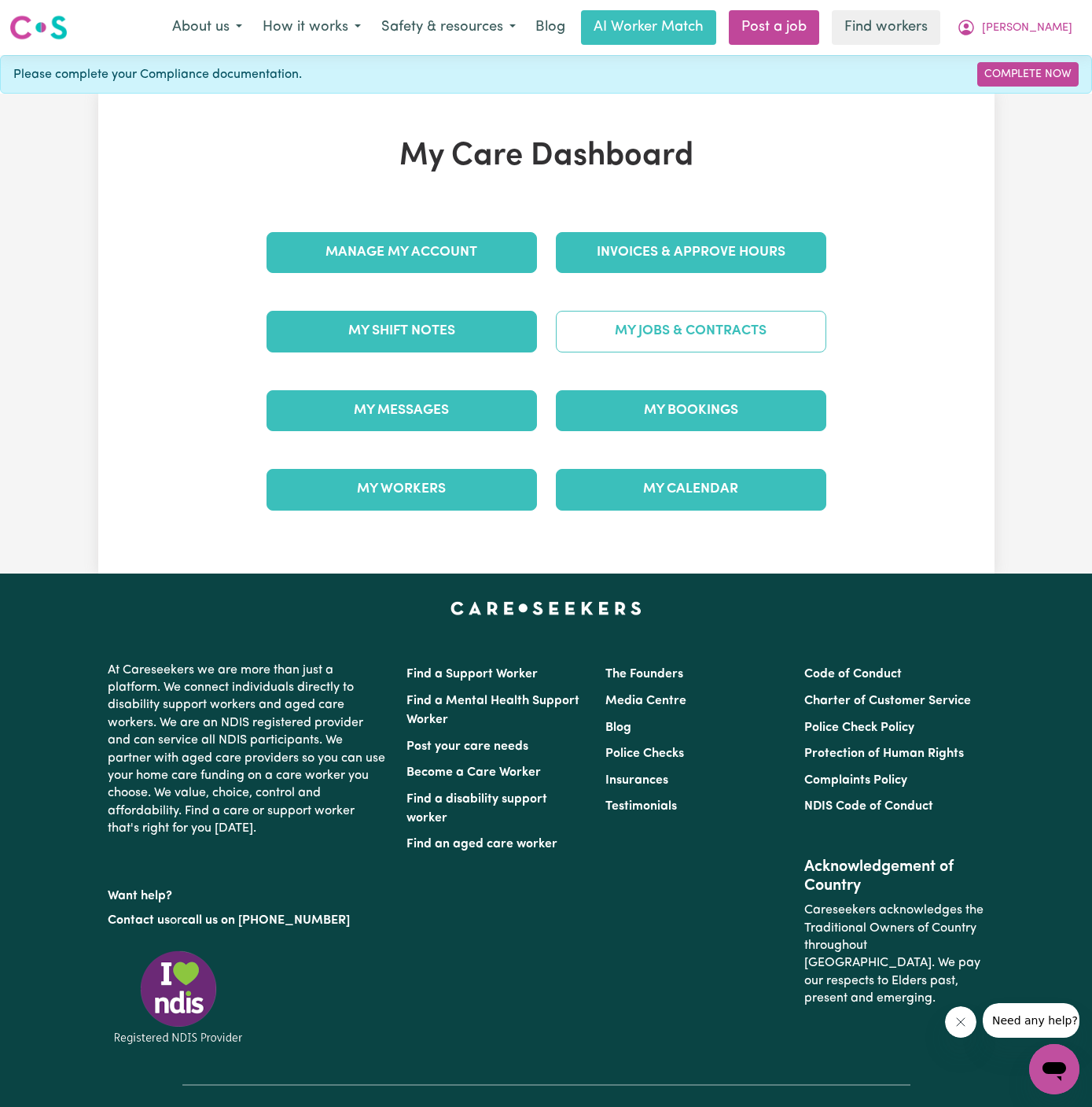
click at [705, 327] on link "My Jobs & Contracts" at bounding box center [691, 330] width 271 height 41
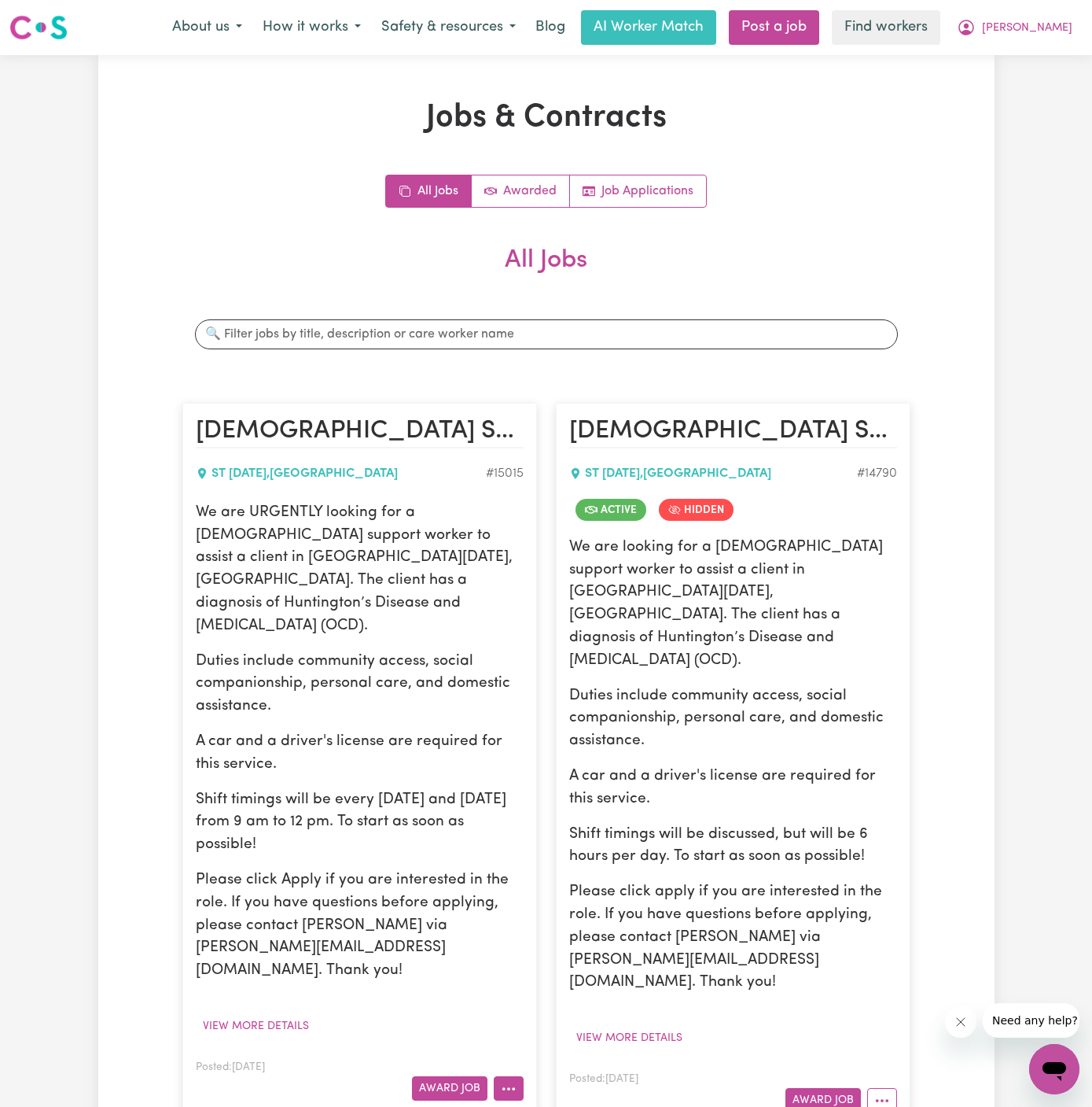
click at [517, 1076] on button "More options" at bounding box center [509, 1088] width 30 height 24
click at [563, 1005] on link "Edit Job" at bounding box center [557, 1021] width 124 height 32
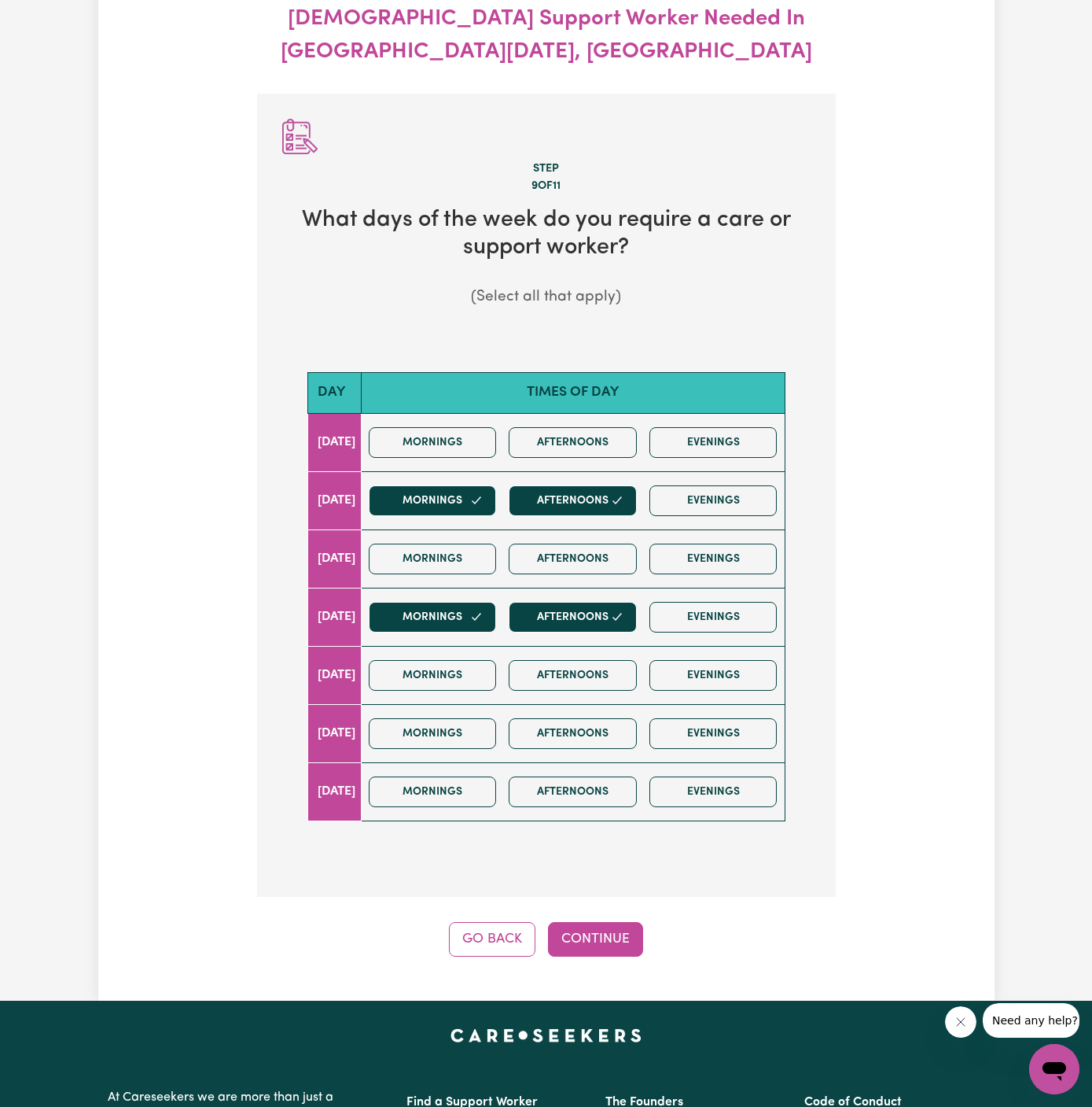
scroll to position [175, 0]
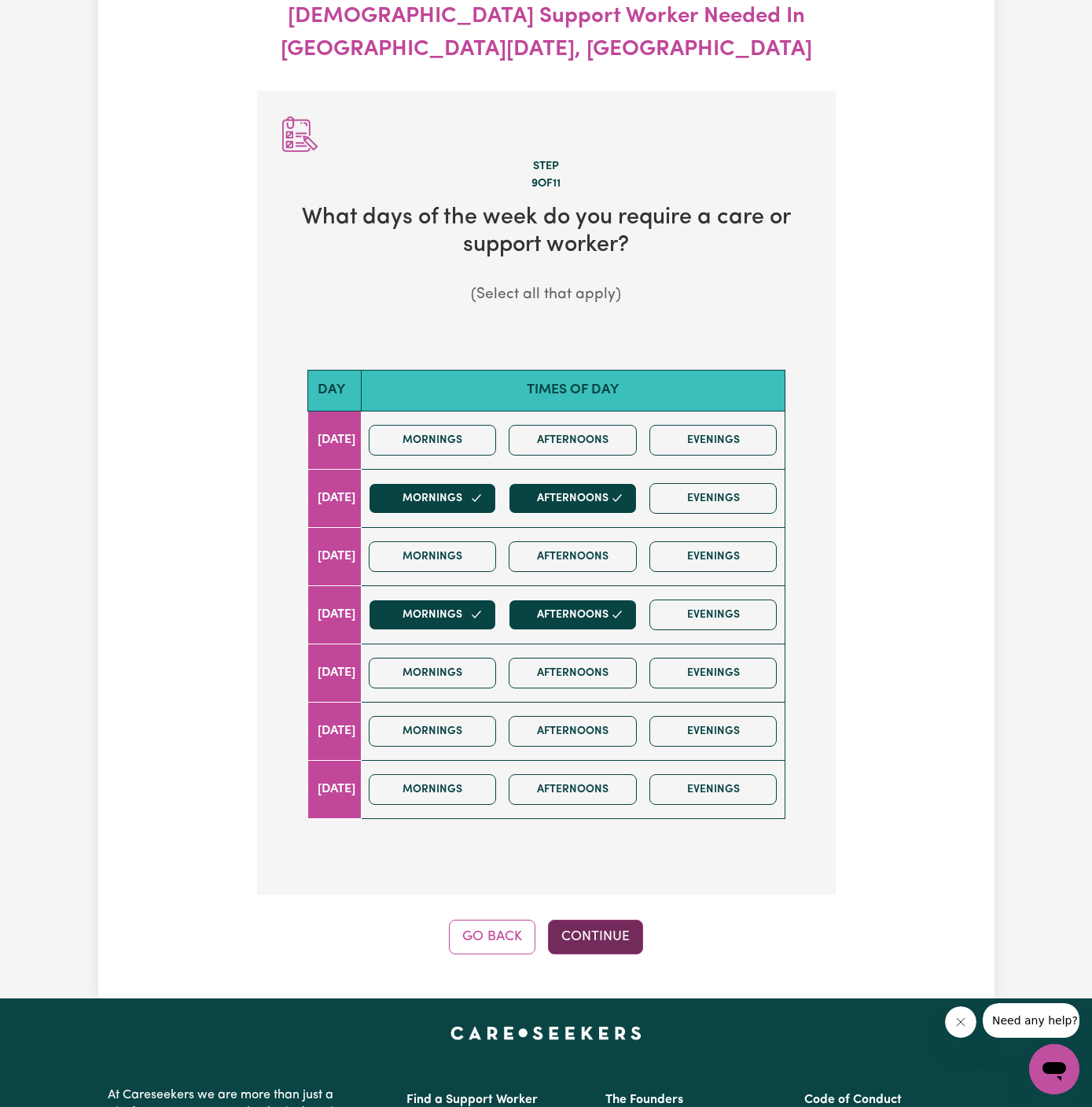
click at [596, 919] on button "Continue" at bounding box center [595, 936] width 95 height 35
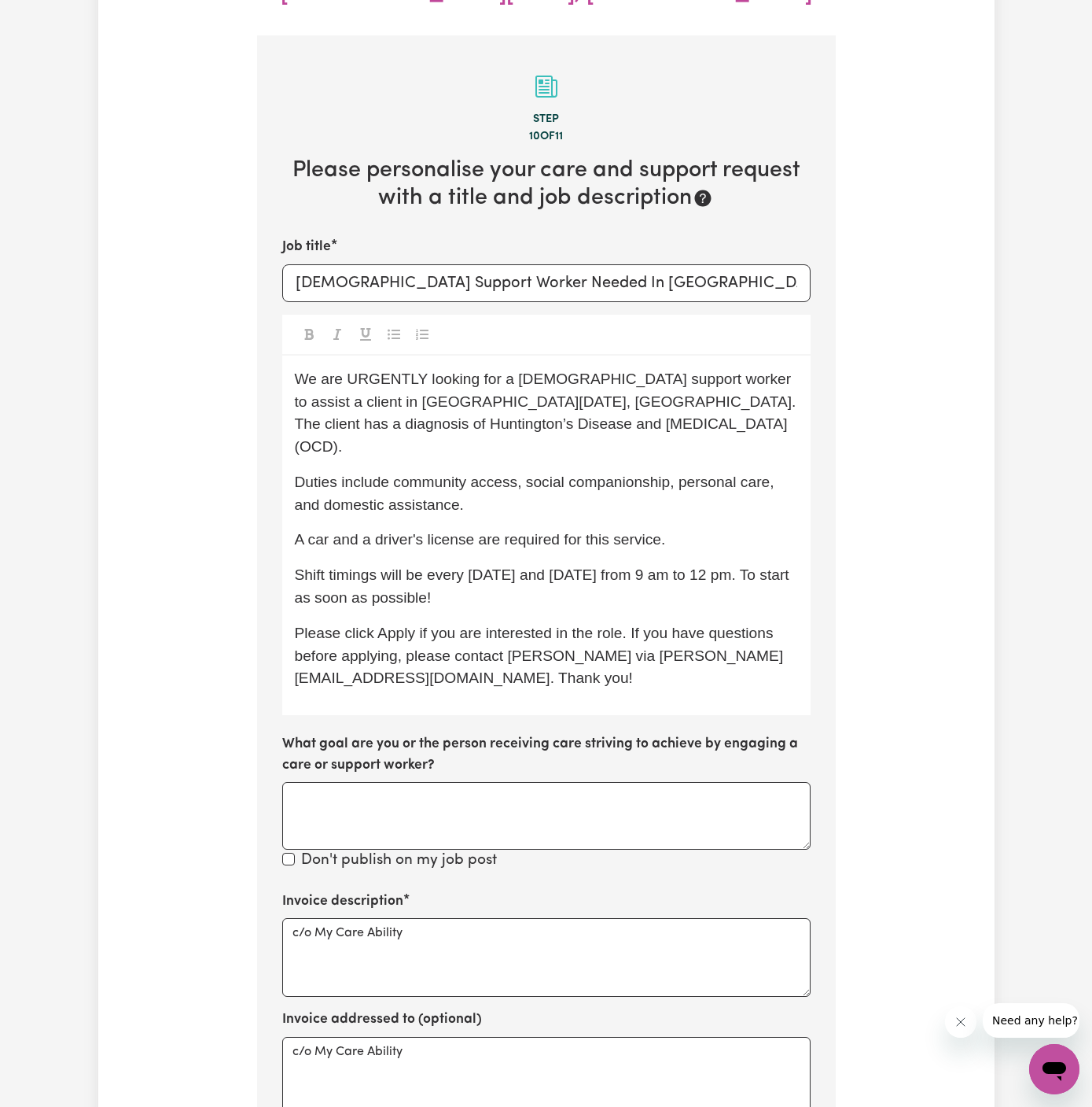
scroll to position [233, 0]
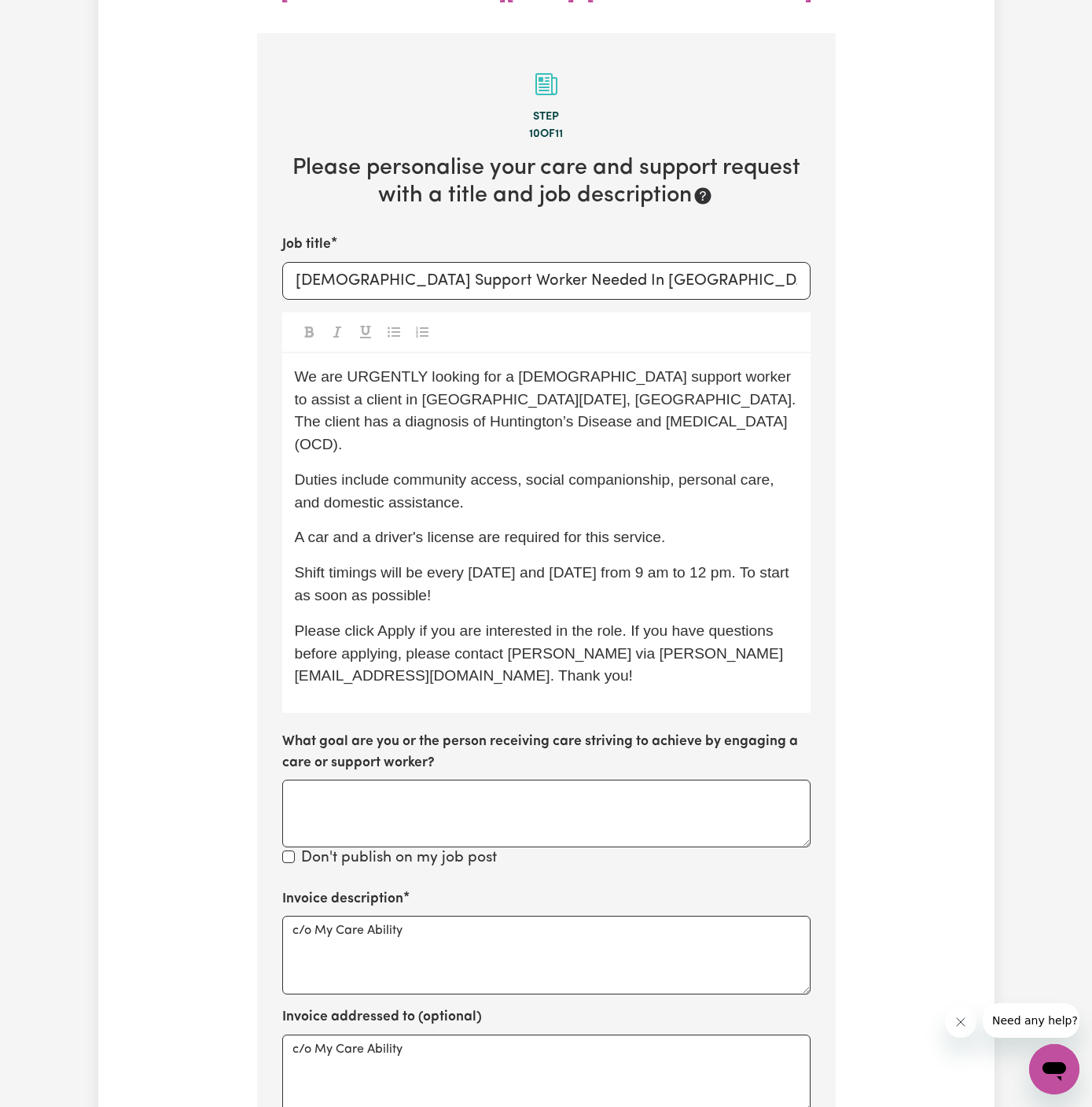
click at [726, 564] on span "Shift timings will be every [DATE] and [DATE] from 9 am to 12 pm. To start as s…" at bounding box center [544, 583] width 499 height 39
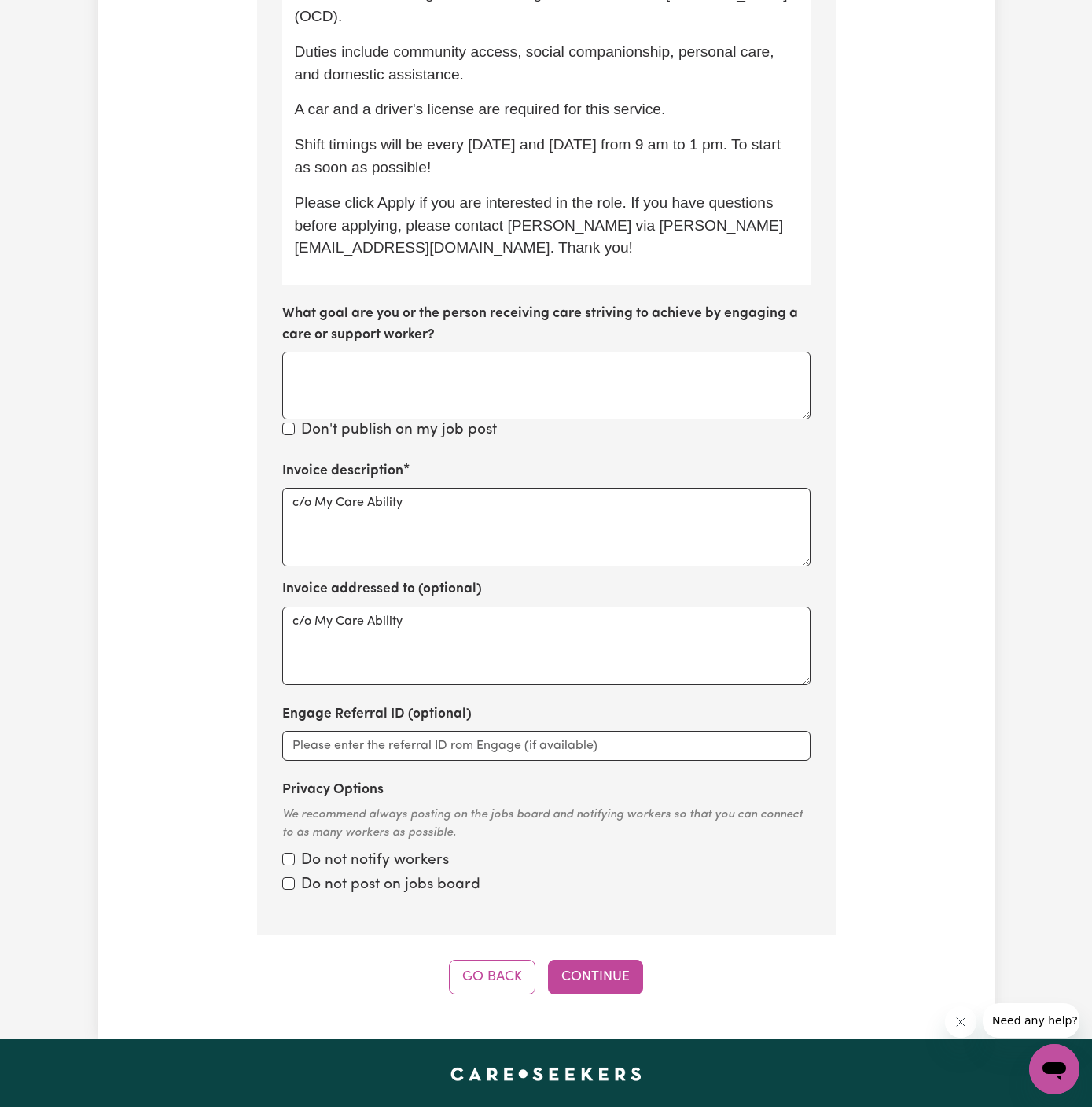
scroll to position [1211, 0]
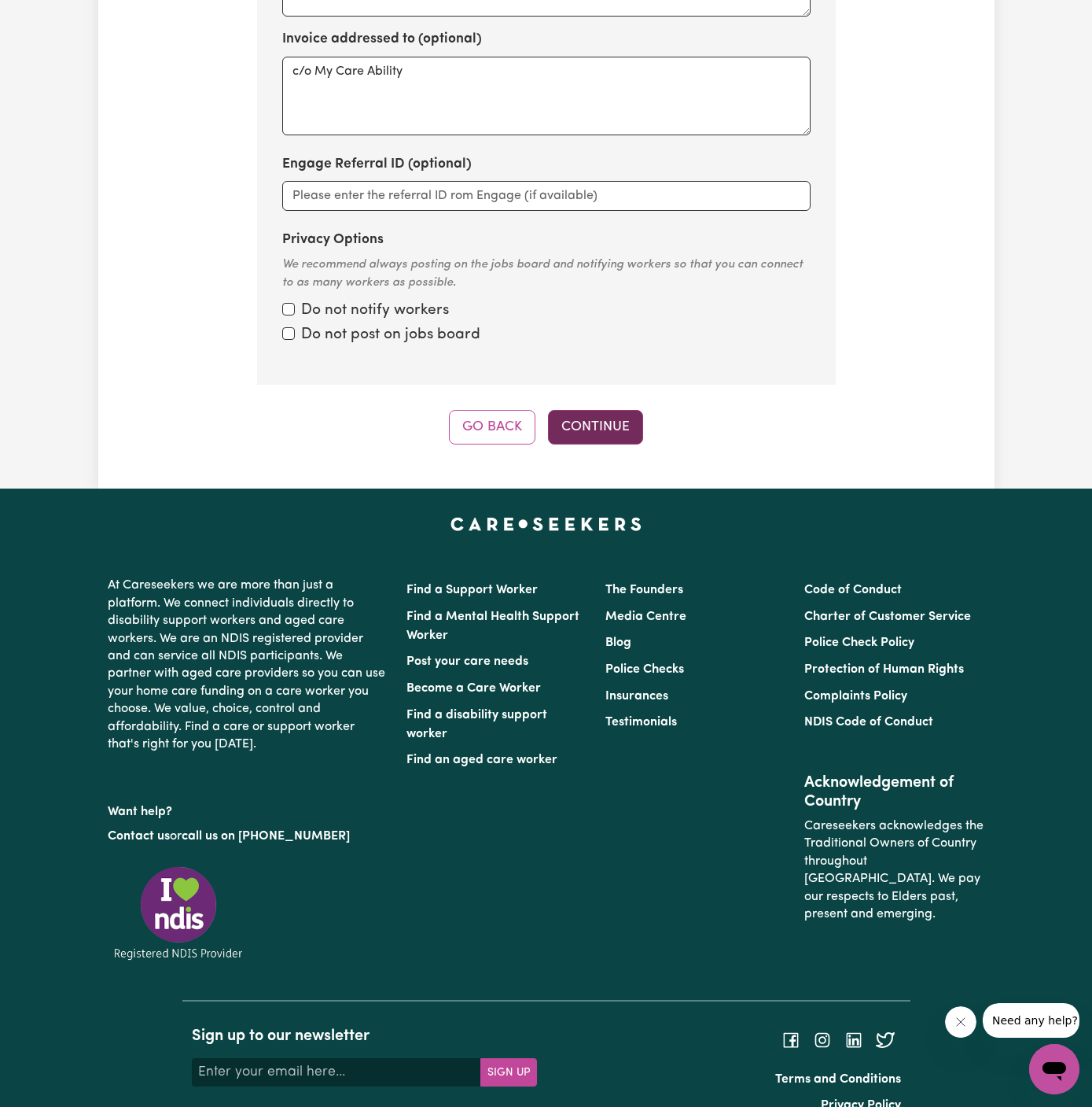
click at [604, 410] on button "Continue" at bounding box center [595, 427] width 95 height 35
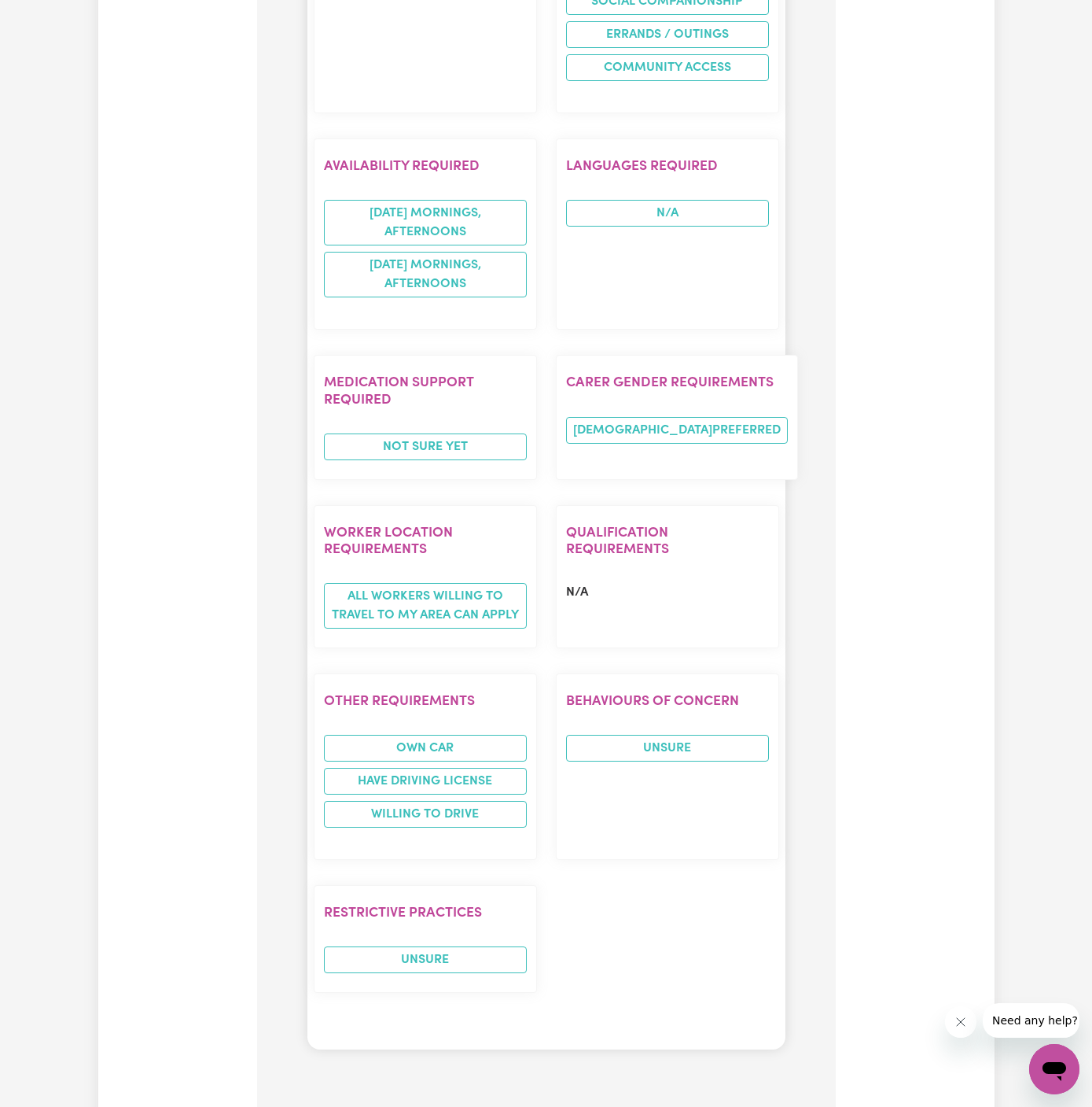
scroll to position [2107, 0]
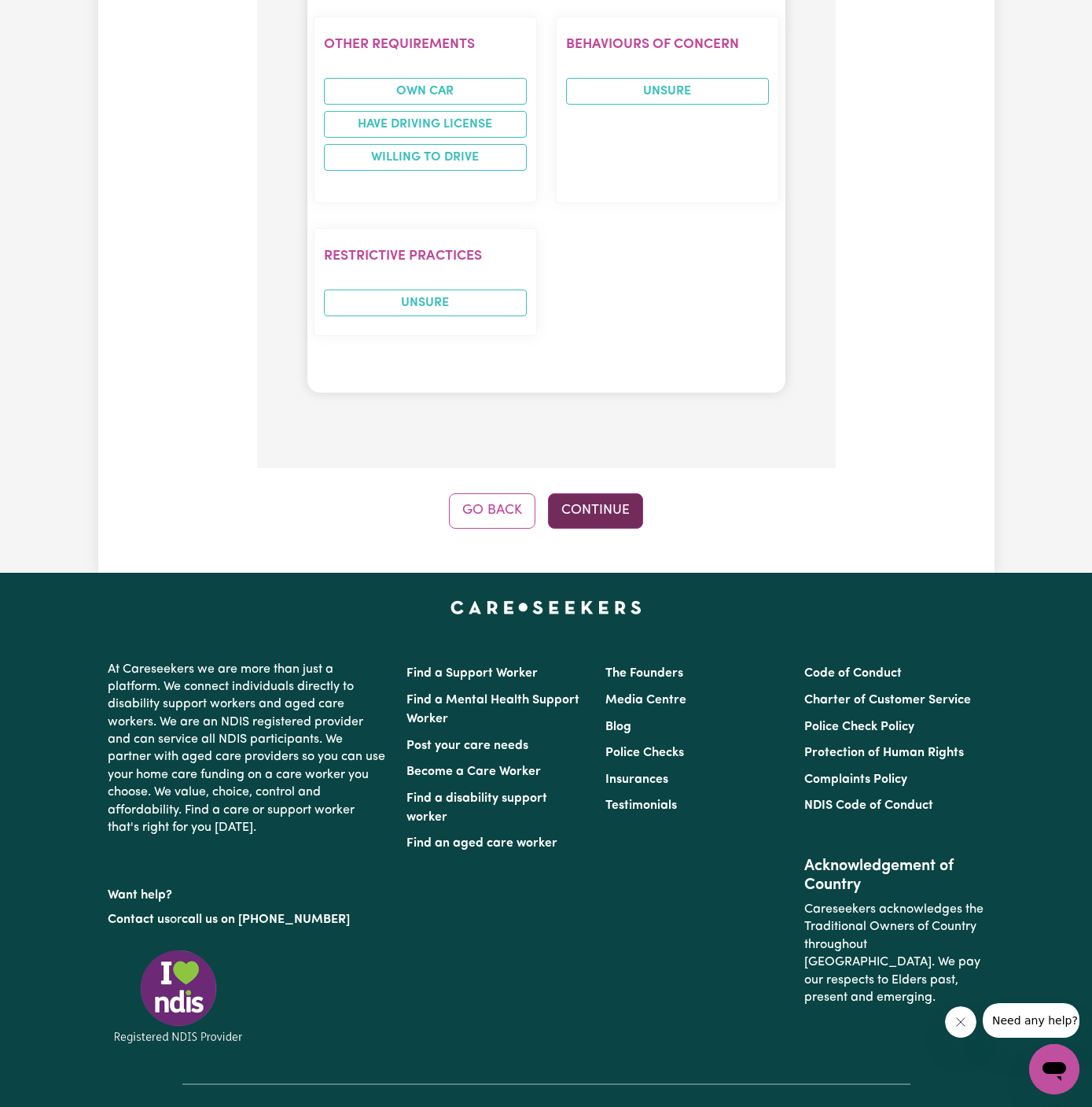
click at [615, 493] on button "Continue" at bounding box center [595, 510] width 95 height 35
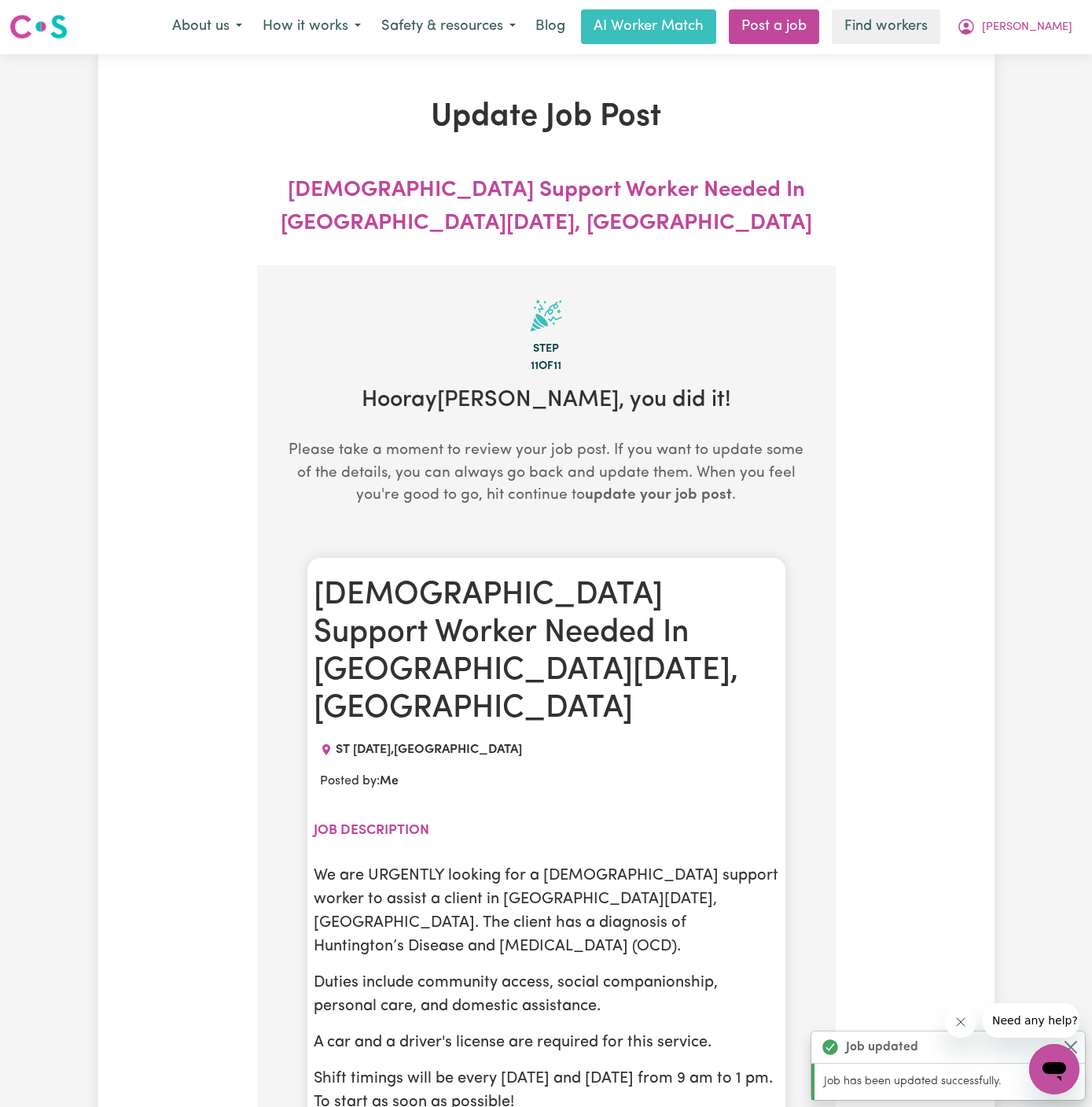
scroll to position [0, 0]
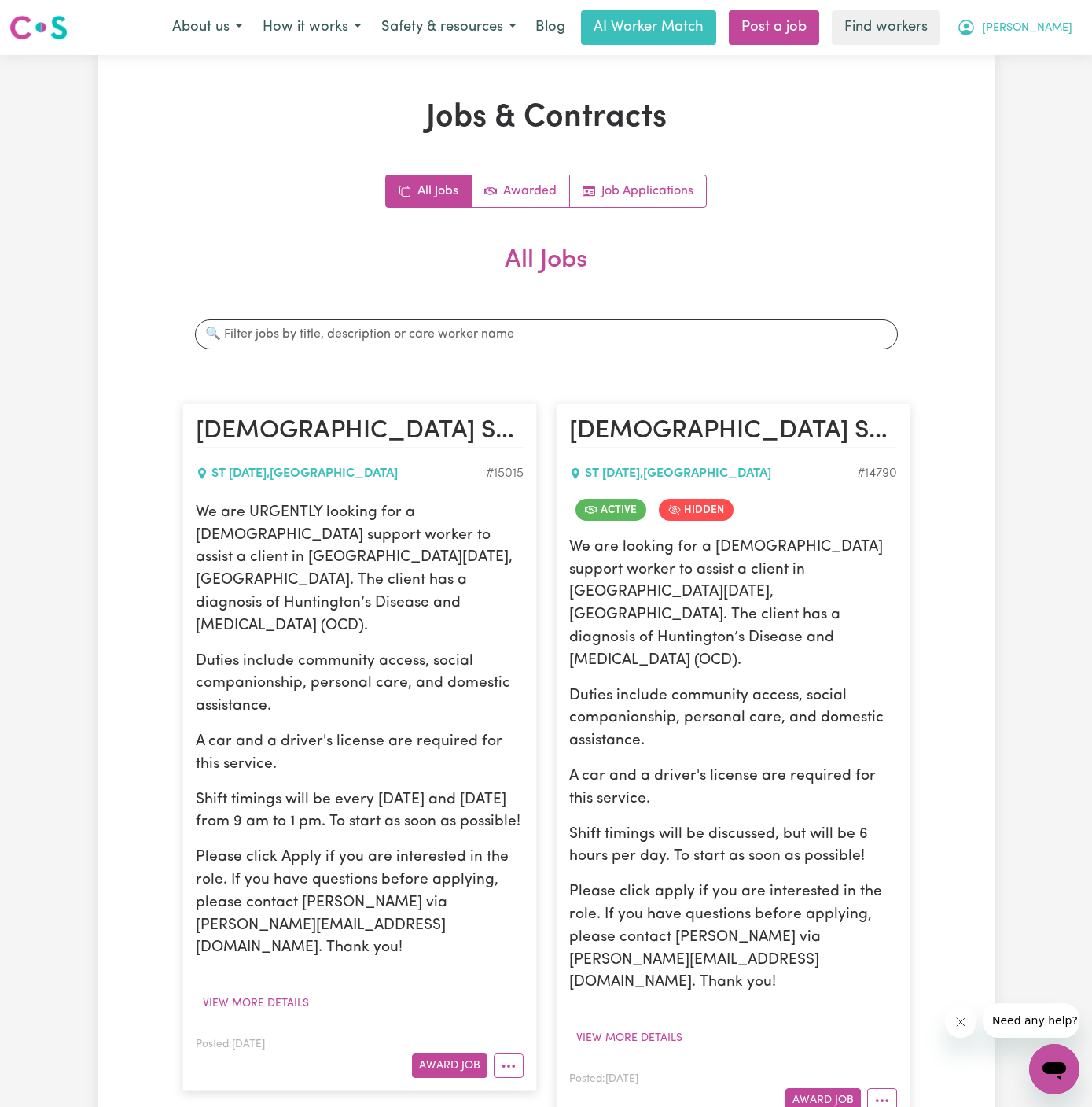
click at [1059, 28] on span "[PERSON_NAME]" at bounding box center [1027, 28] width 91 height 17
click at [1058, 48] on link "My Dashboard" at bounding box center [1020, 61] width 124 height 30
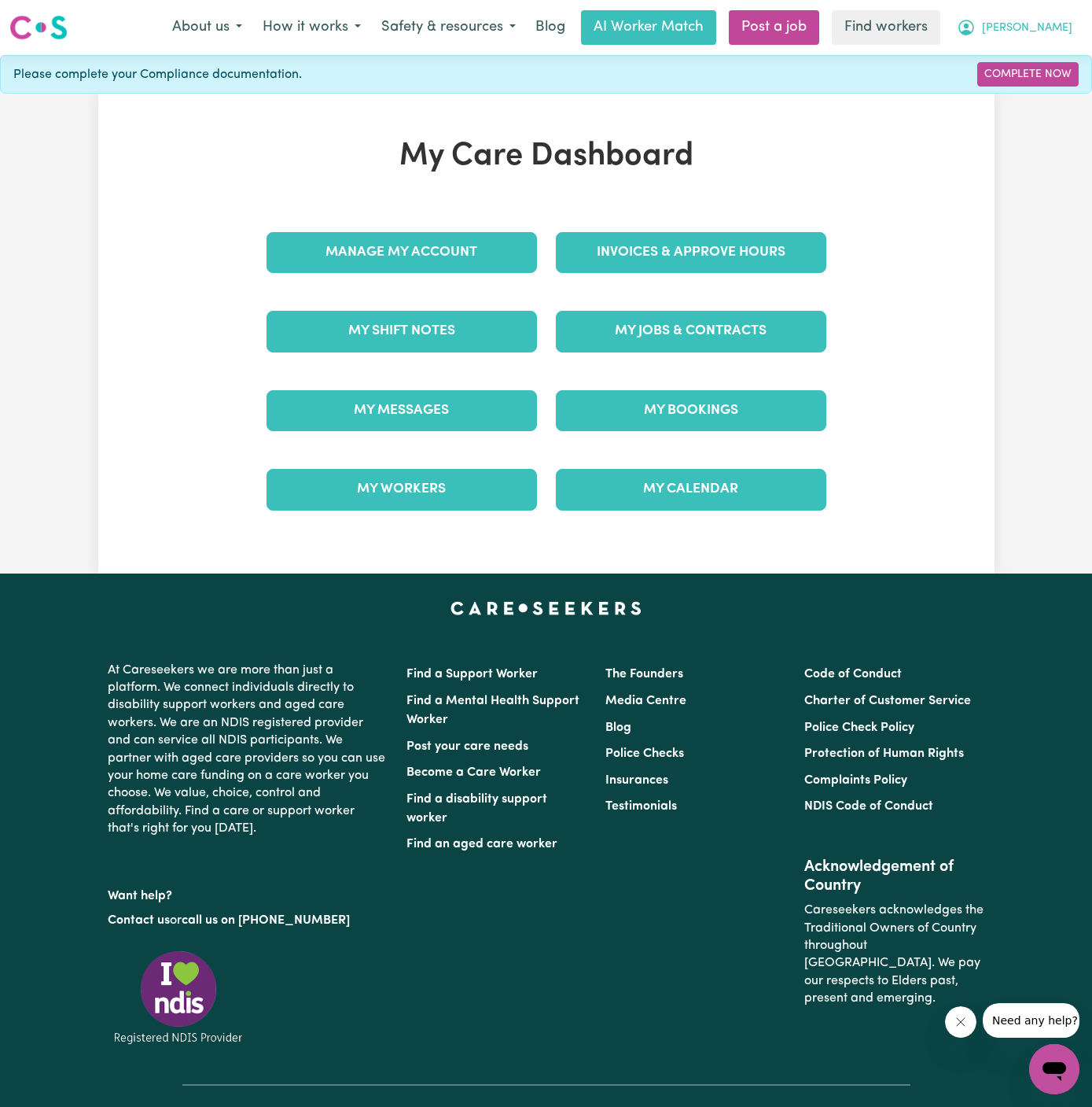
click at [1057, 31] on span "[PERSON_NAME]" at bounding box center [1027, 28] width 91 height 17
click at [655, 351] on div "My Jobs & Contracts" at bounding box center [692, 330] width 289 height 79
click at [631, 324] on link "My Jobs & Contracts" at bounding box center [691, 330] width 271 height 41
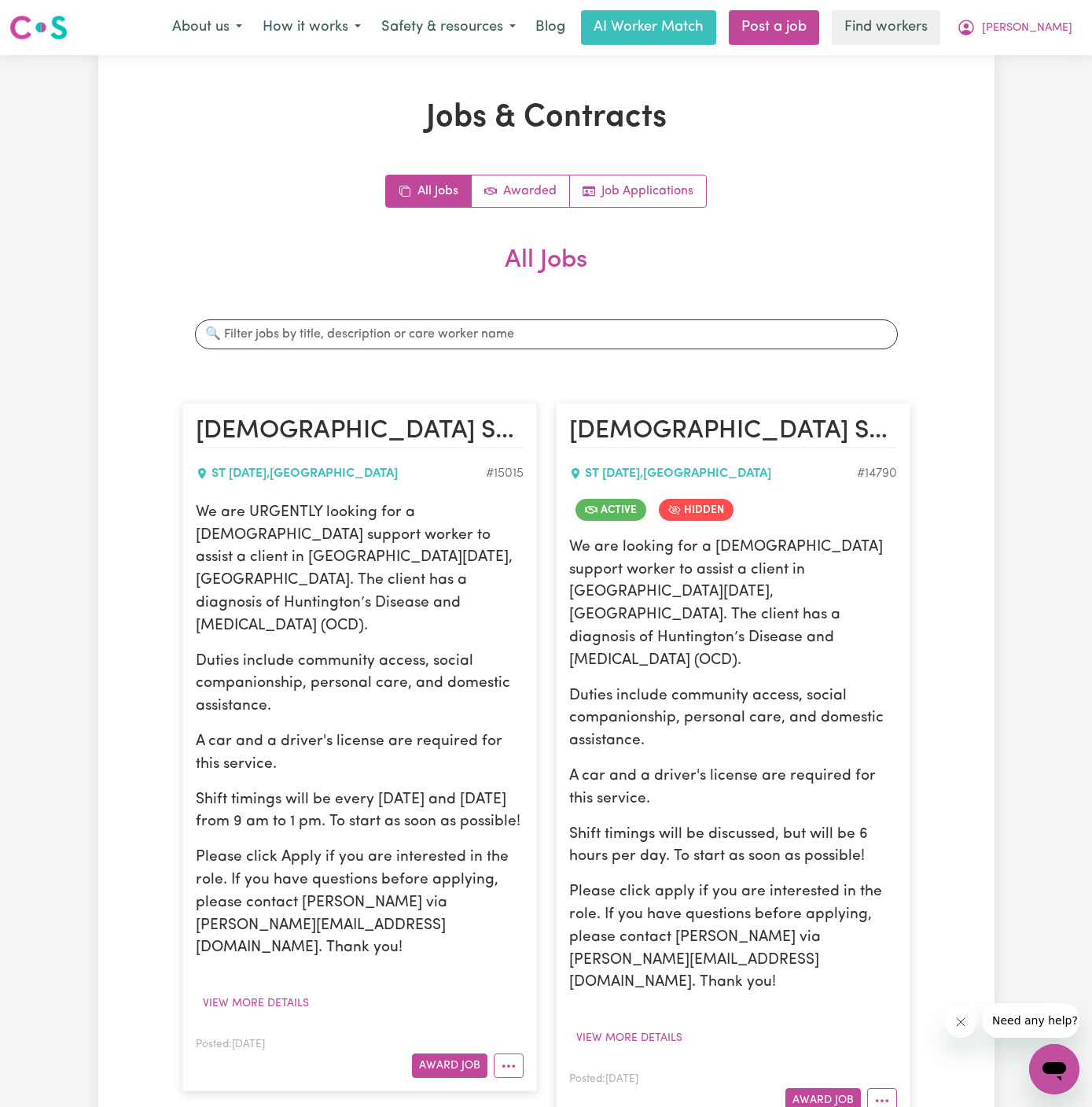
click at [398, 309] on div "Search jobs" at bounding box center [547, 333] width 729 height 55
click at [1050, 24] on span "[PERSON_NAME]" at bounding box center [1027, 28] width 91 height 17
click at [1050, 52] on link "My Dashboard" at bounding box center [1020, 61] width 124 height 30
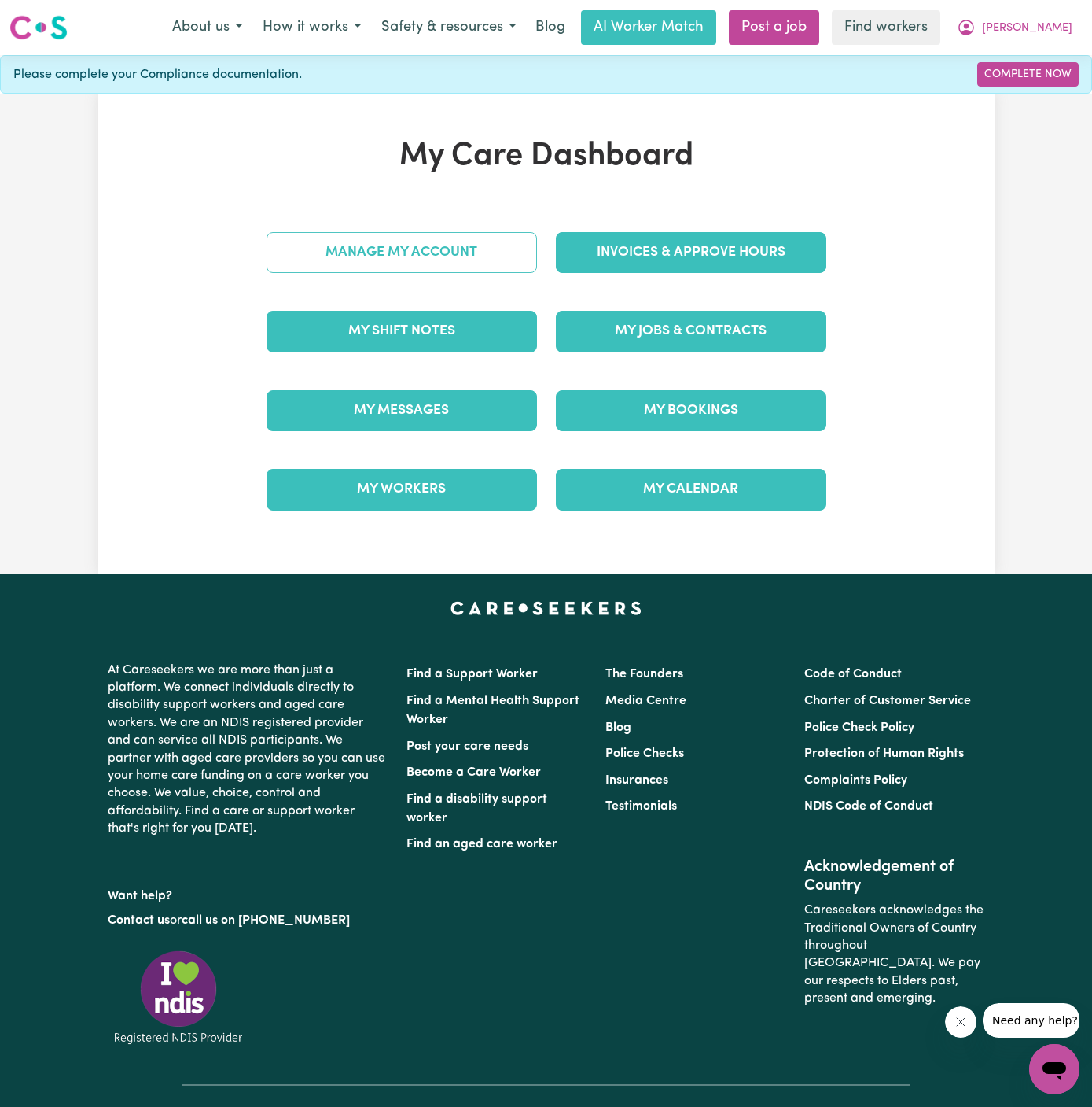
click at [500, 259] on link "Manage My Account" at bounding box center [401, 252] width 271 height 41
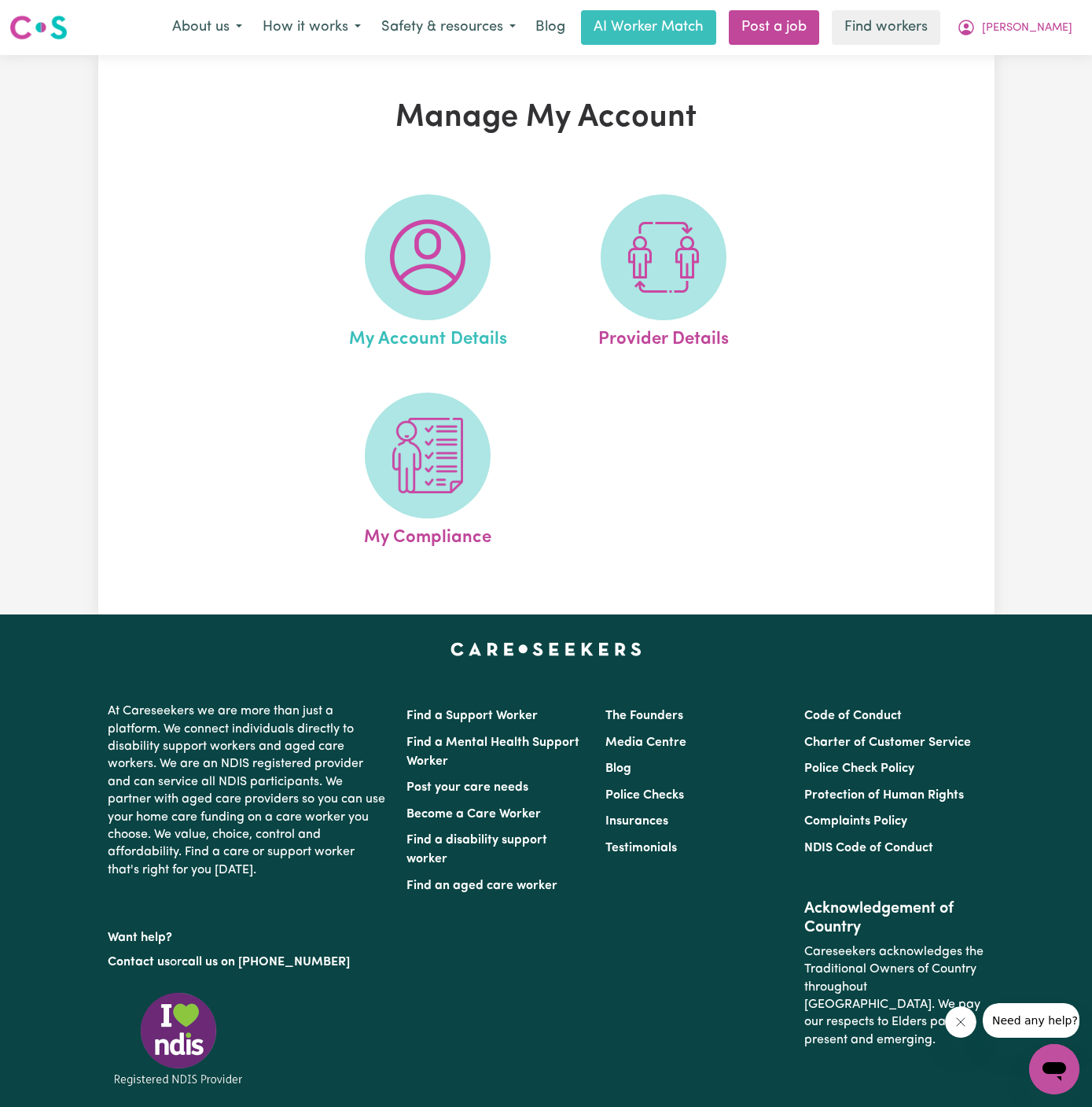
click at [495, 259] on link "My Account Details" at bounding box center [427, 274] width 227 height 159
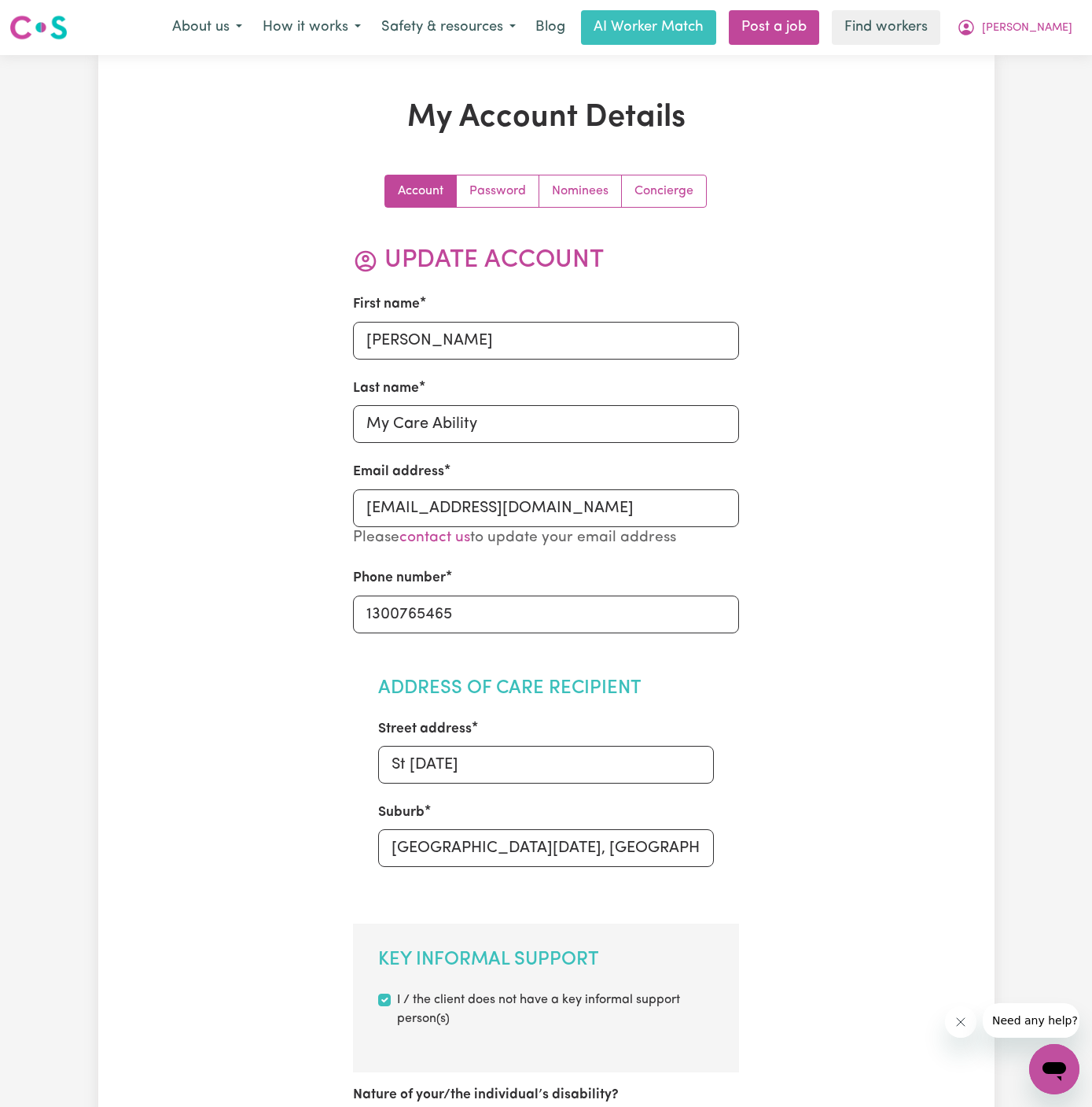
click at [682, 183] on link "Concierge" at bounding box center [664, 192] width 84 height 32
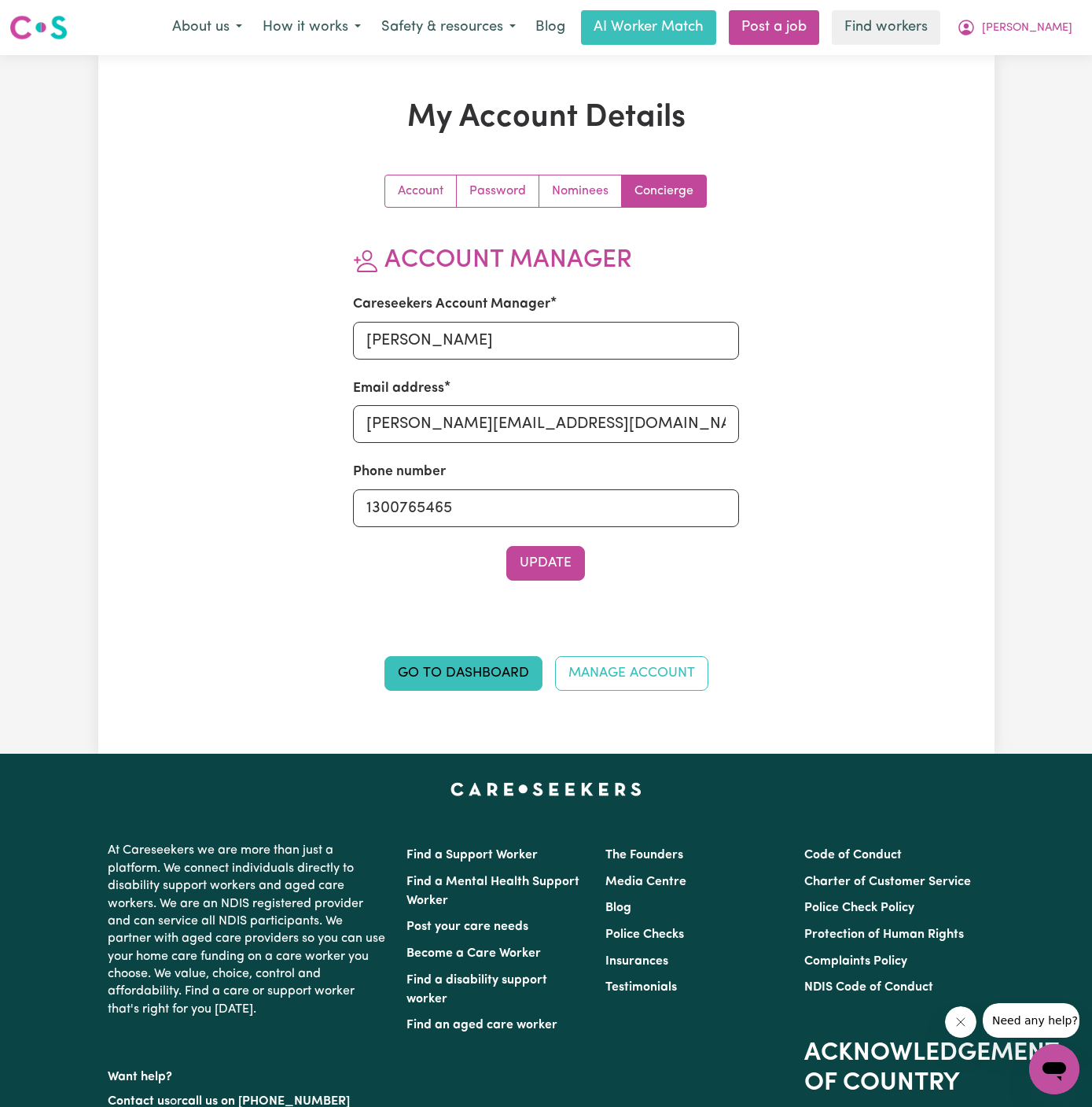
click at [814, 138] on div "My Account Details Account Password Nominees Concierge Account Manager Careseek…" at bounding box center [546, 403] width 598 height 610
click at [1063, 30] on span "[PERSON_NAME]" at bounding box center [1027, 28] width 91 height 17
click at [1059, 54] on link "My Dashboard" at bounding box center [1020, 61] width 124 height 30
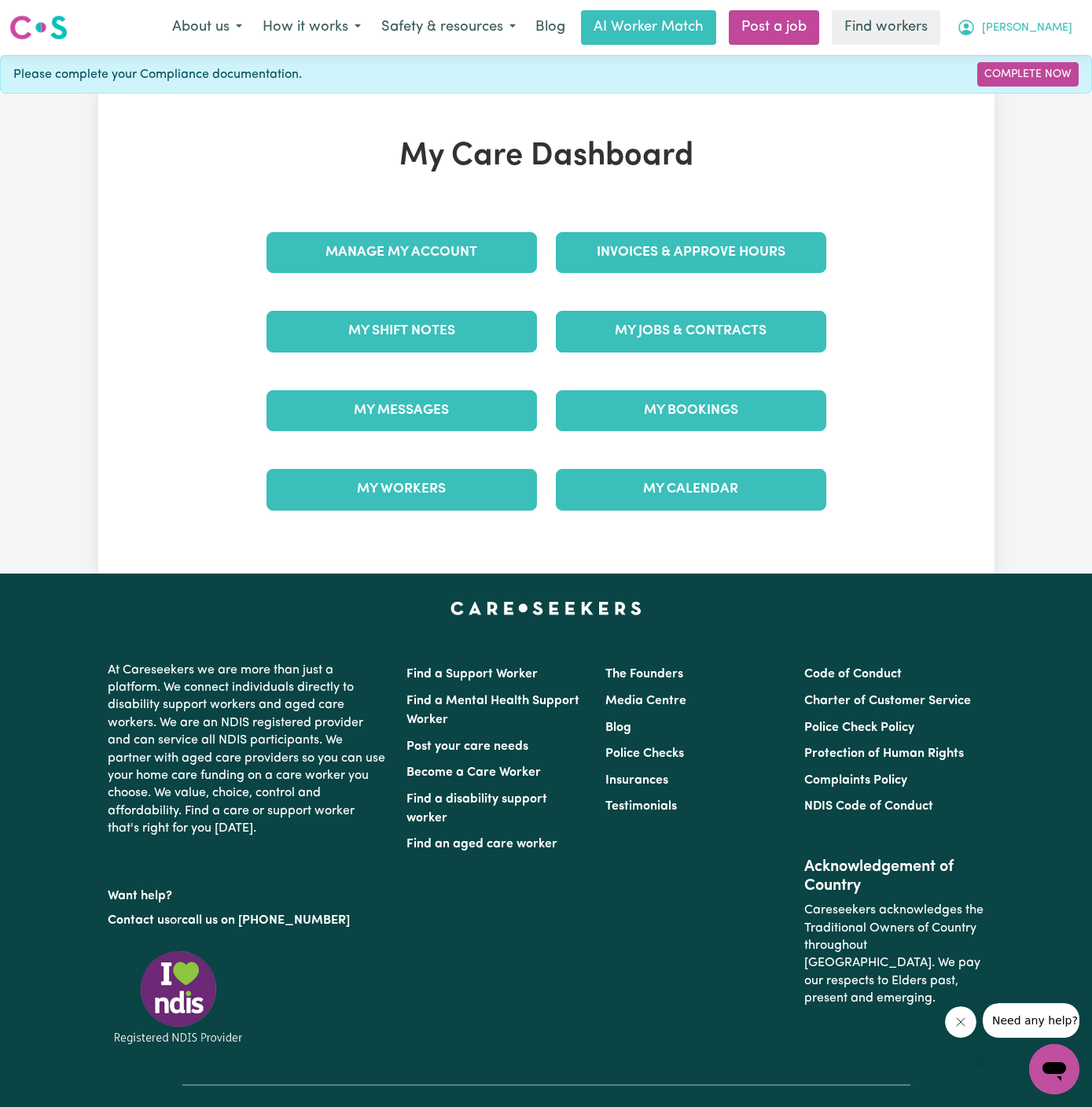
click at [1061, 30] on span "[PERSON_NAME]" at bounding box center [1027, 28] width 91 height 17
click at [1061, 76] on link "Logout" at bounding box center [1020, 91] width 124 height 30
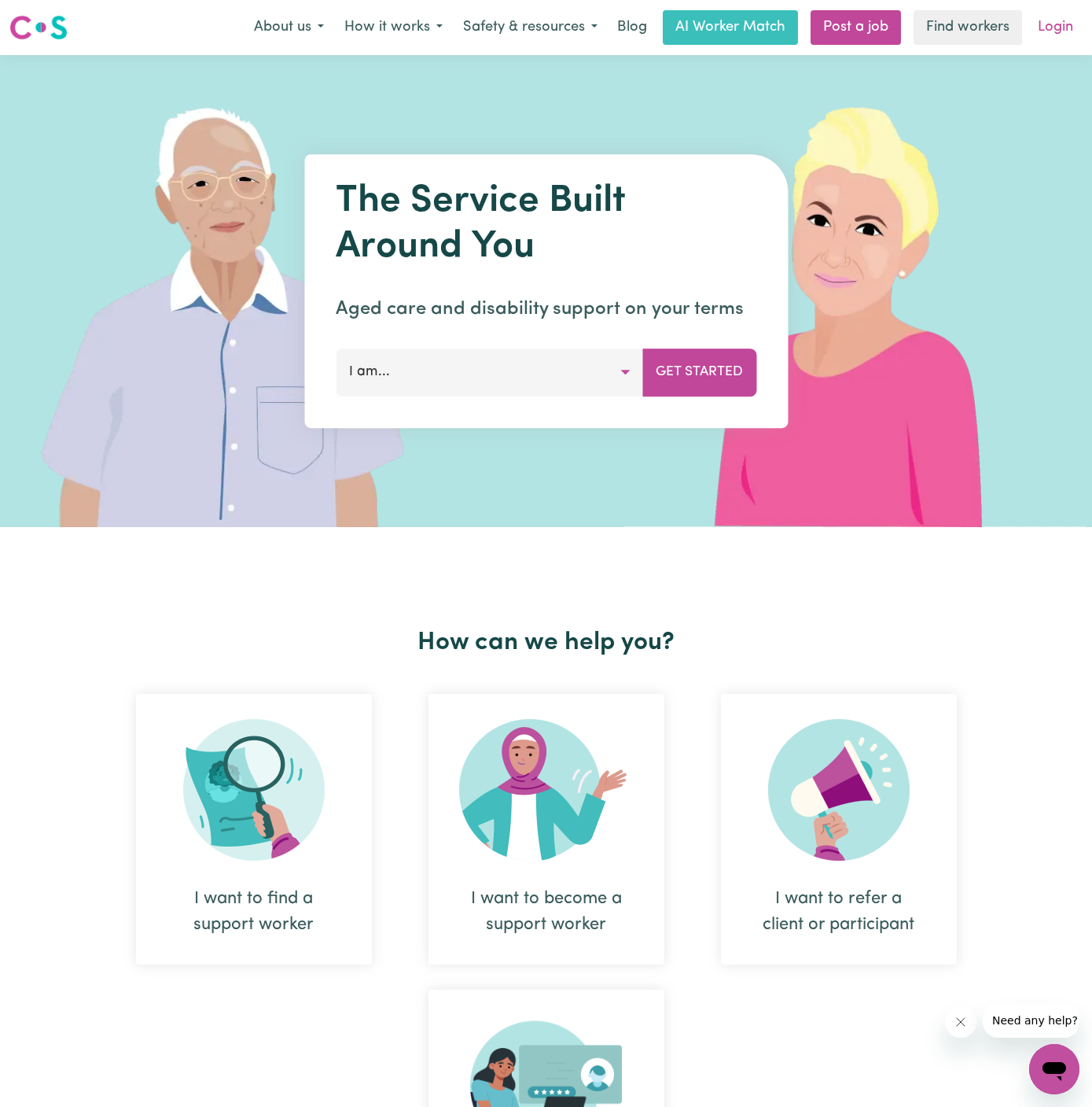
click at [1059, 34] on link "Login" at bounding box center [1056, 27] width 54 height 35
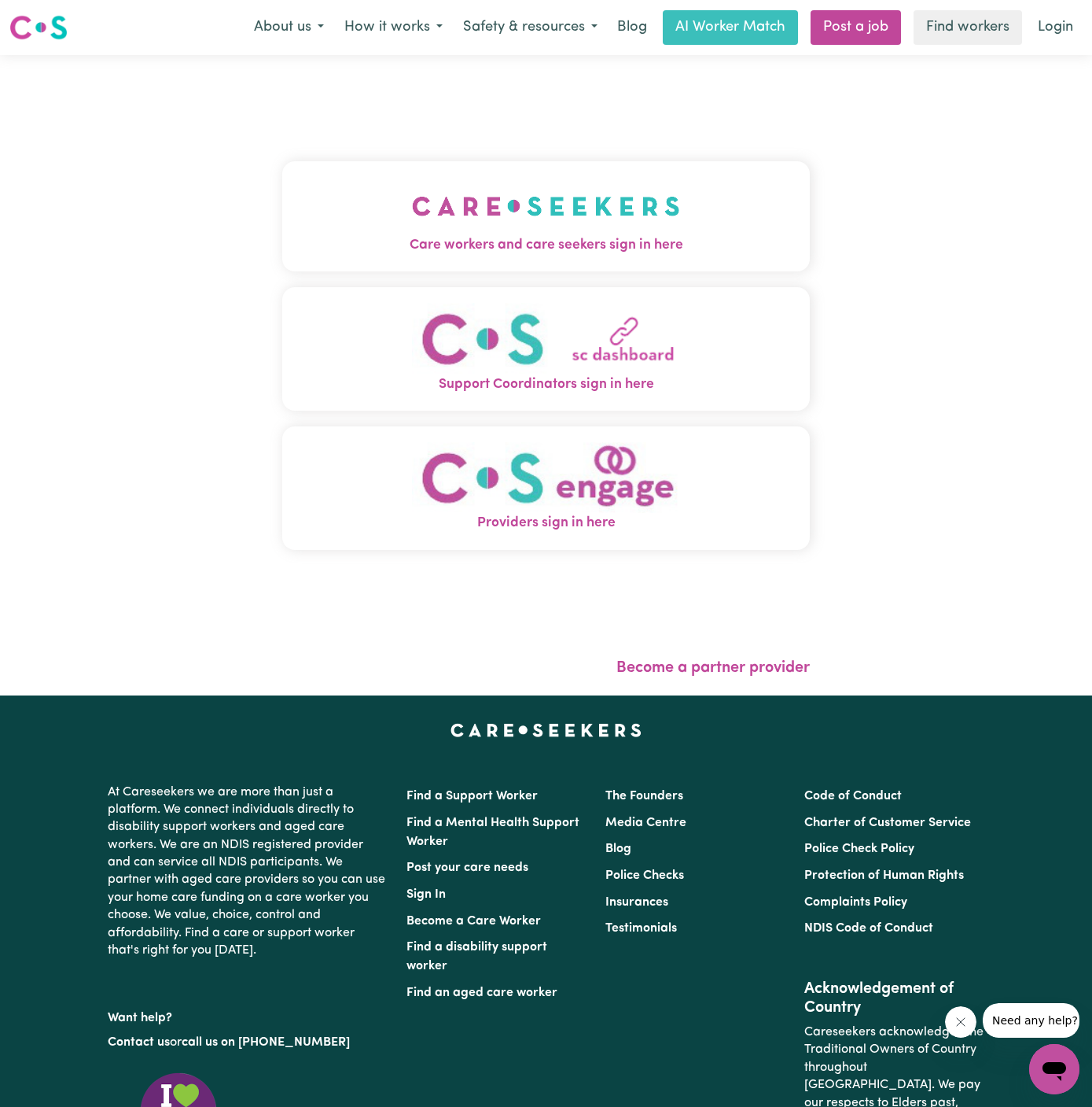
click at [601, 180] on img "Care workers and care seekers sign in here" at bounding box center [546, 206] width 269 height 58
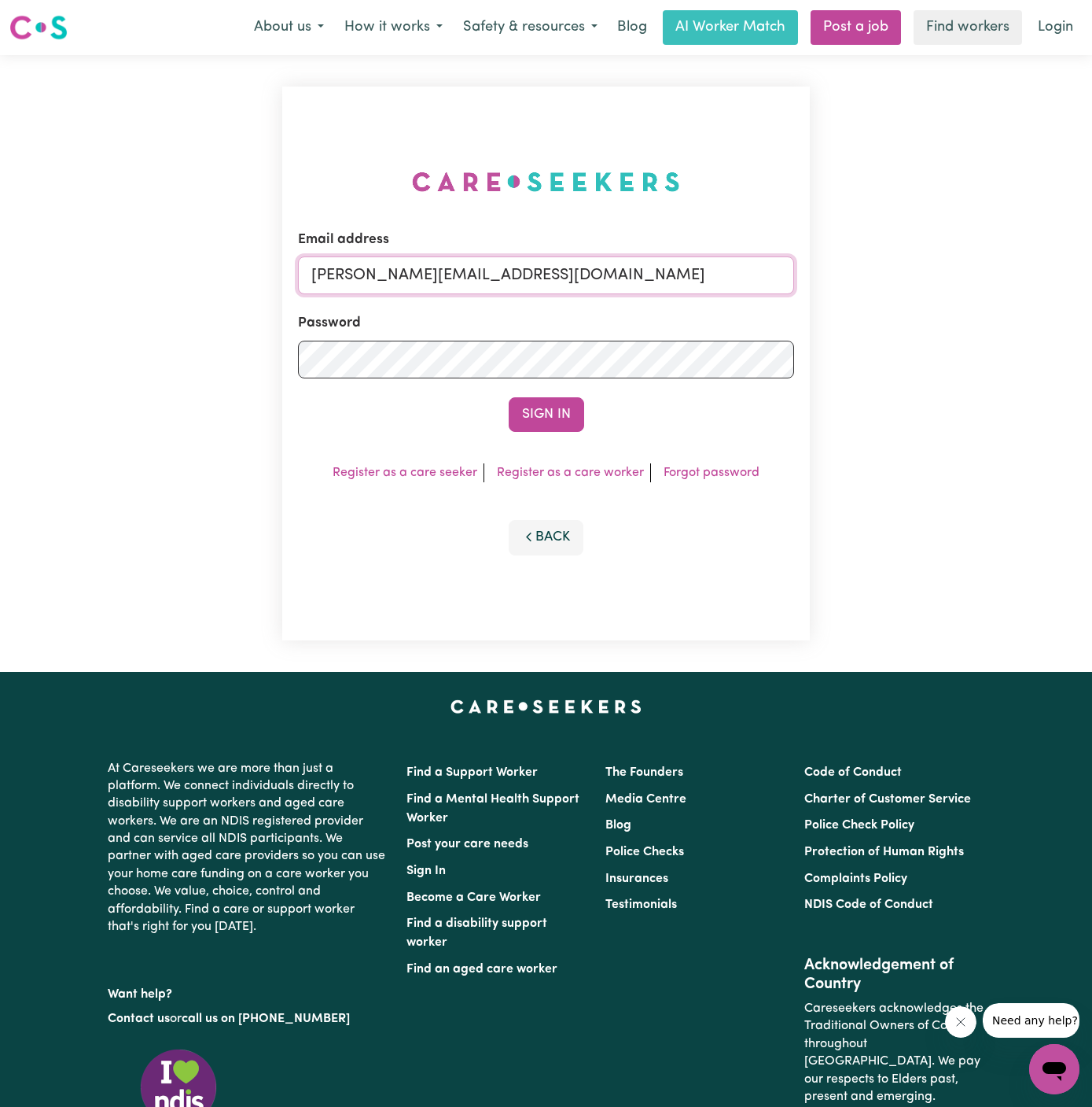
click at [595, 277] on input "[PERSON_NAME][EMAIL_ADDRESS][DOMAIN_NAME]" at bounding box center [546, 276] width 496 height 38
drag, startPoint x: 387, startPoint y: 278, endPoint x: 916, endPoint y: 273, distance: 529.0
click at [916, 273] on div "Email address [EMAIL_ADDRESS][DOMAIN_NAME] Password Sign In Register as a care …" at bounding box center [546, 363] width 1092 height 617
click at [438, 254] on div "Email address [EMAIL_ADDRESS][DOMAIN_NAME]" at bounding box center [546, 262] width 496 height 65
drag, startPoint x: 391, startPoint y: 279, endPoint x: 887, endPoint y: 273, distance: 496.0
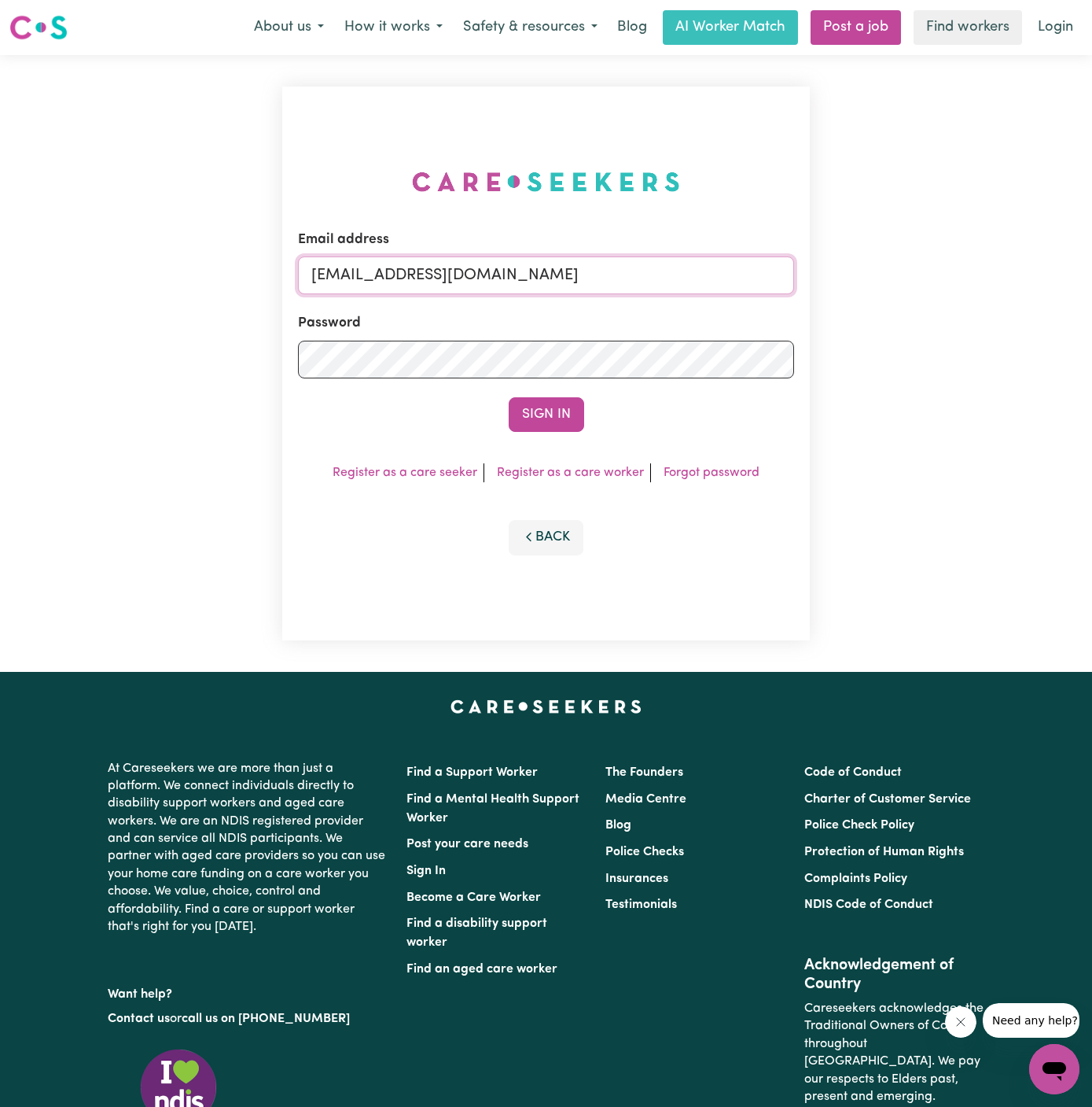
click at [887, 273] on div "Email address [EMAIL_ADDRESS][DOMAIN_NAME] Password Sign In Register as a care …" at bounding box center [546, 363] width 1092 height 617
type input "[EMAIL_ADDRESS][DOMAIN_NAME]"
click at [554, 410] on button "Sign In" at bounding box center [547, 414] width 76 height 35
